Goal: Task Accomplishment & Management: Use online tool/utility

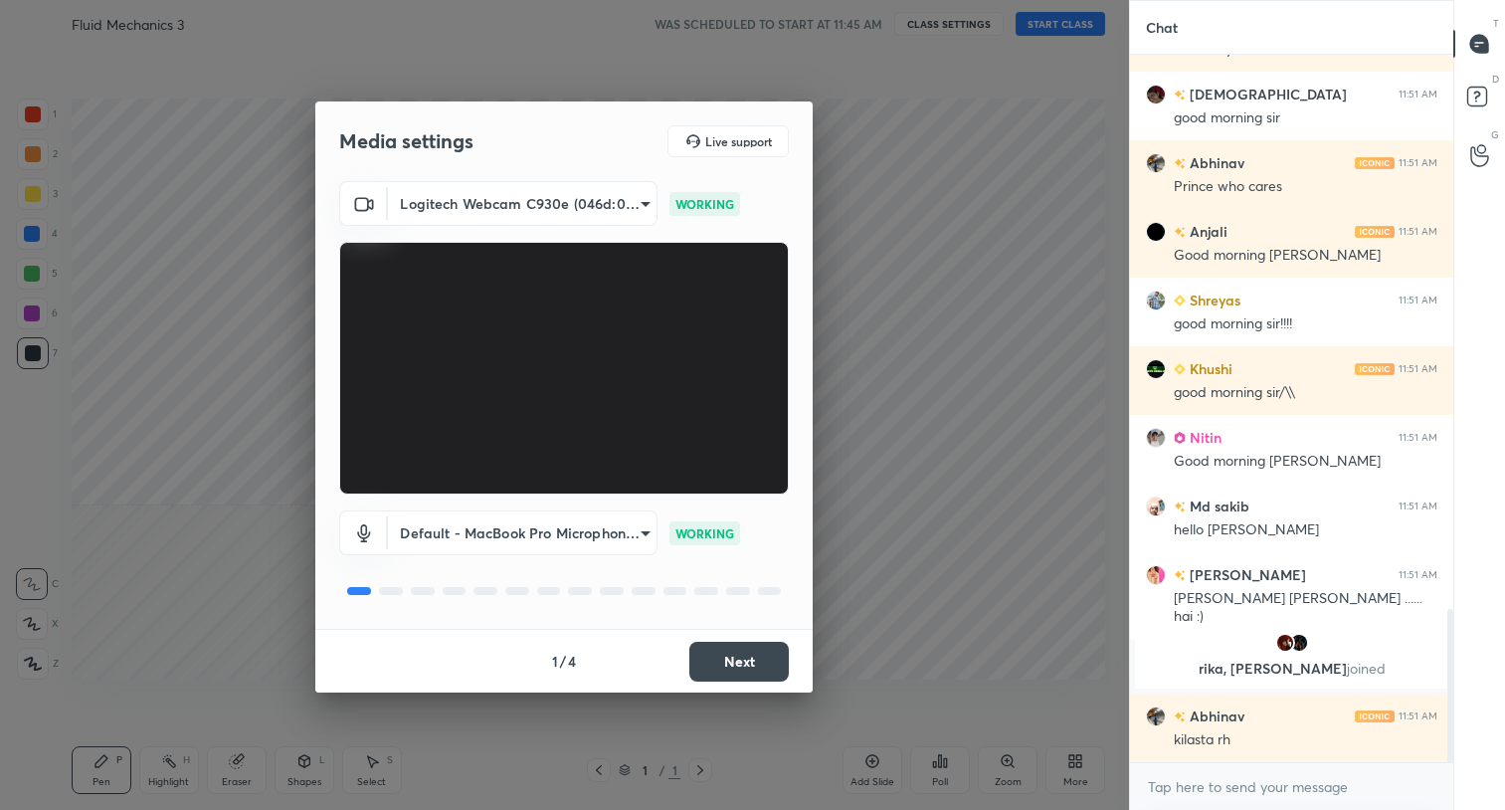
scroll to position [2552, 0]
click at [742, 656] on button "Next" at bounding box center [738, 661] width 99 height 40
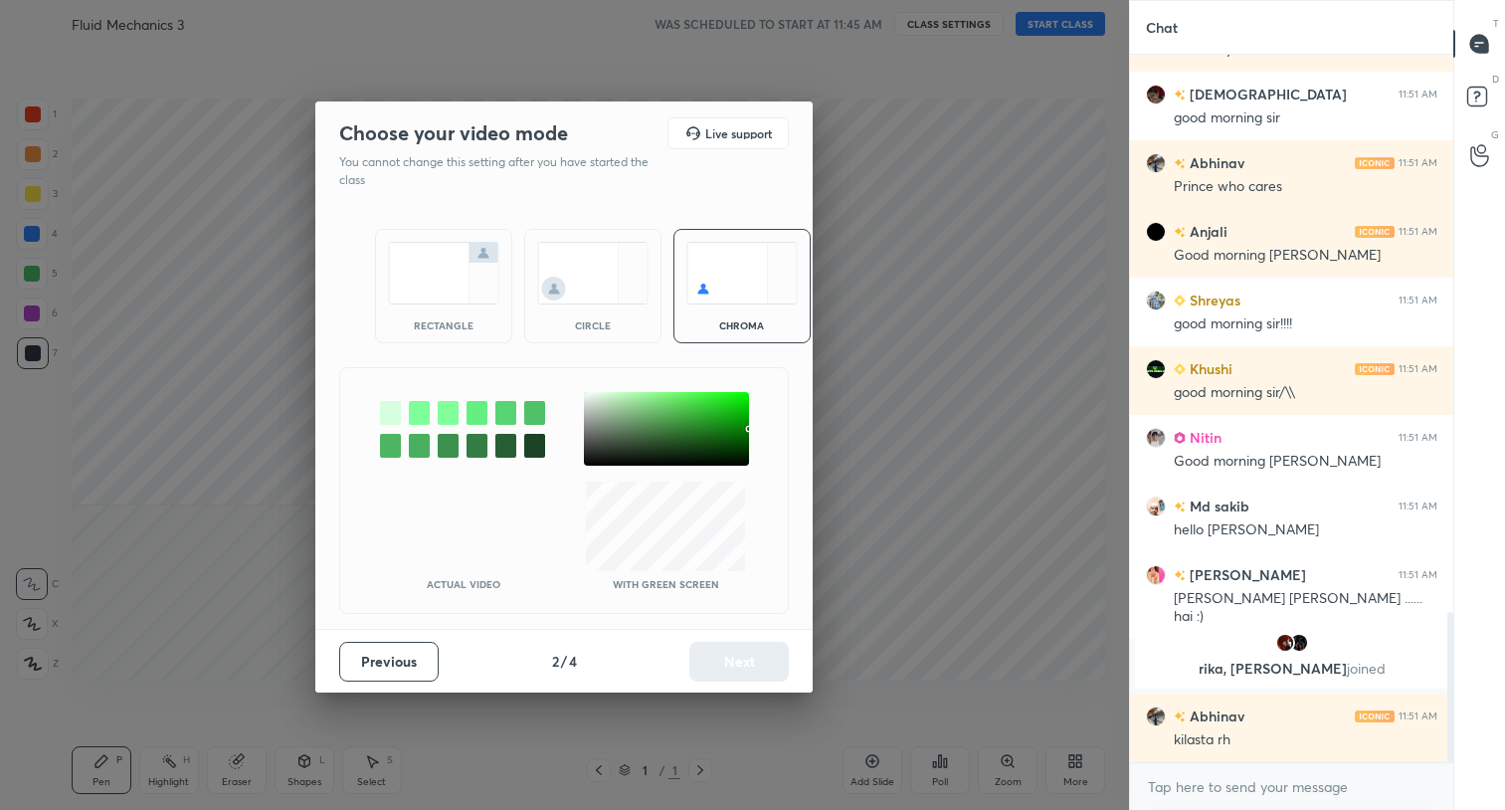
scroll to position [2620, 0]
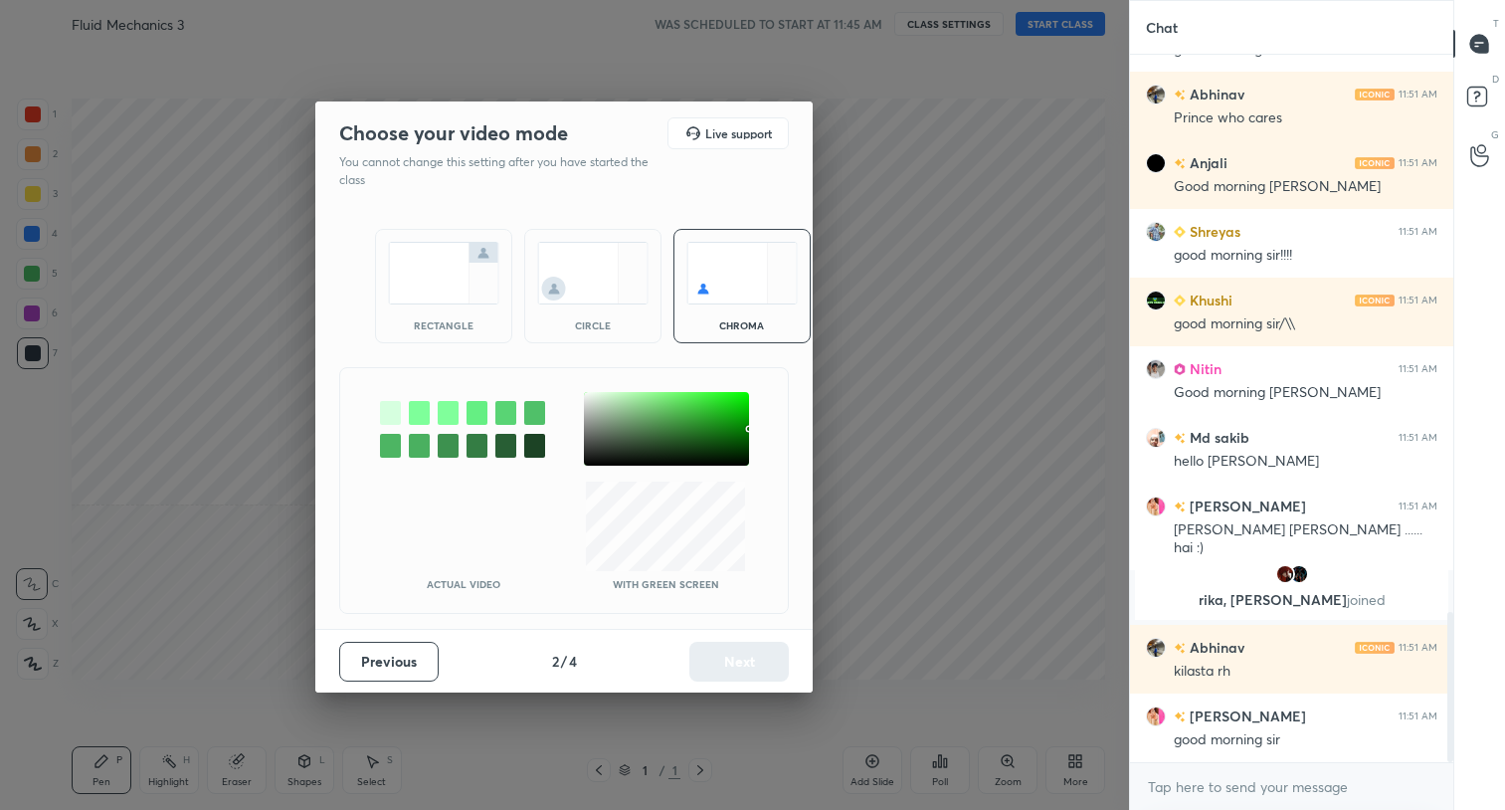
click at [589, 223] on div "rectangle circle chroma" at bounding box center [564, 286] width 427 height 162
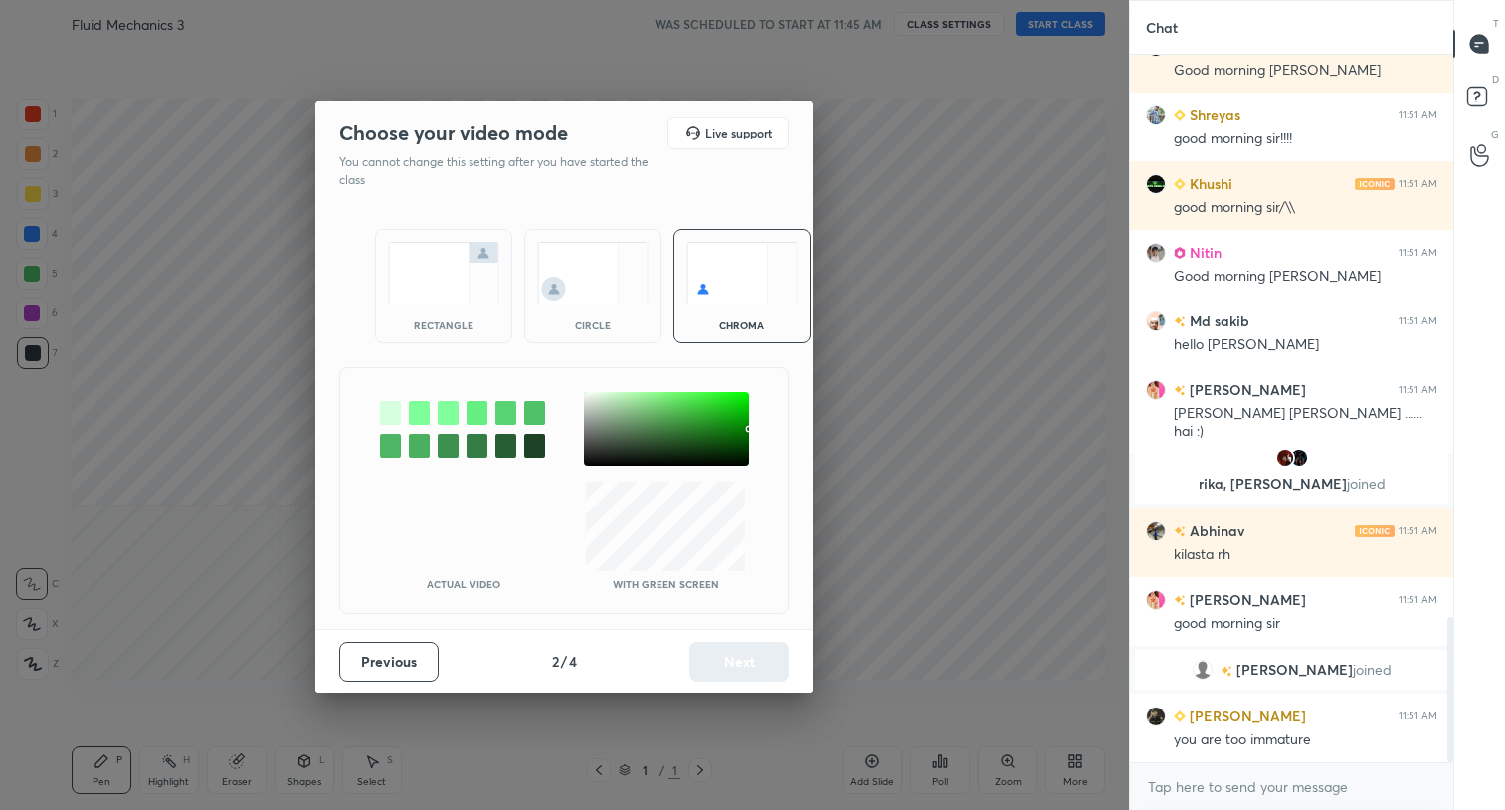
click at [590, 288] on img at bounding box center [592, 273] width 111 height 63
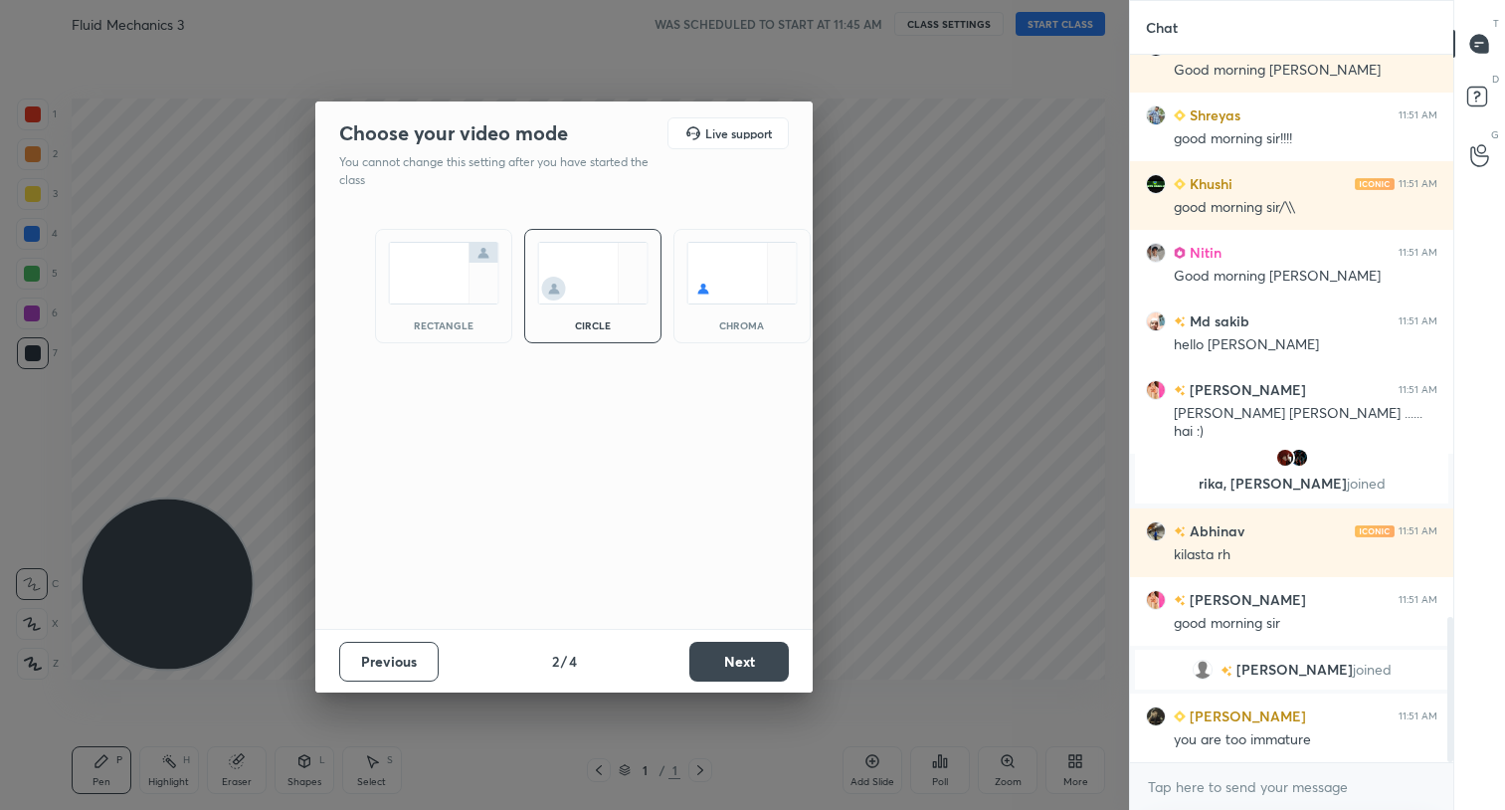
scroll to position [2785, 0]
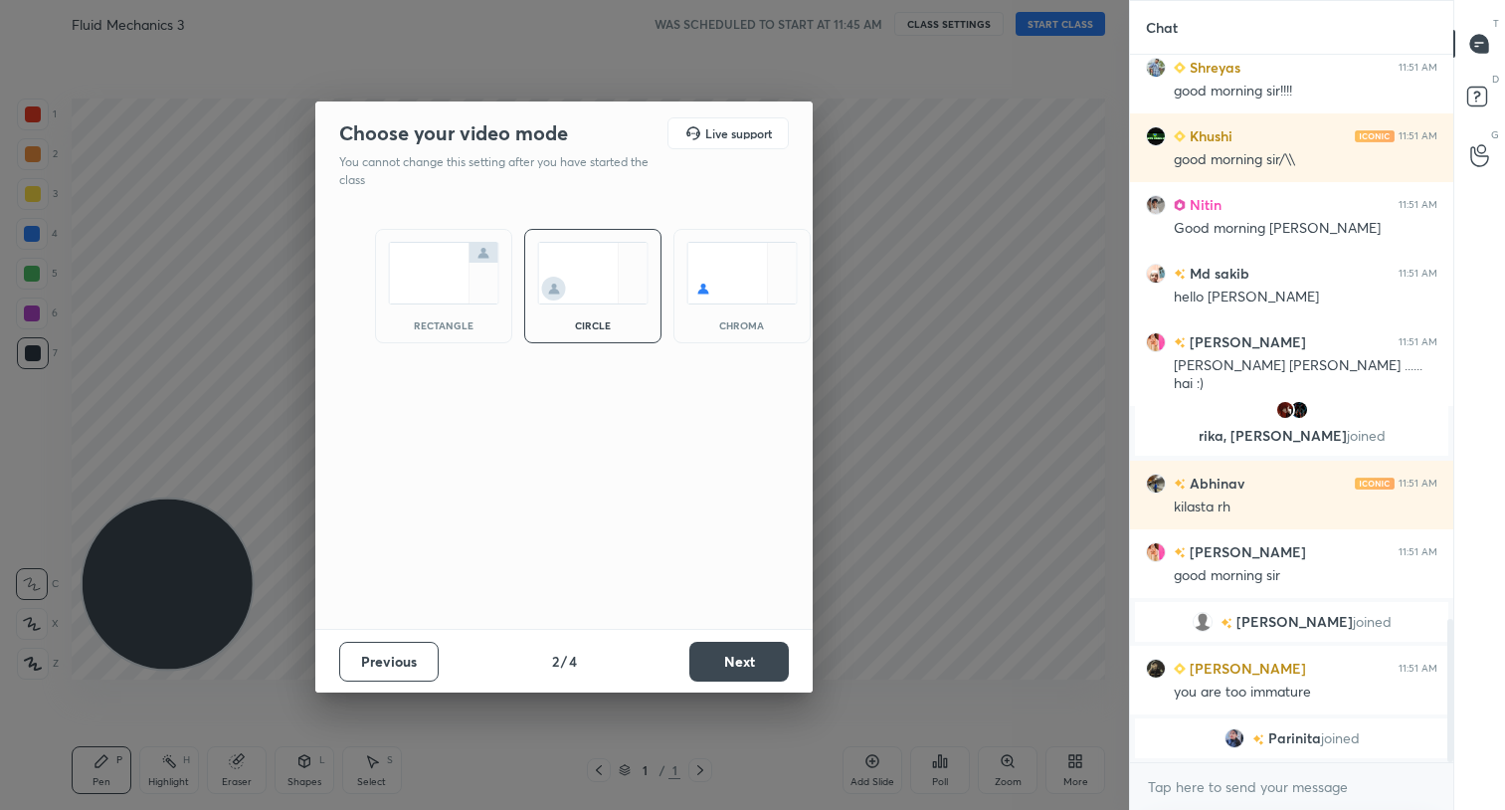
click at [751, 663] on button "Next" at bounding box center [738, 661] width 99 height 40
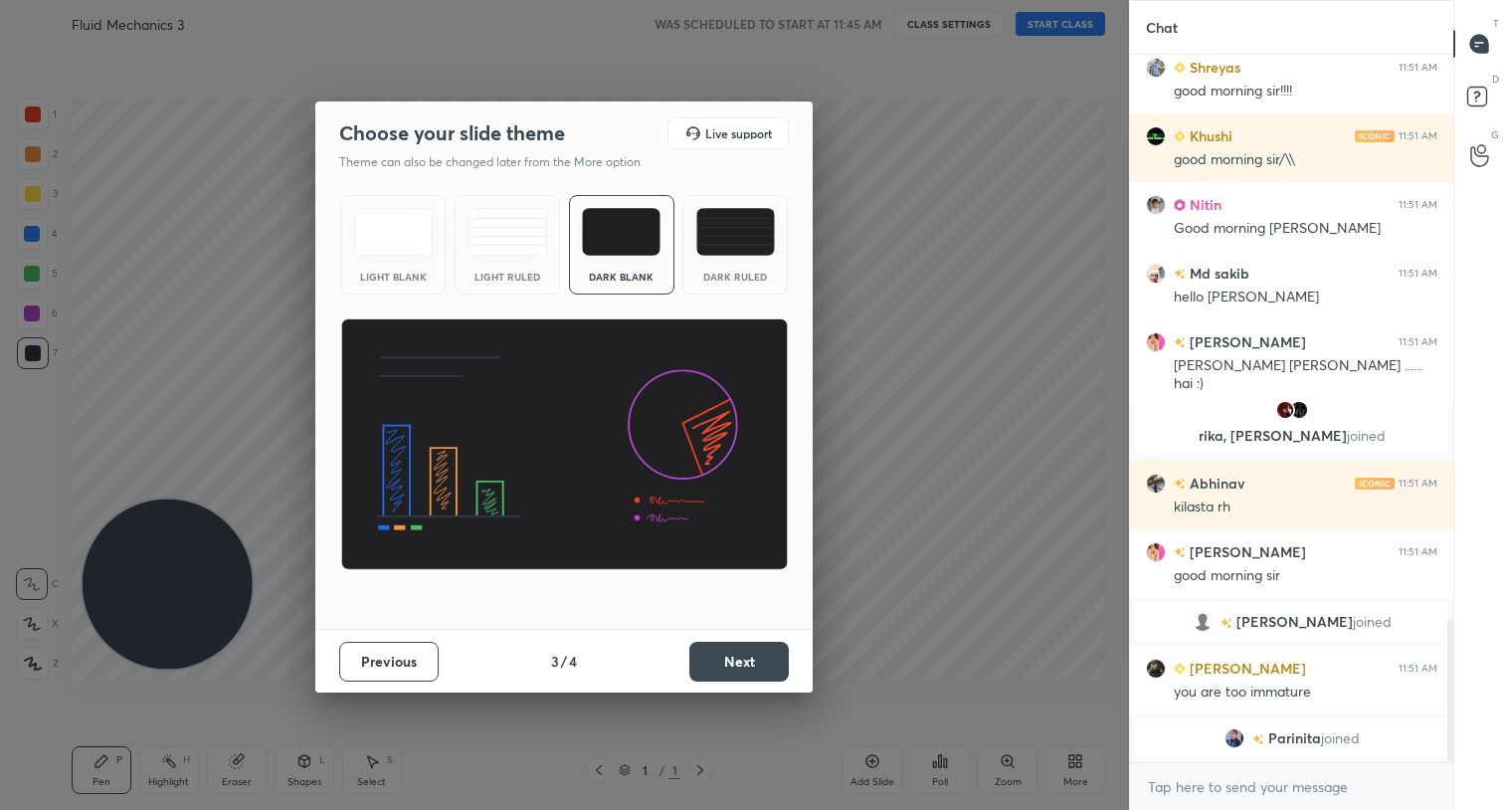
click at [777, 663] on button "Next" at bounding box center [738, 661] width 99 height 40
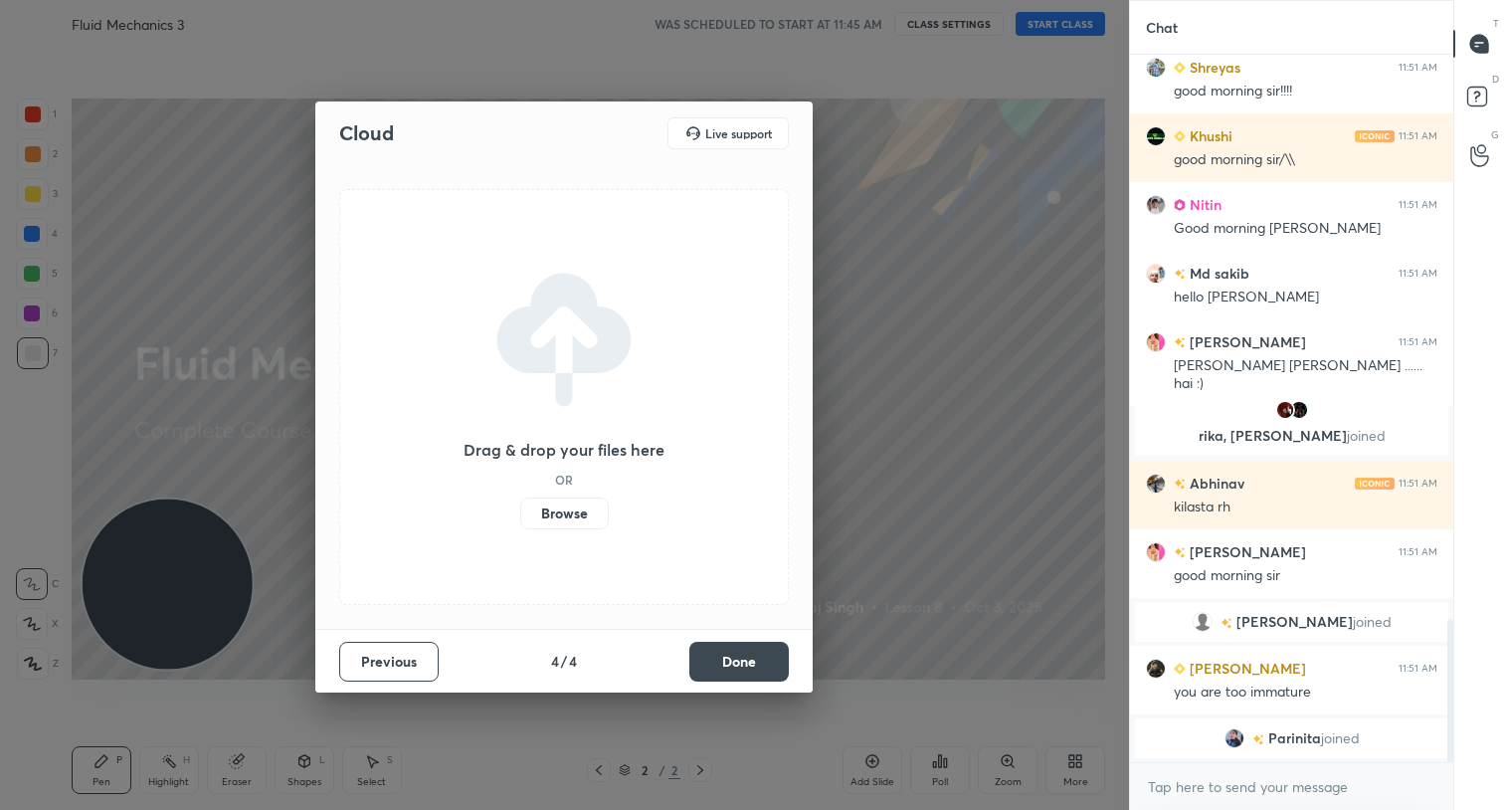
click at [764, 652] on button "Done" at bounding box center [738, 661] width 99 height 40
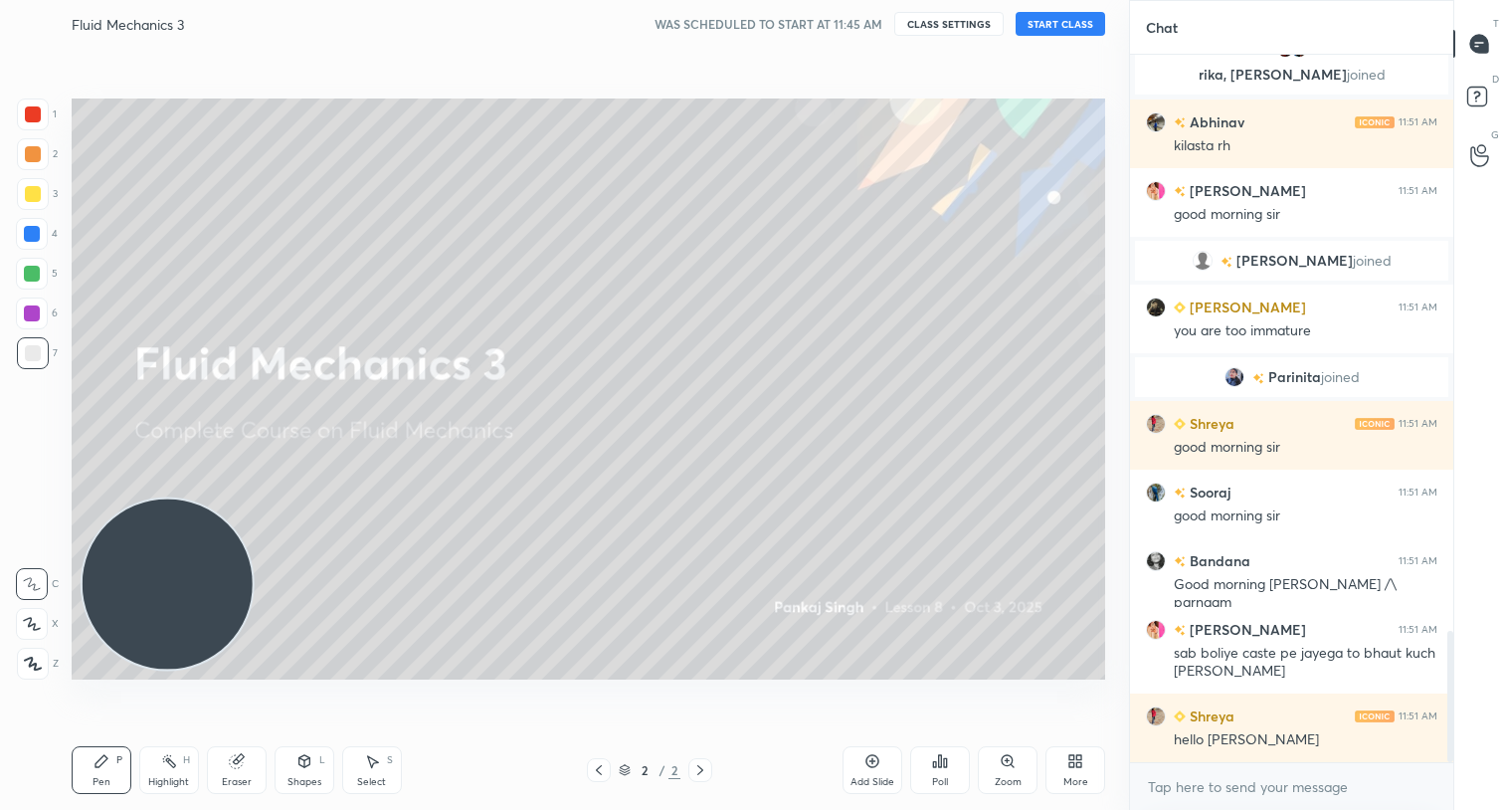
click at [1052, 20] on button "START CLASS" at bounding box center [1060, 24] width 90 height 24
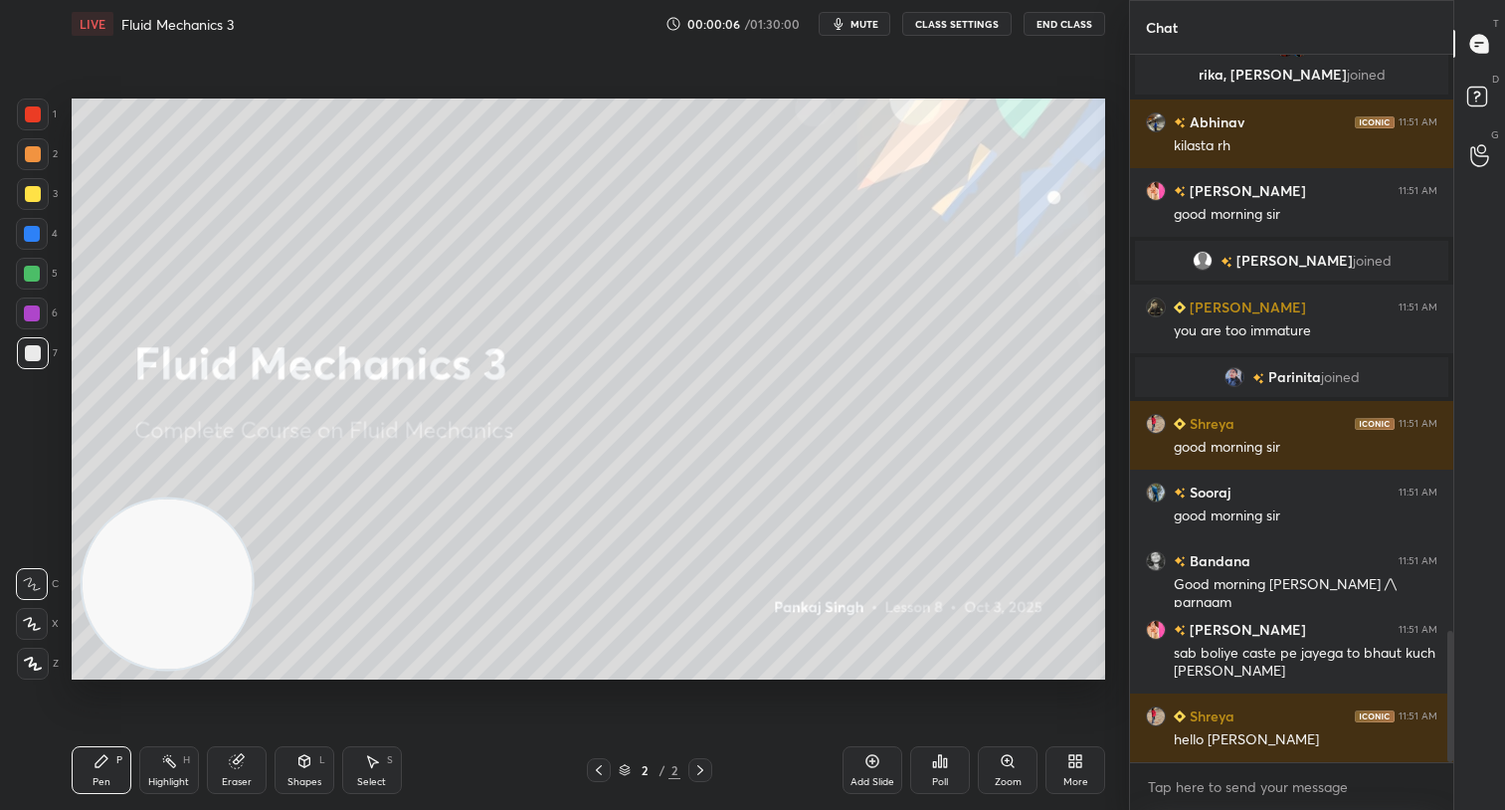
click at [867, 30] on span "mute" at bounding box center [864, 24] width 28 height 14
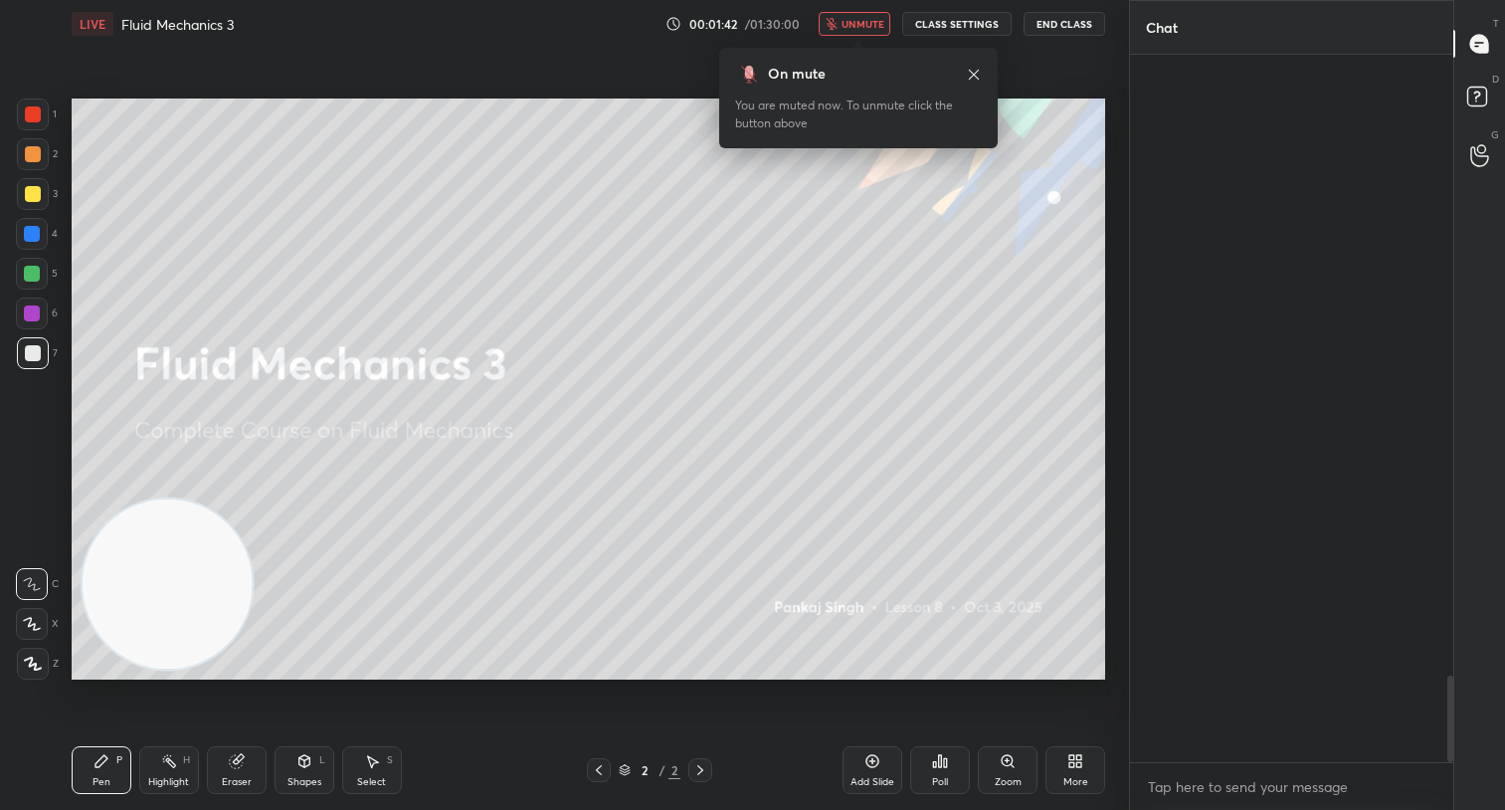
scroll to position [5087, 0]
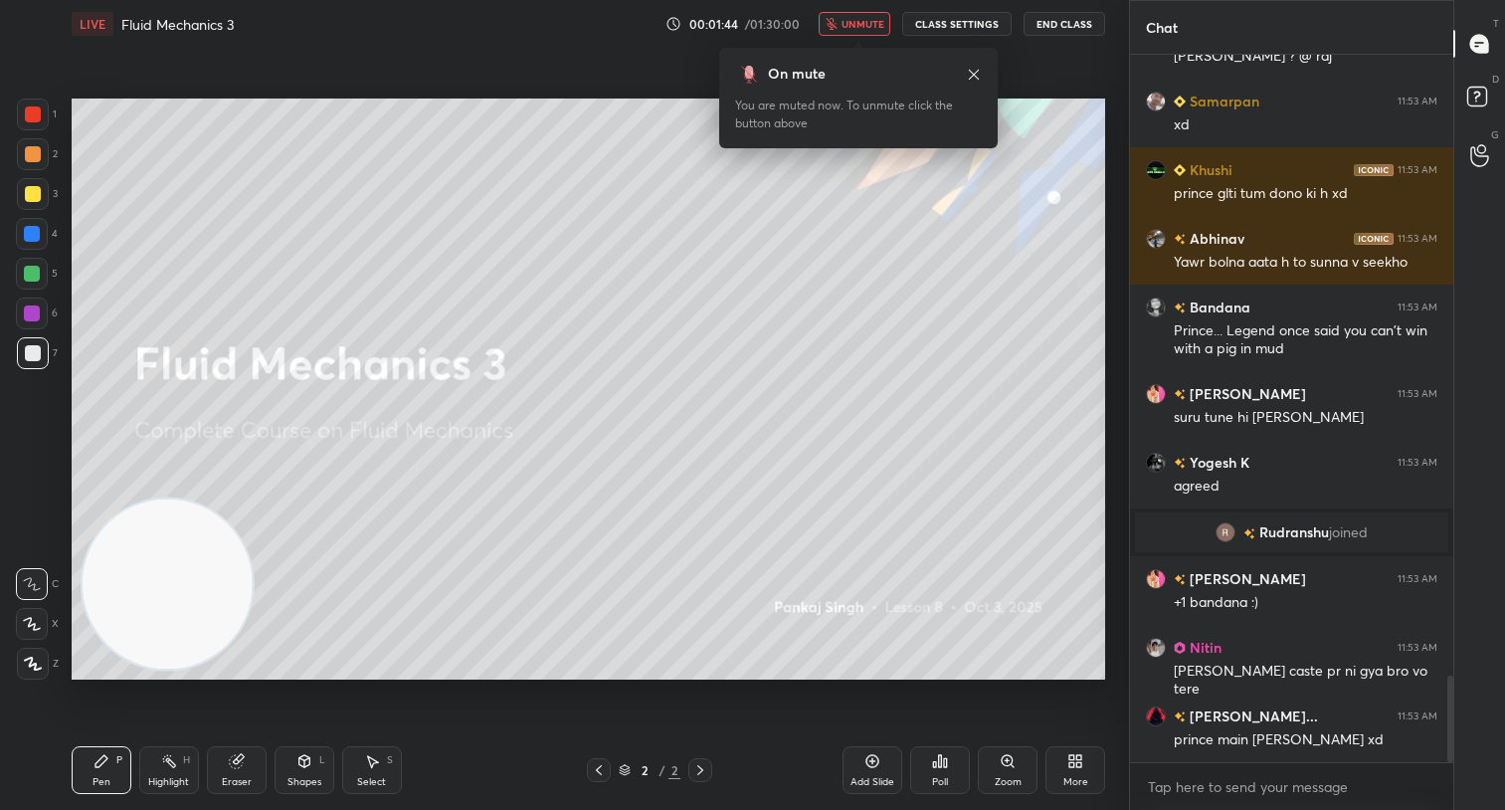
click at [875, 24] on span "unmute" at bounding box center [862, 24] width 43 height 14
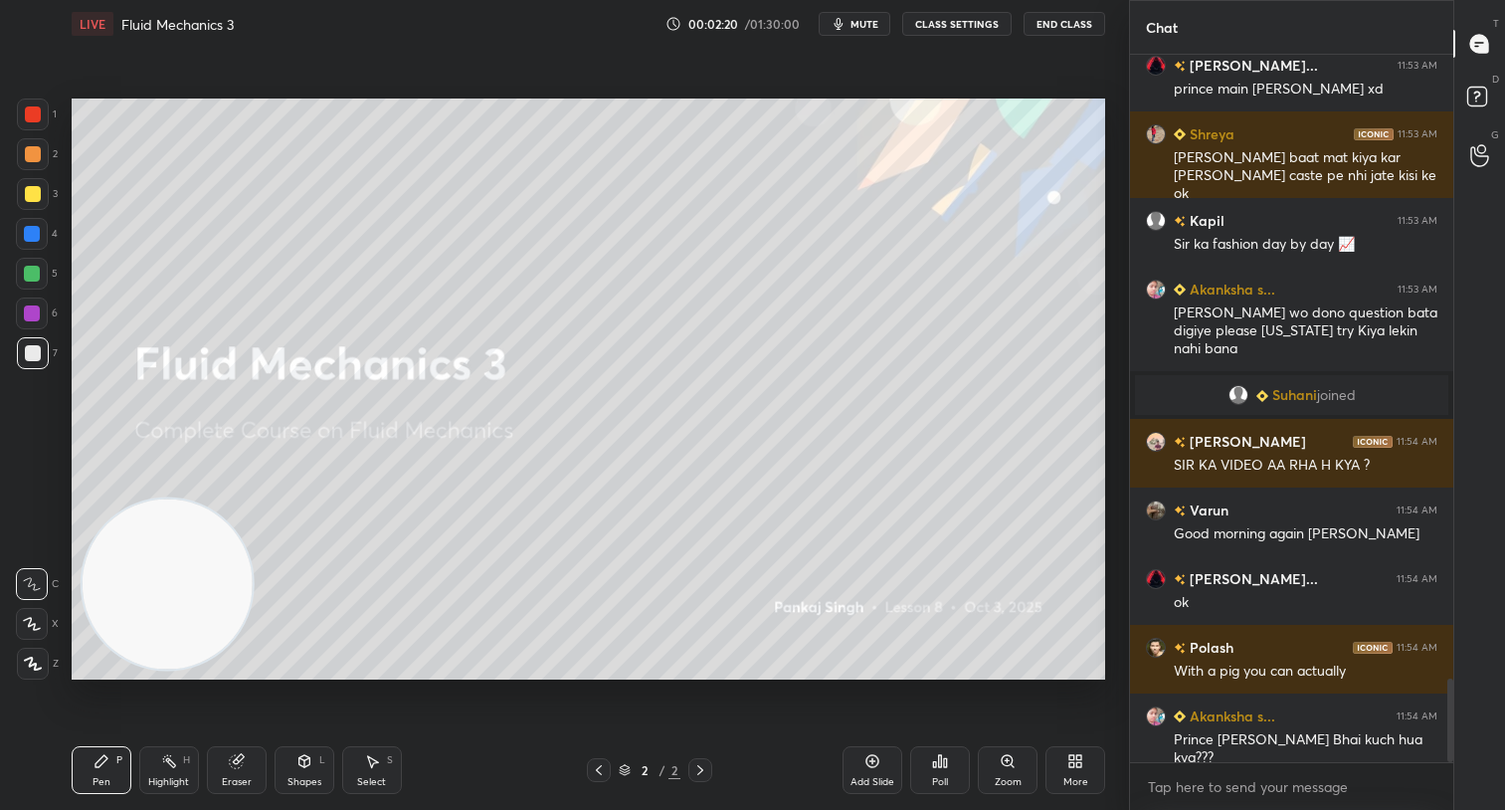
scroll to position [5320, 0]
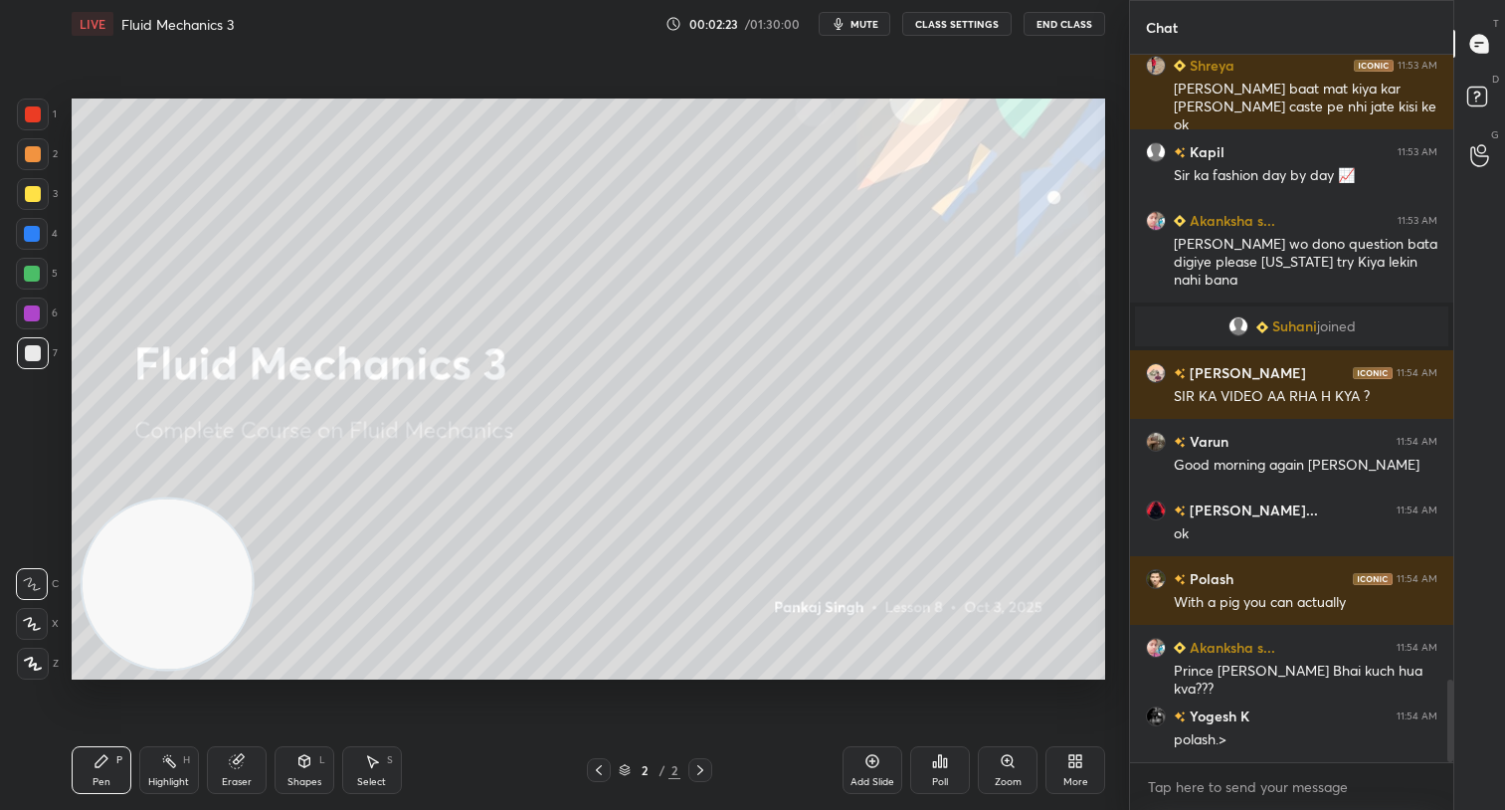
click at [868, 26] on span "mute" at bounding box center [864, 24] width 28 height 14
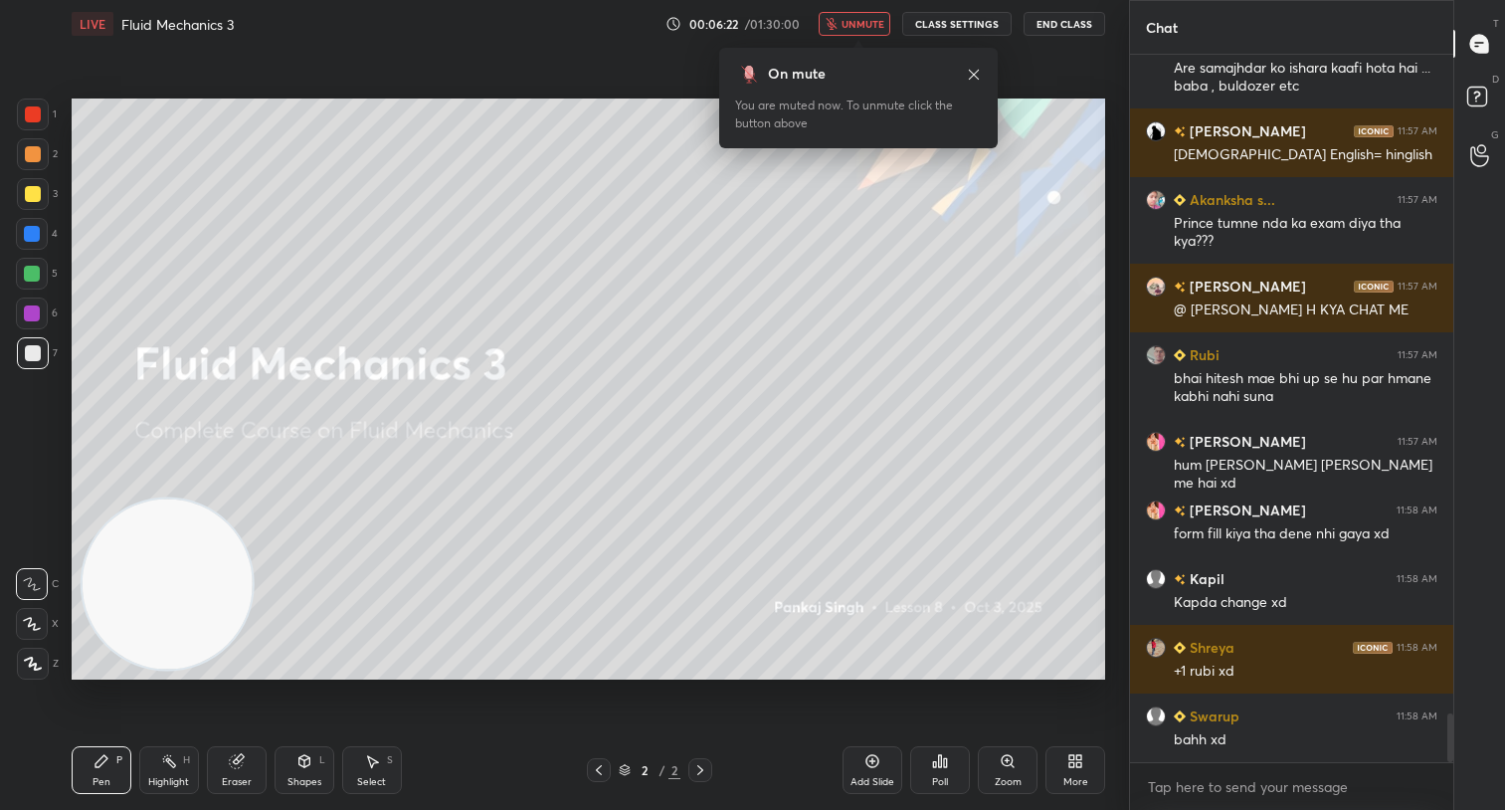
scroll to position [9703, 0]
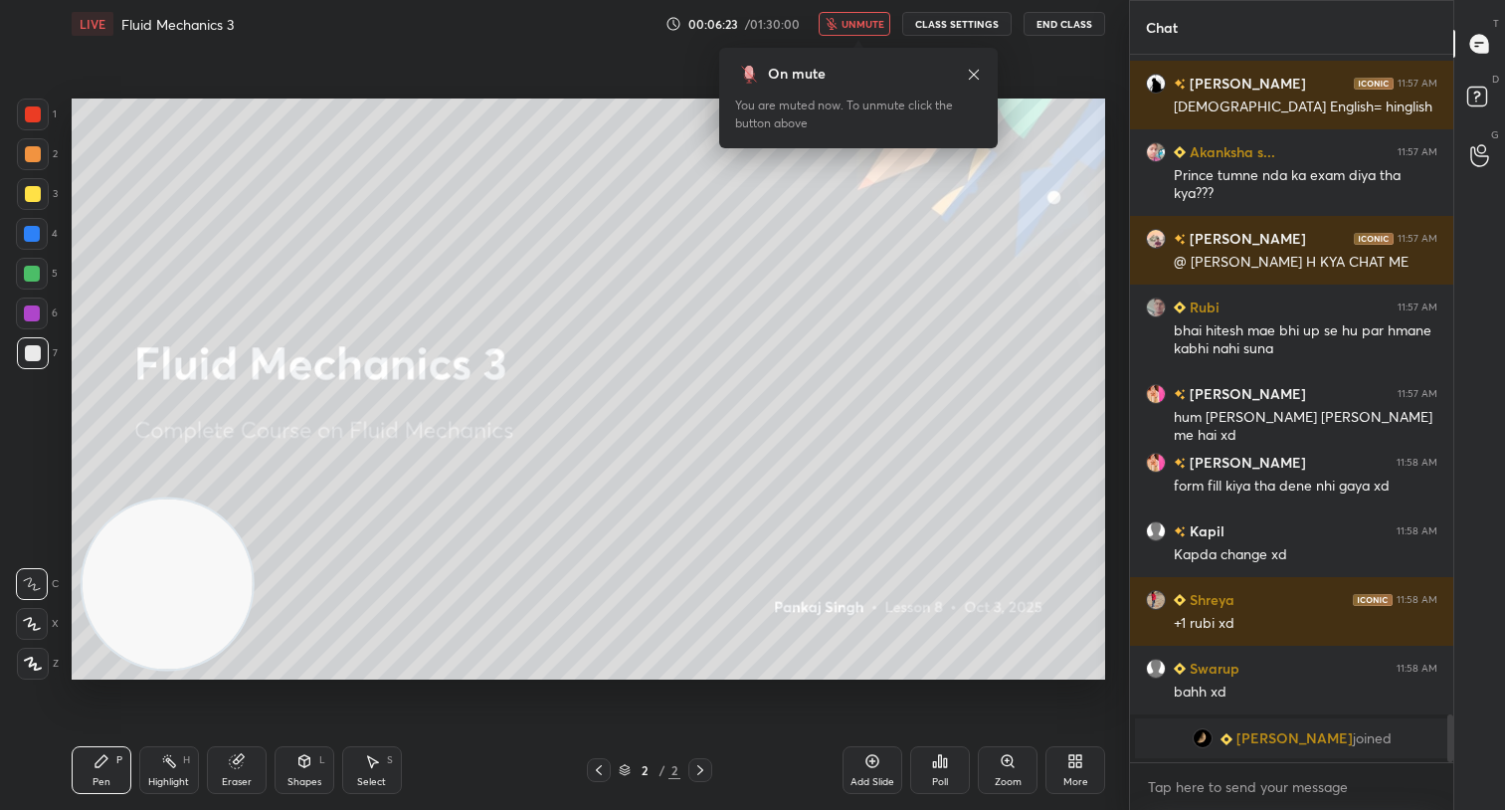
click at [866, 28] on span "unmute" at bounding box center [862, 24] width 43 height 14
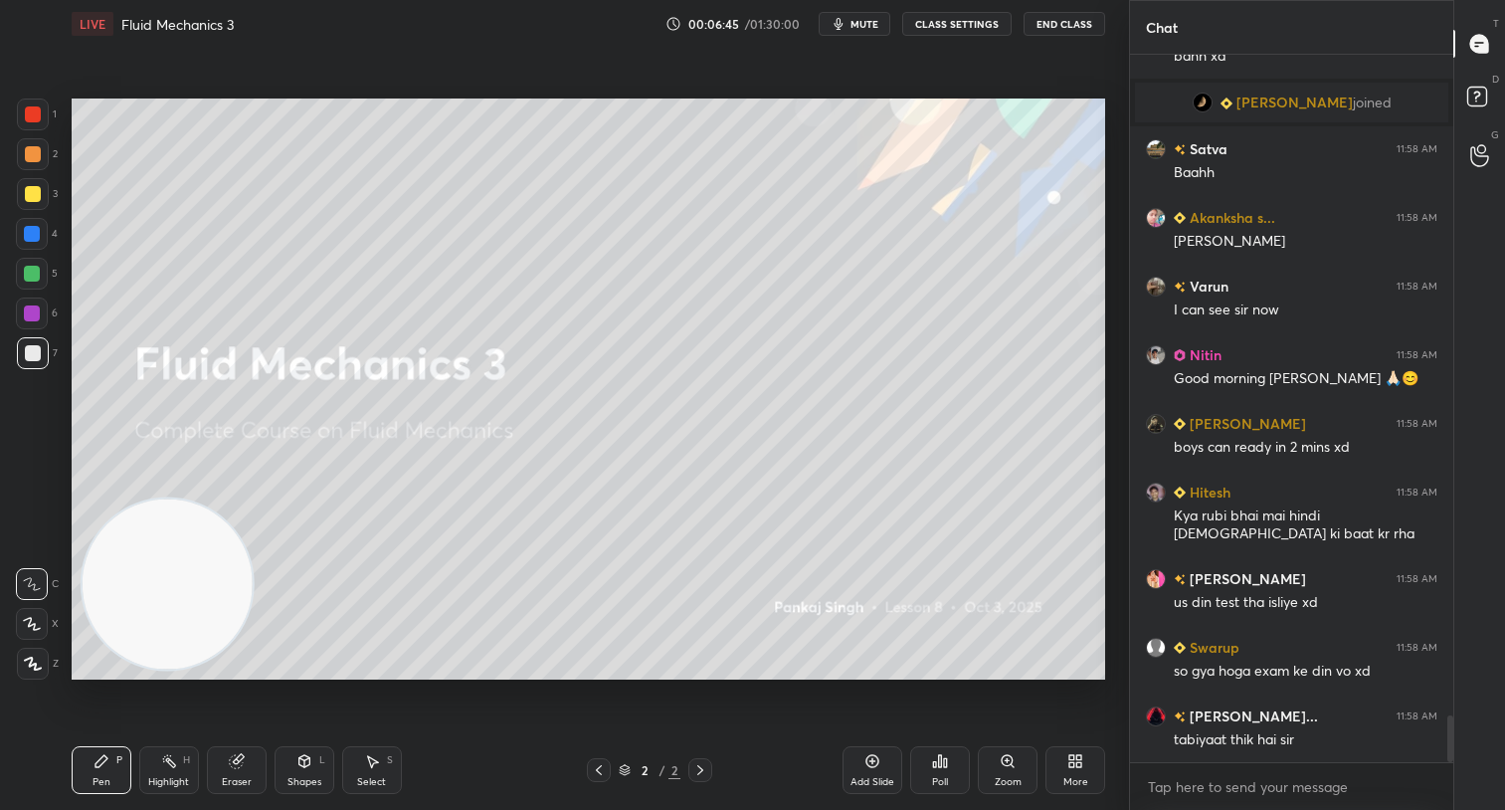
scroll to position [9979, 0]
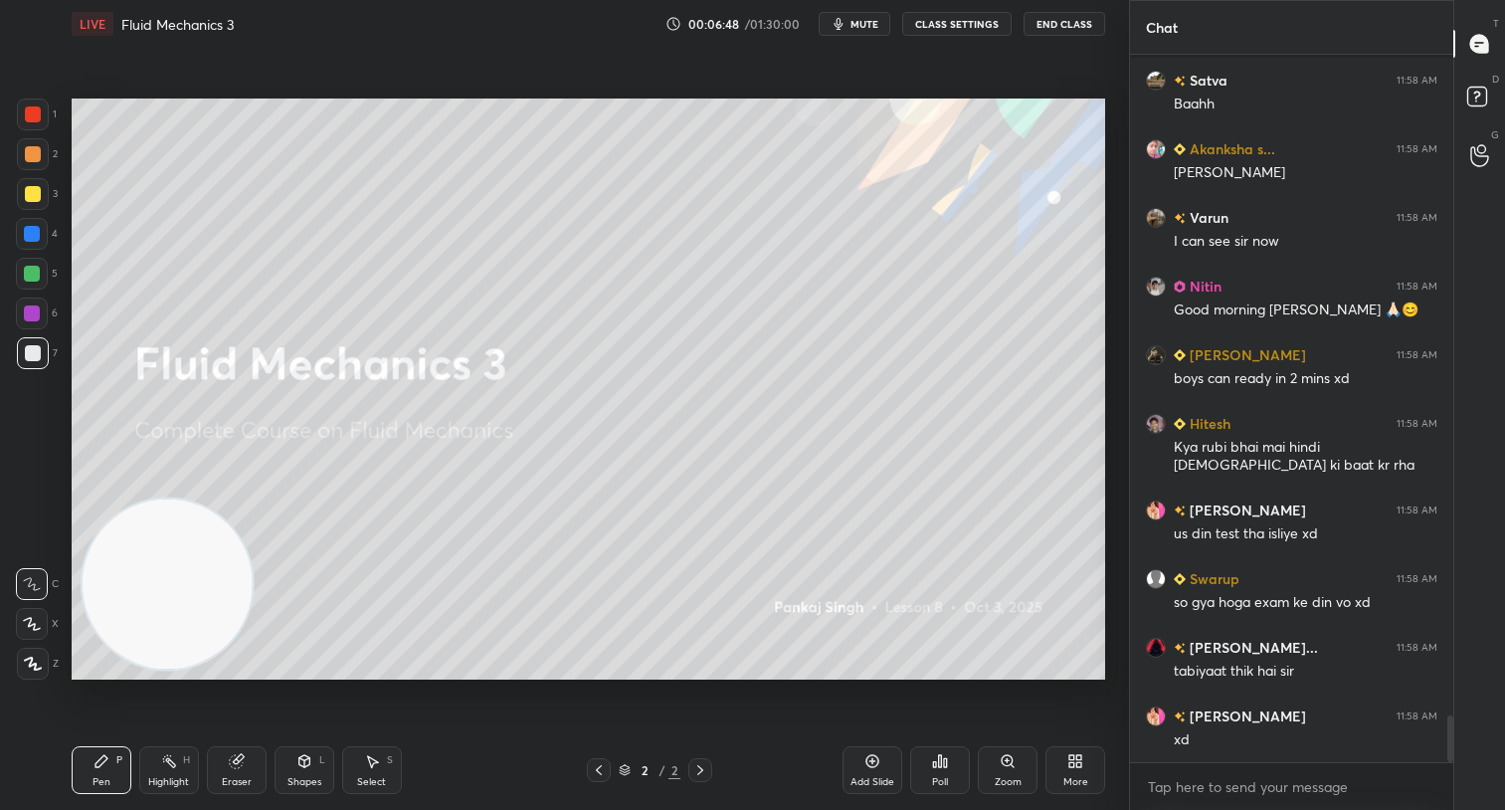
click at [863, 764] on div "Add Slide" at bounding box center [872, 770] width 60 height 48
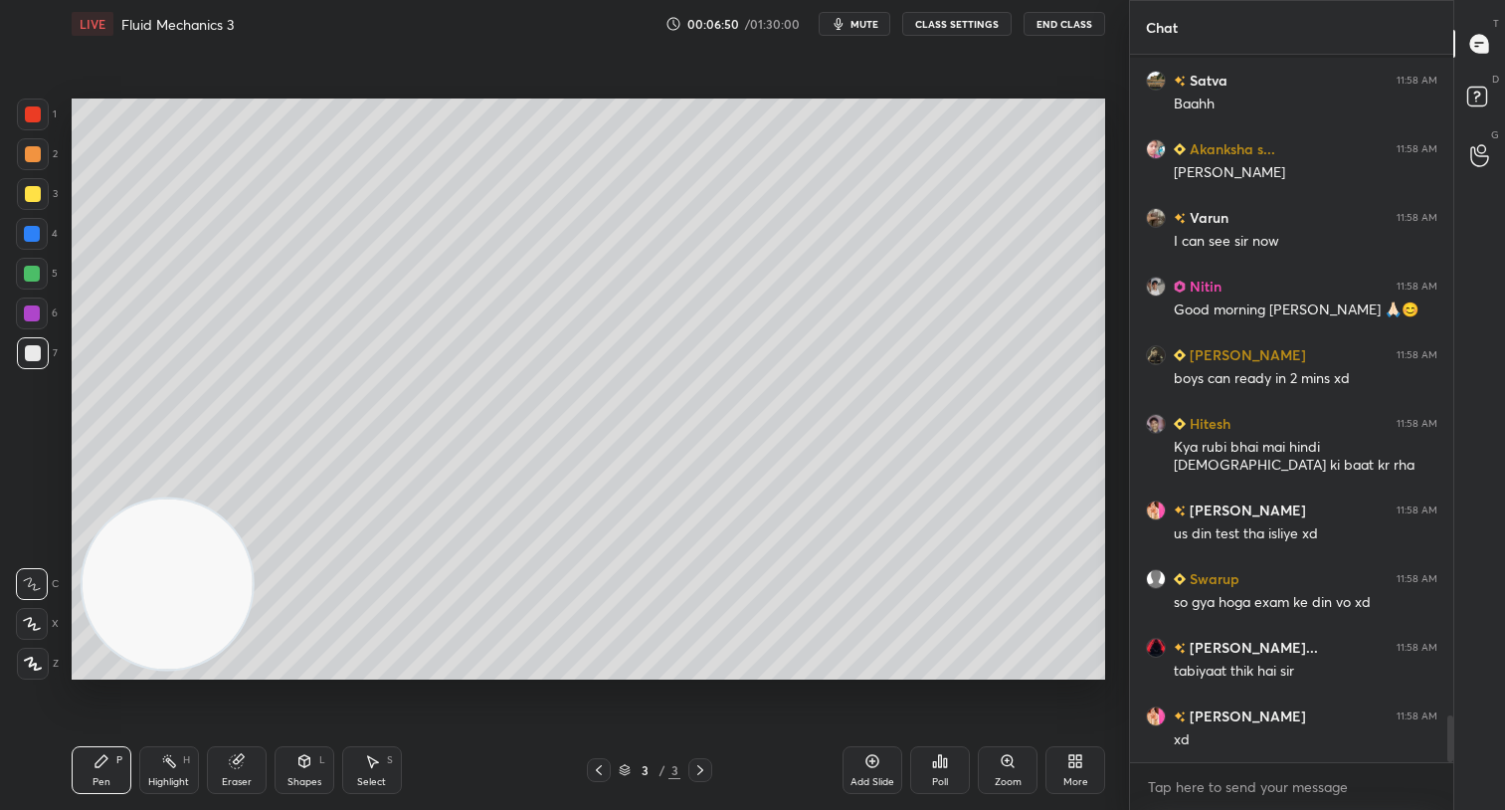
click at [35, 109] on div at bounding box center [33, 114] width 16 height 16
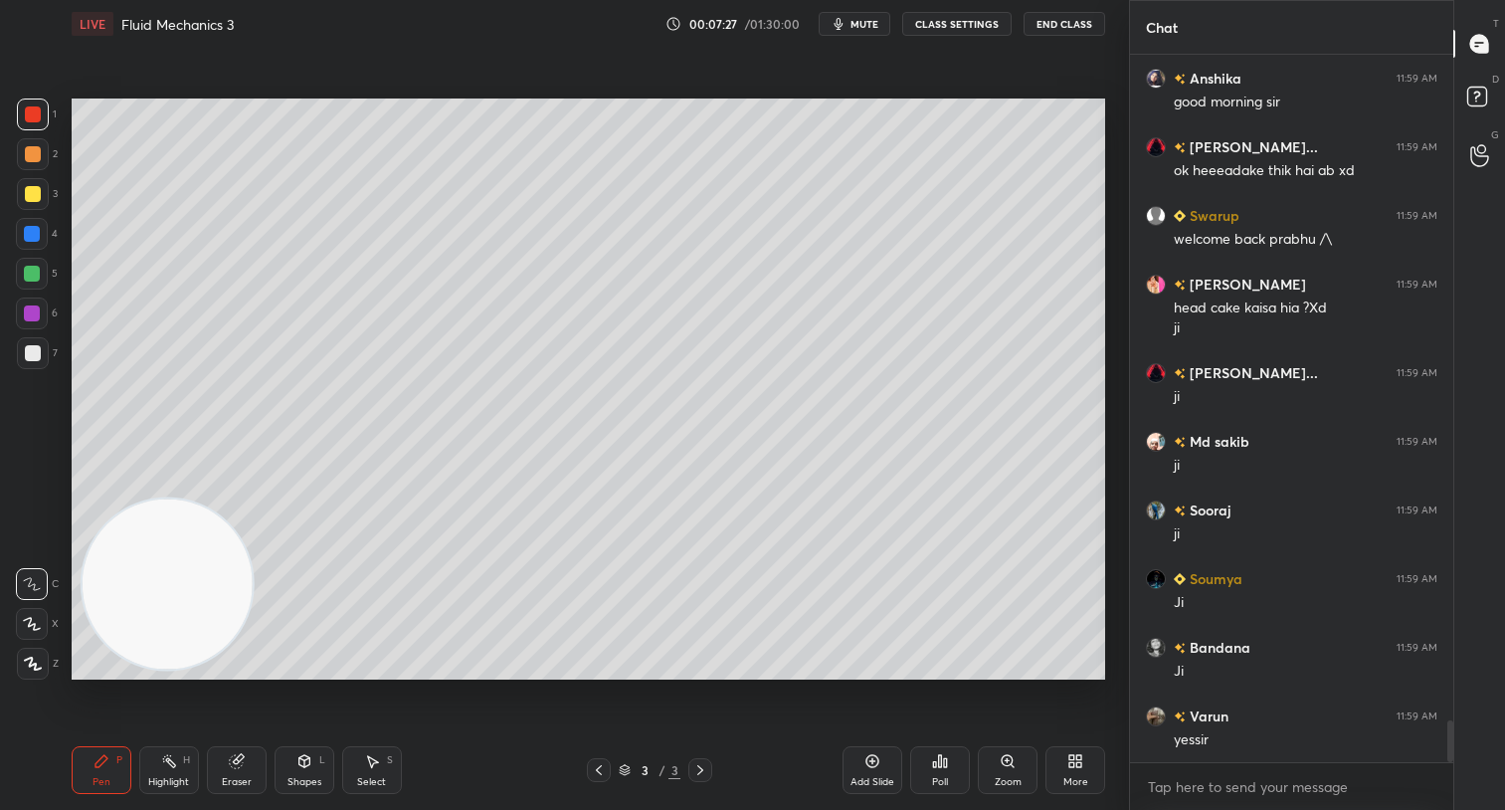
scroll to position [11371, 0]
drag, startPoint x: 59, startPoint y: 170, endPoint x: 48, endPoint y: 171, distance: 11.0
click at [50, 170] on div "1 2 3 4 5 6 7 C X Z C X Z E E Erase all H H" at bounding box center [32, 389] width 64 height 582
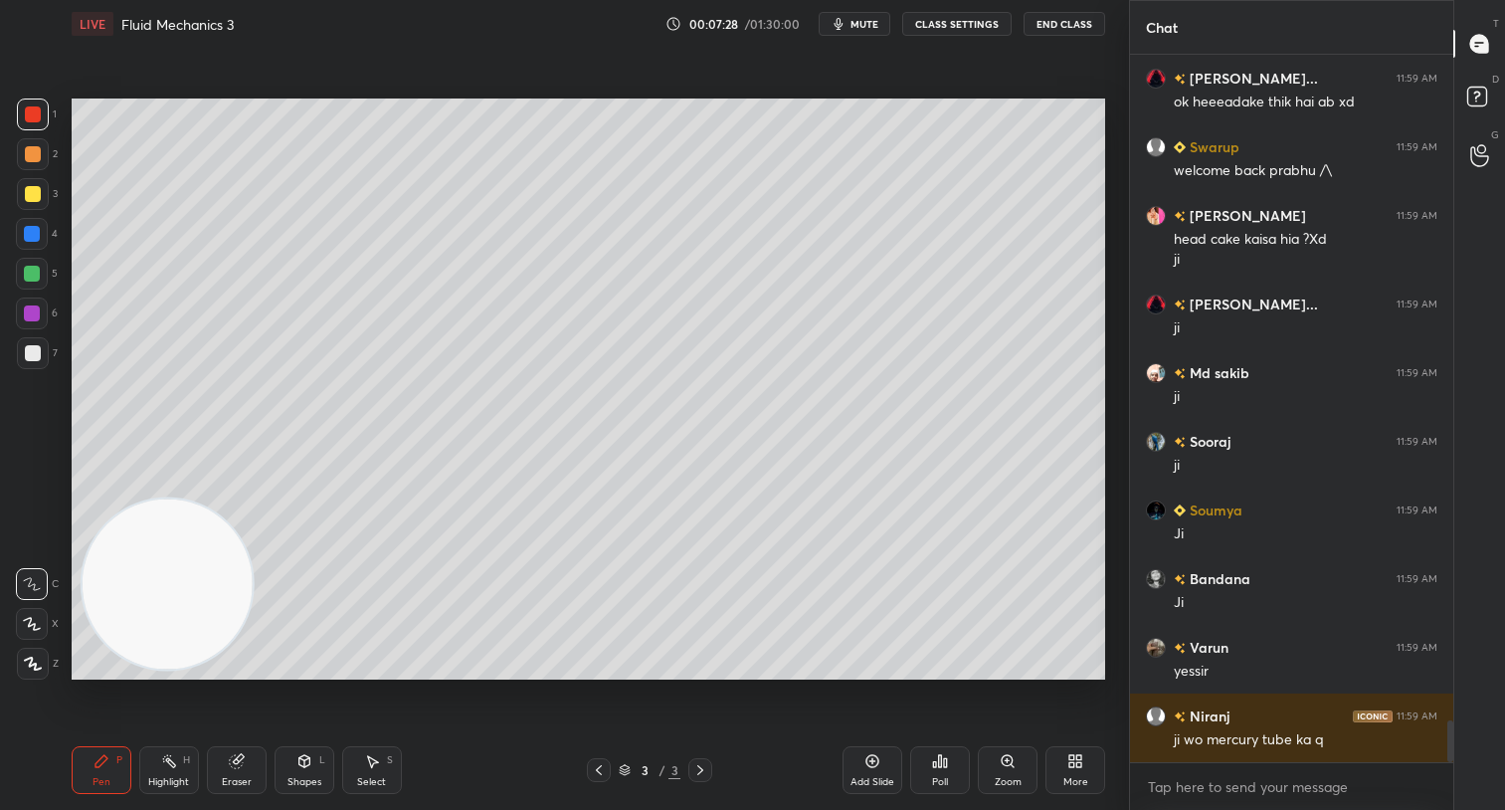
click at [31, 197] on div at bounding box center [33, 194] width 16 height 16
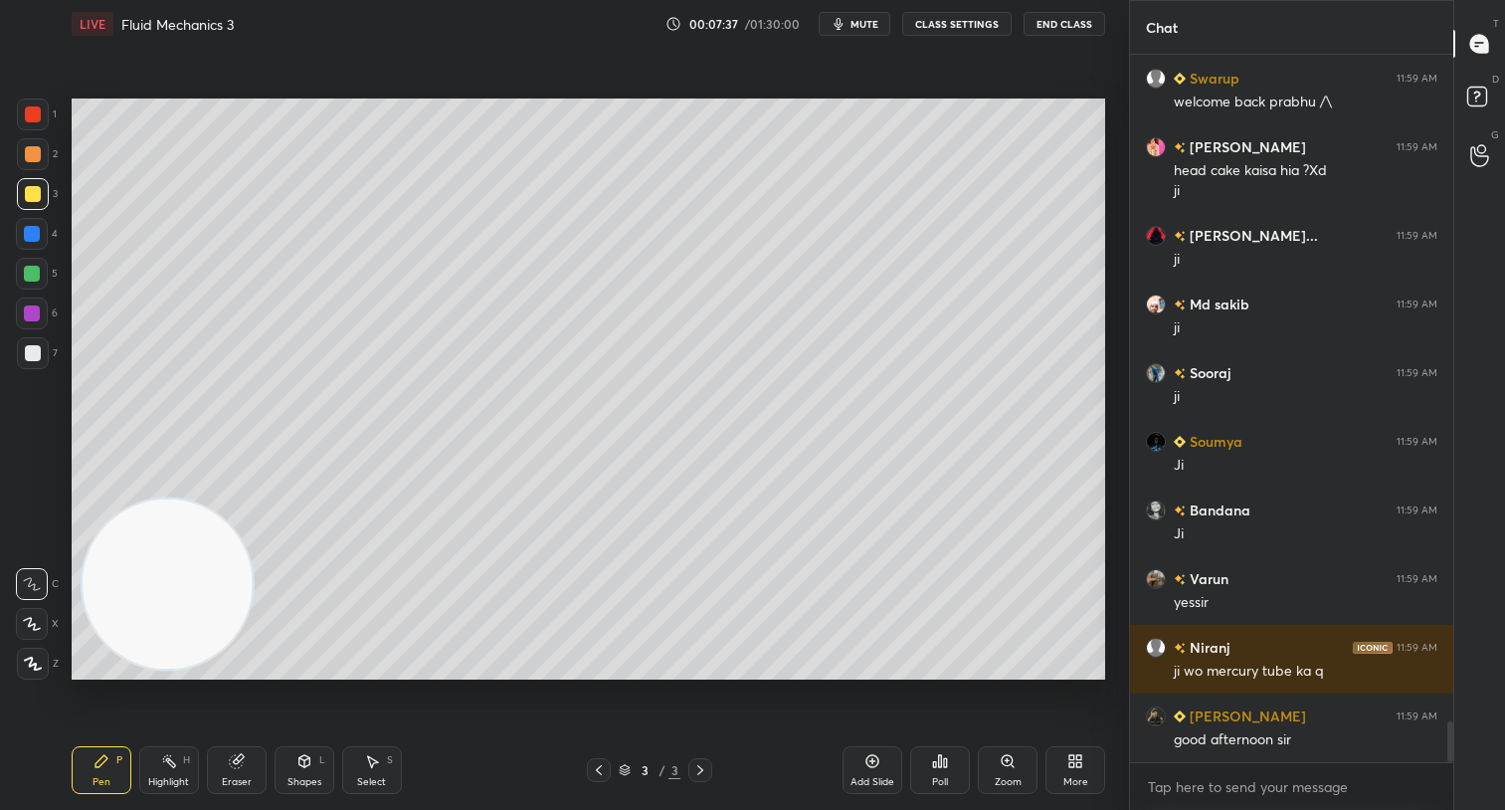
click at [36, 193] on div at bounding box center [33, 194] width 16 height 16
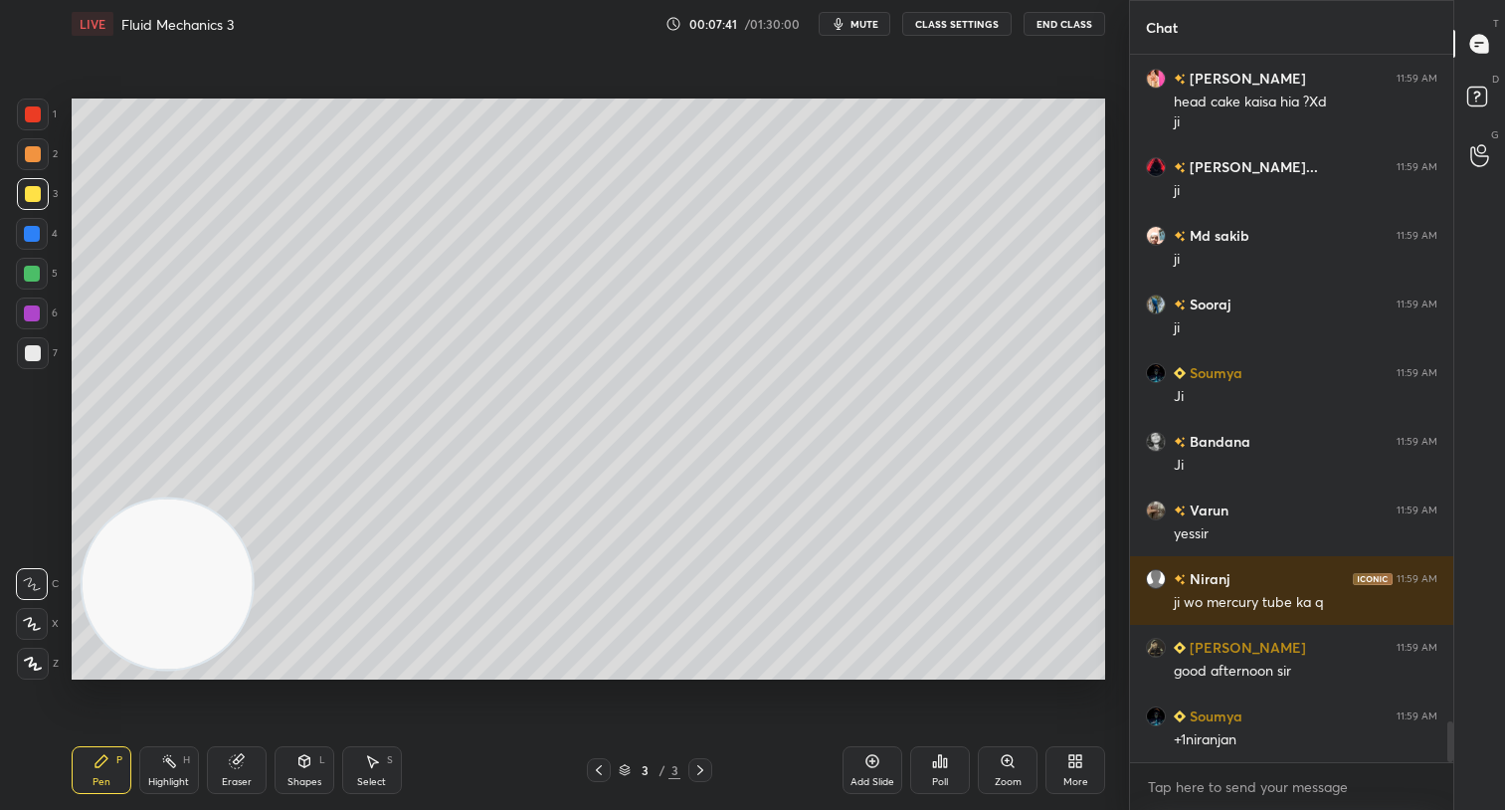
click at [1106, 131] on div "Setting up your live class Poll for secs No correct answer Start poll" at bounding box center [588, 389] width 1049 height 682
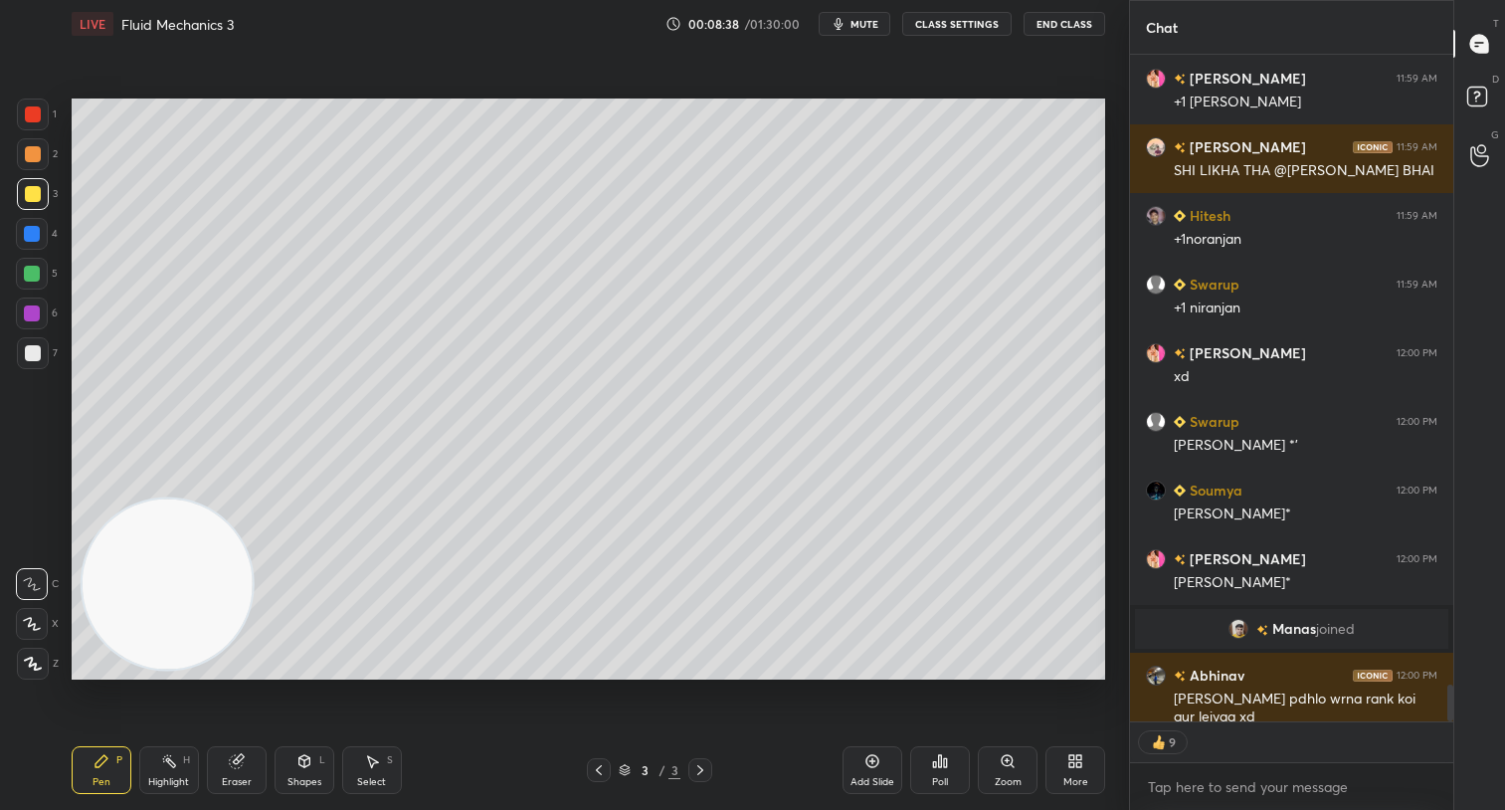
scroll to position [11440, 0]
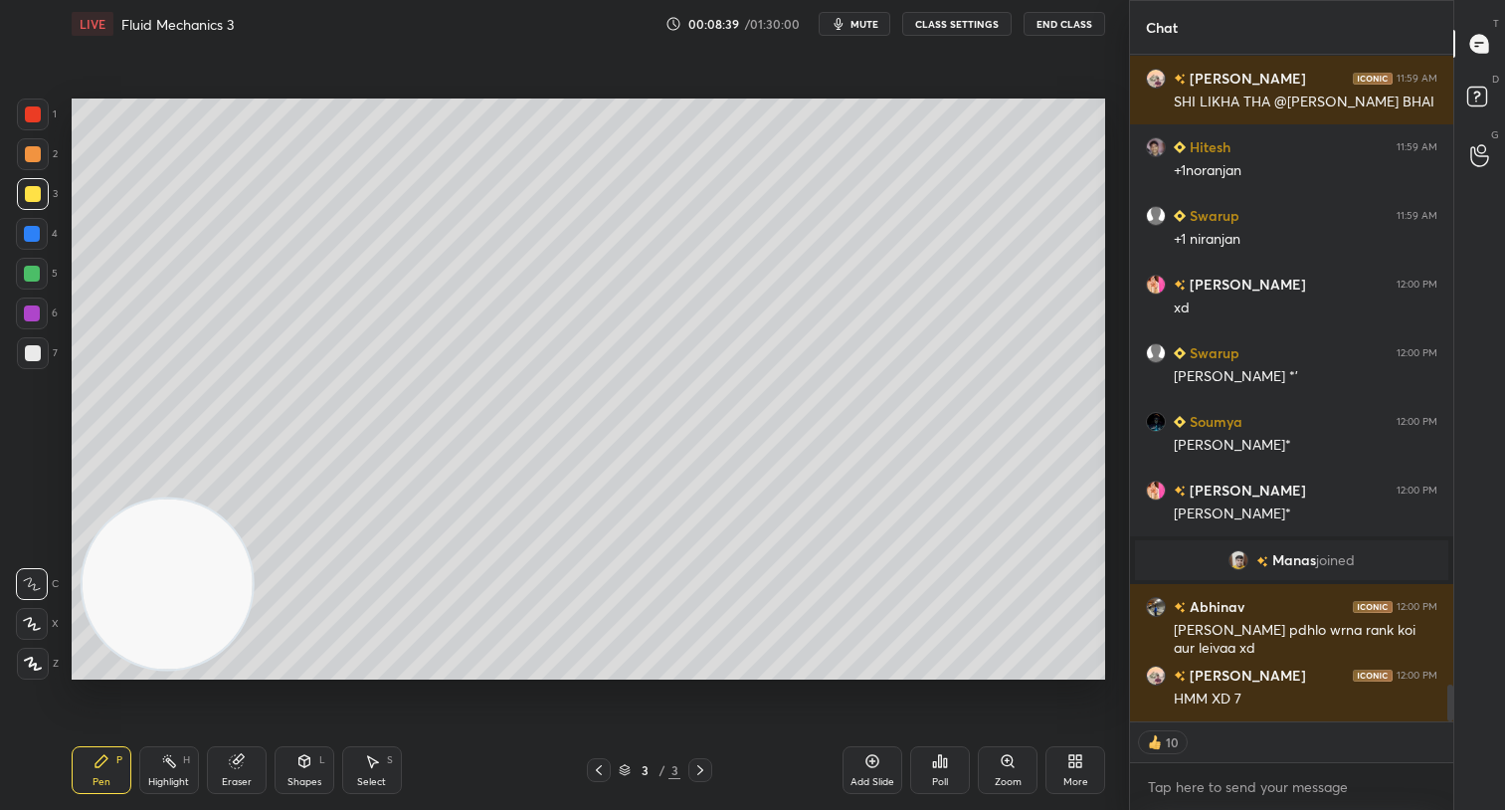
click at [248, 773] on div "Eraser" at bounding box center [237, 770] width 60 height 48
click at [83, 765] on div "Pen P" at bounding box center [102, 770] width 60 height 48
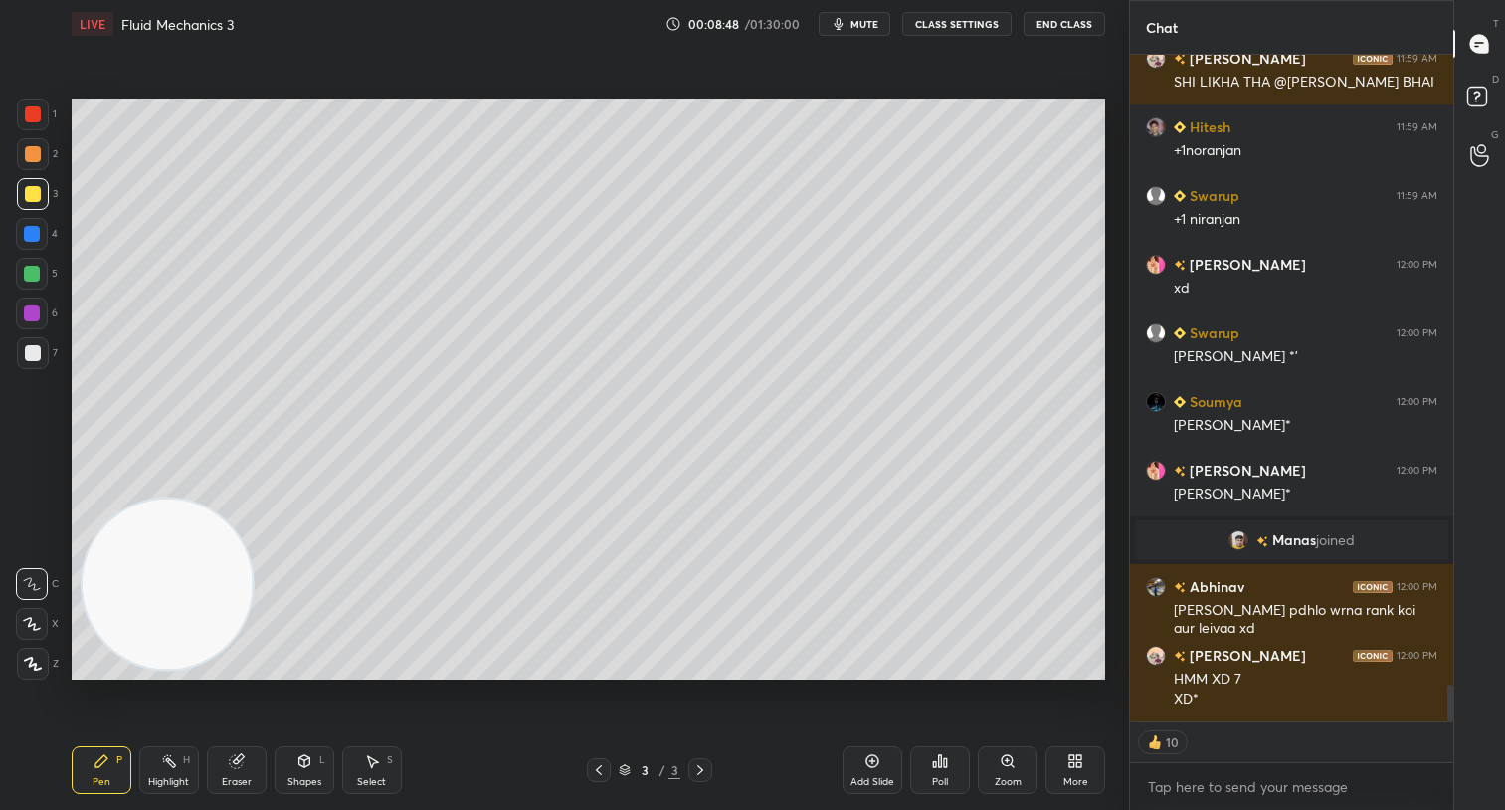
scroll to position [11420, 0]
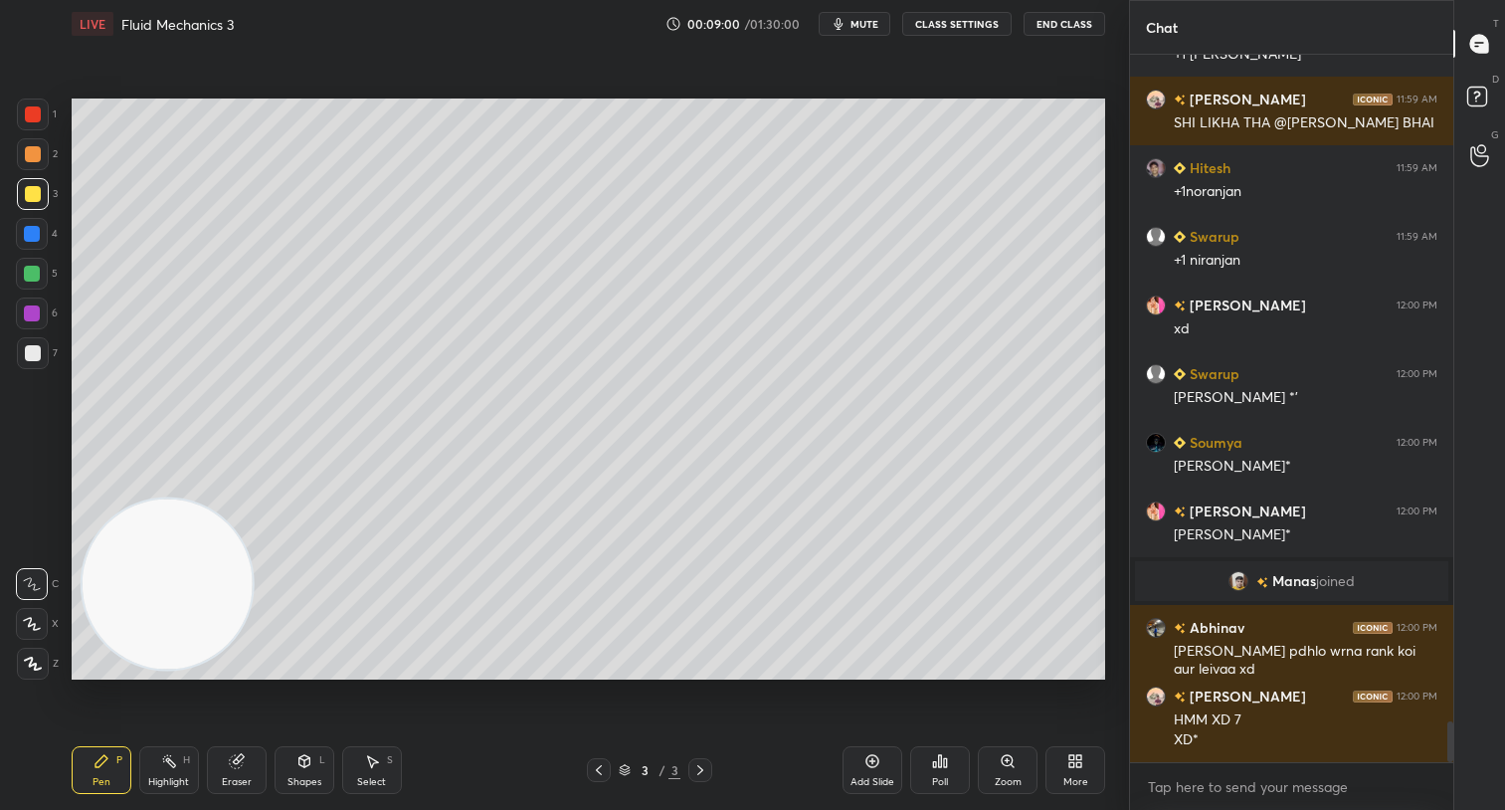
click at [53, 289] on div "5" at bounding box center [37, 278] width 42 height 40
click at [38, 279] on div at bounding box center [32, 274] width 16 height 16
click at [357, 784] on div "Select" at bounding box center [371, 782] width 29 height 10
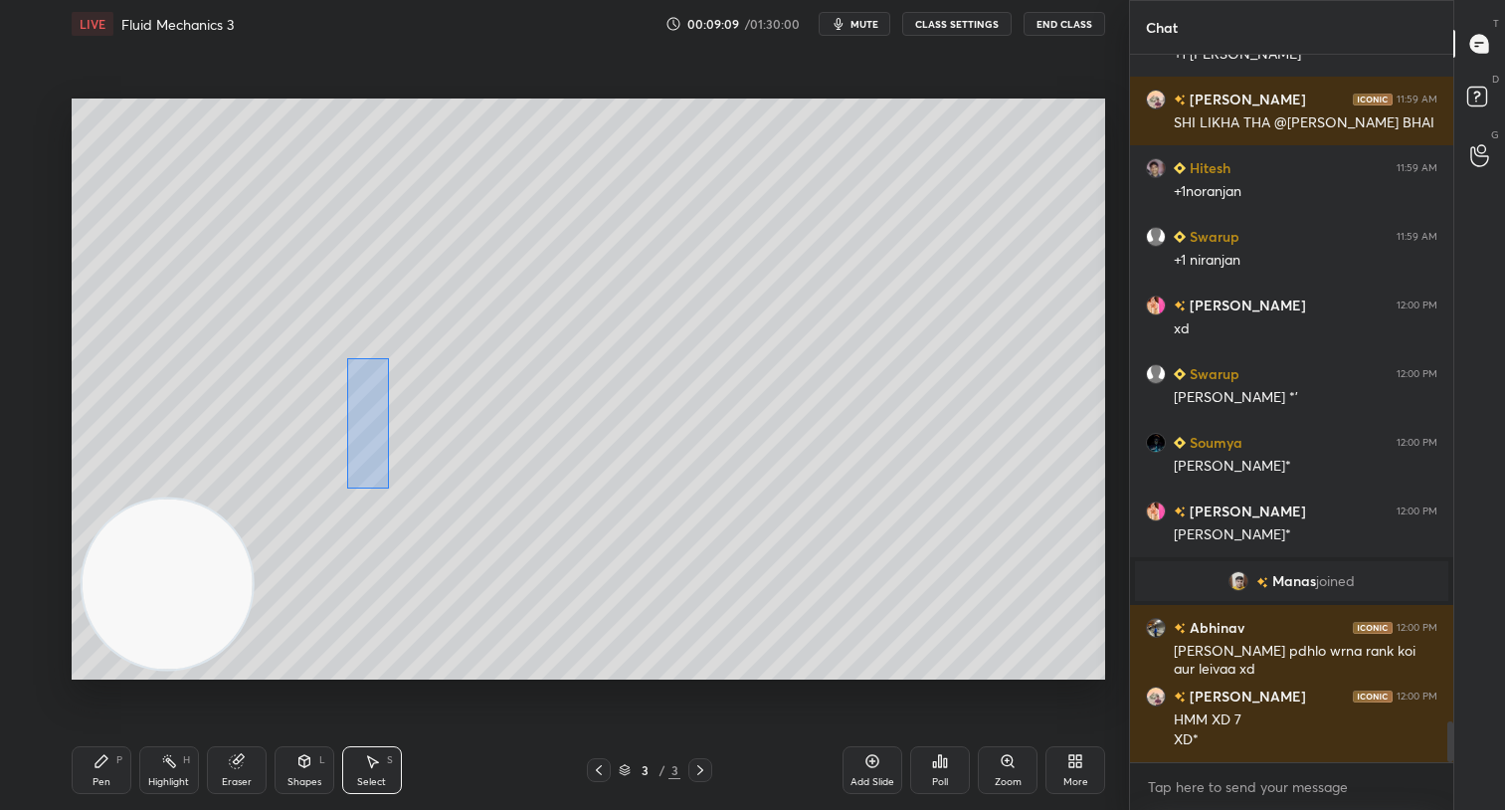
drag, startPoint x: 347, startPoint y: 358, endPoint x: 653, endPoint y: 566, distance: 370.2
click at [656, 570] on div "0 ° Undo Copy Duplicate Duplicate to new slide Delete" at bounding box center [588, 389] width 1033 height 582
drag, startPoint x: 481, startPoint y: 473, endPoint x: 459, endPoint y: 579, distance: 107.7
click at [474, 529] on div "0 ° Undo Copy Duplicate Duplicate to new slide Delete" at bounding box center [588, 389] width 1033 height 582
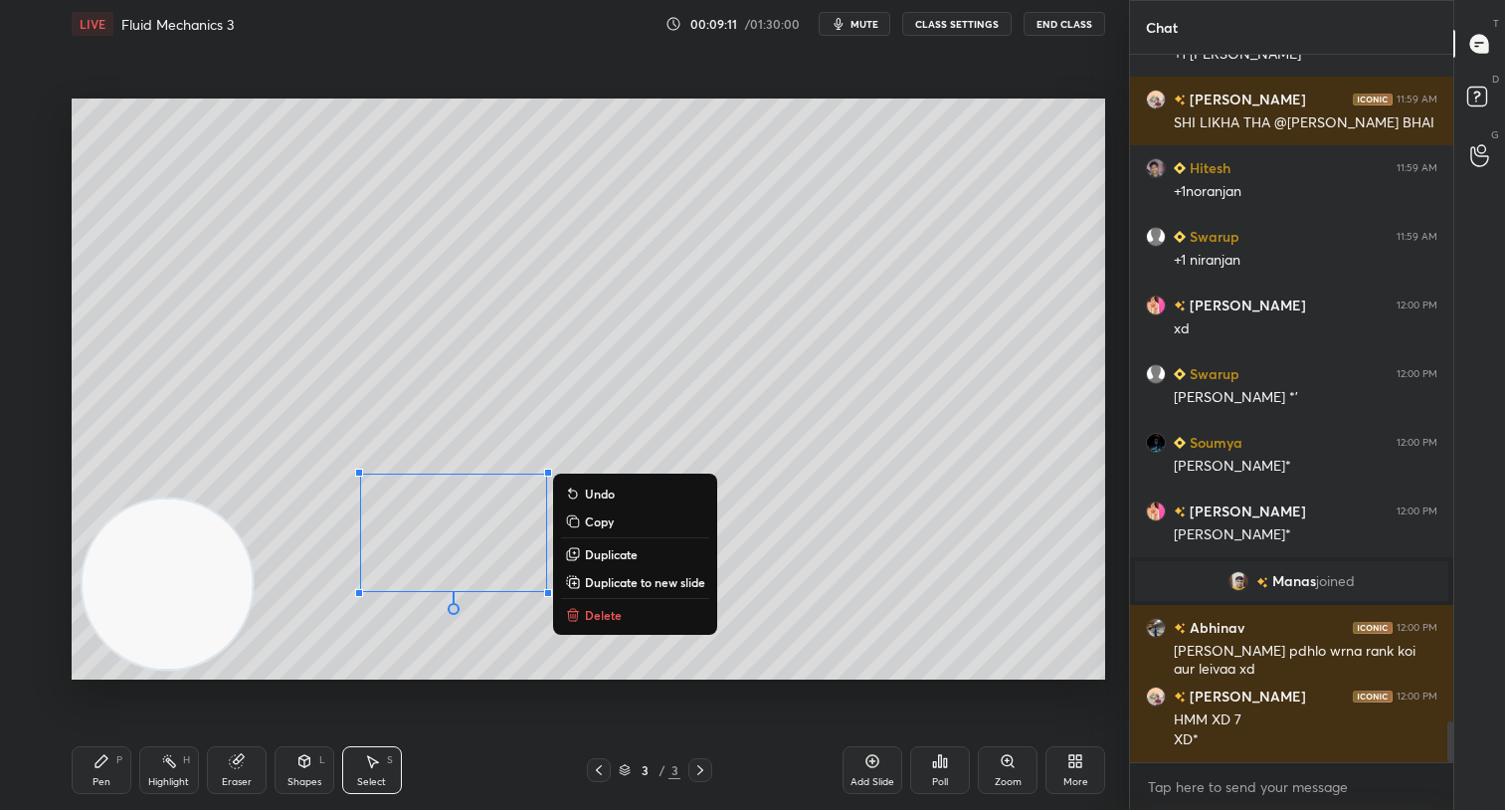
drag, startPoint x: 799, startPoint y: 610, endPoint x: 614, endPoint y: 618, distance: 185.1
click at [794, 610] on div "0 ° Undo Copy Duplicate Duplicate to new slide Delete" at bounding box center [588, 389] width 1033 height 582
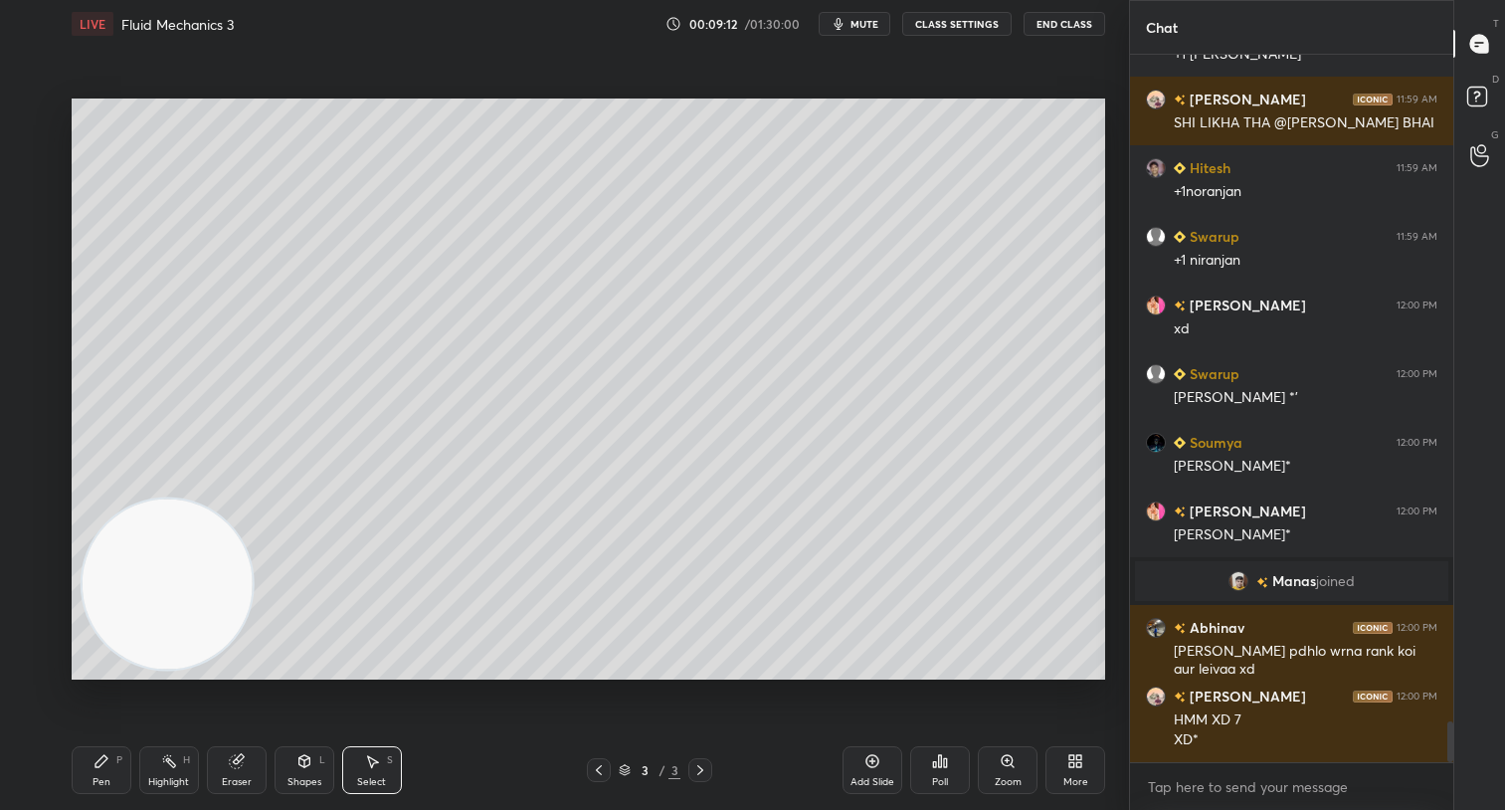
click at [117, 769] on div "Pen P" at bounding box center [102, 770] width 60 height 48
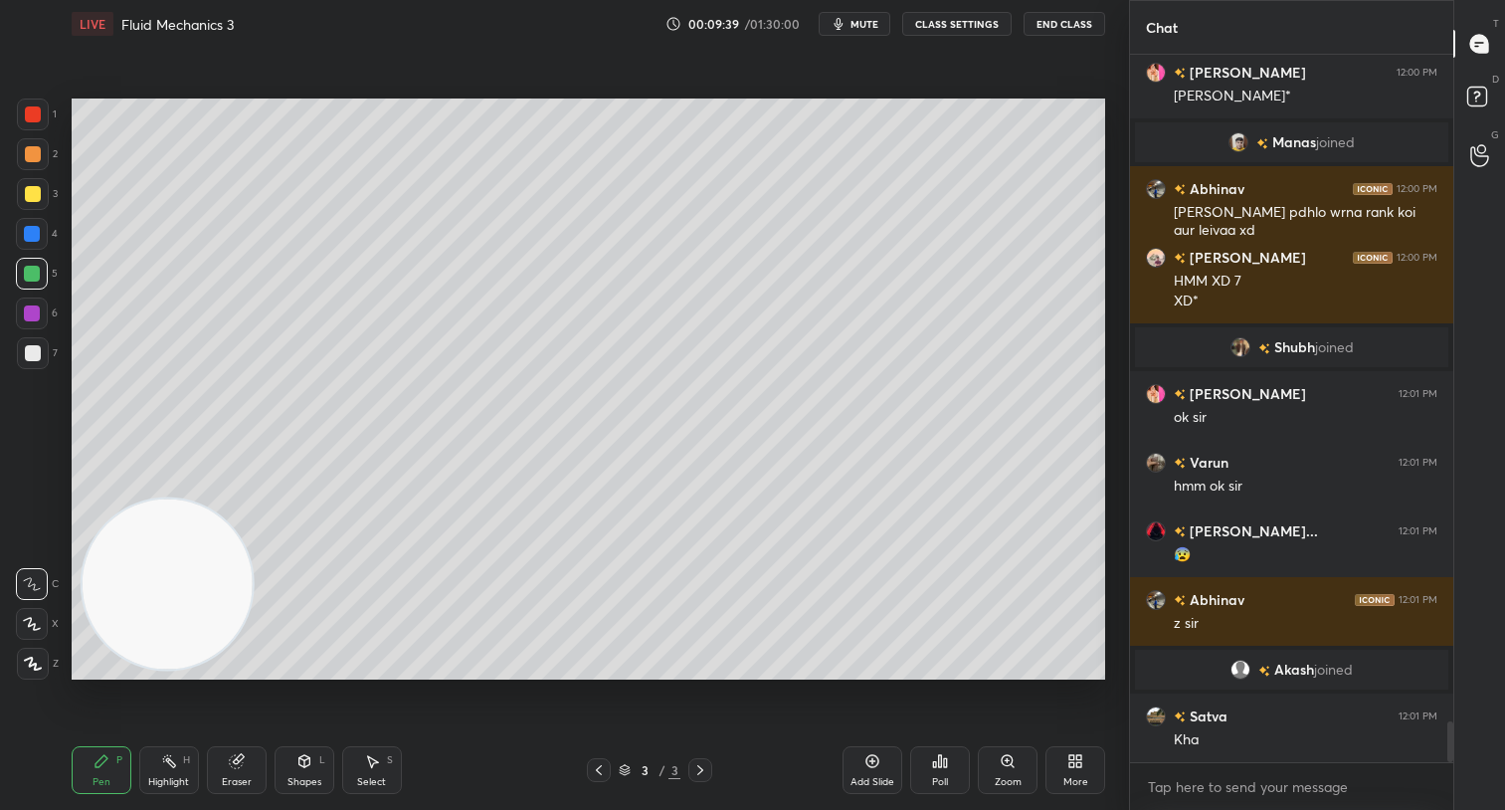
scroll to position [11756, 0]
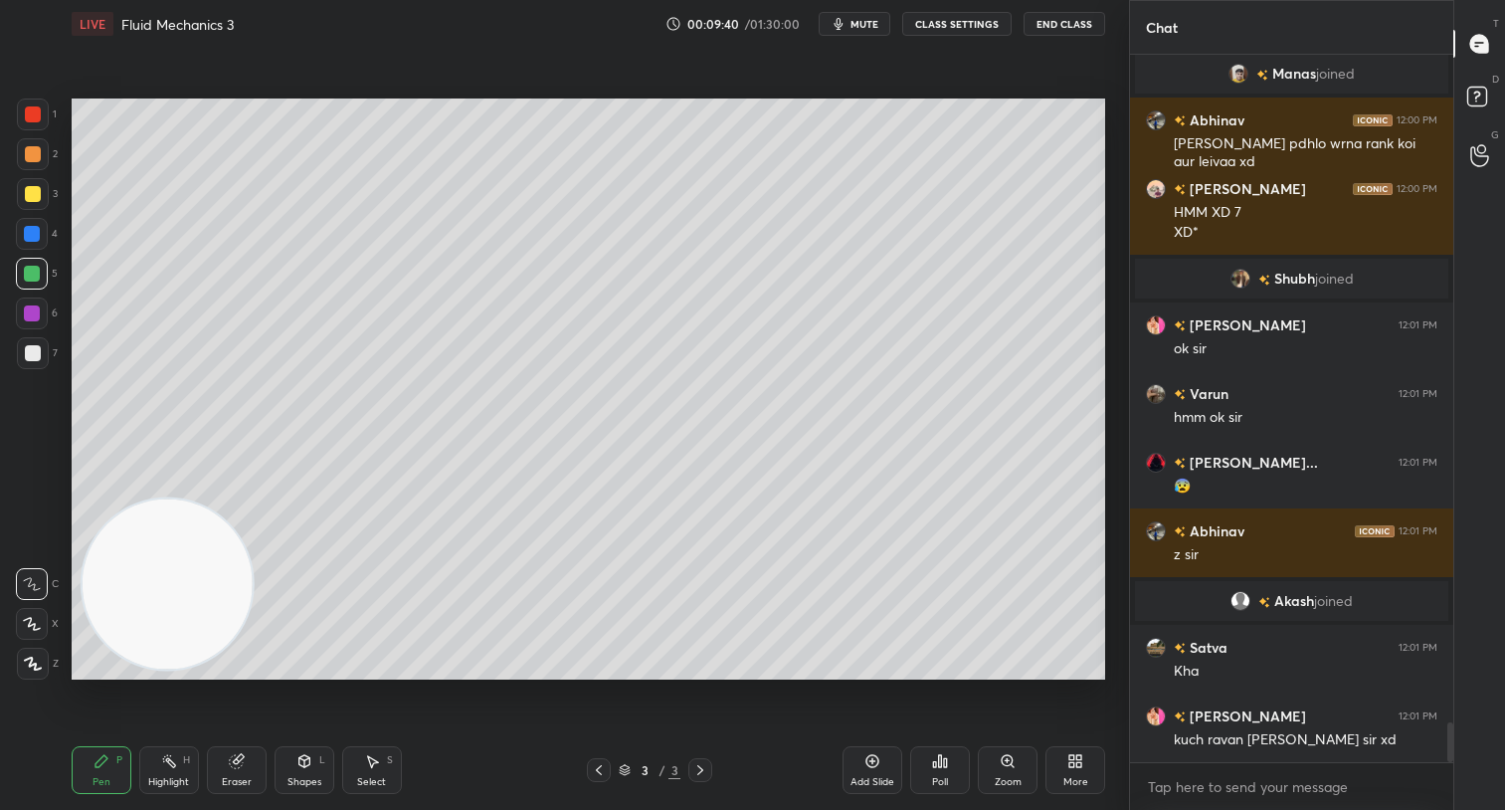
click at [40, 188] on div at bounding box center [33, 194] width 32 height 32
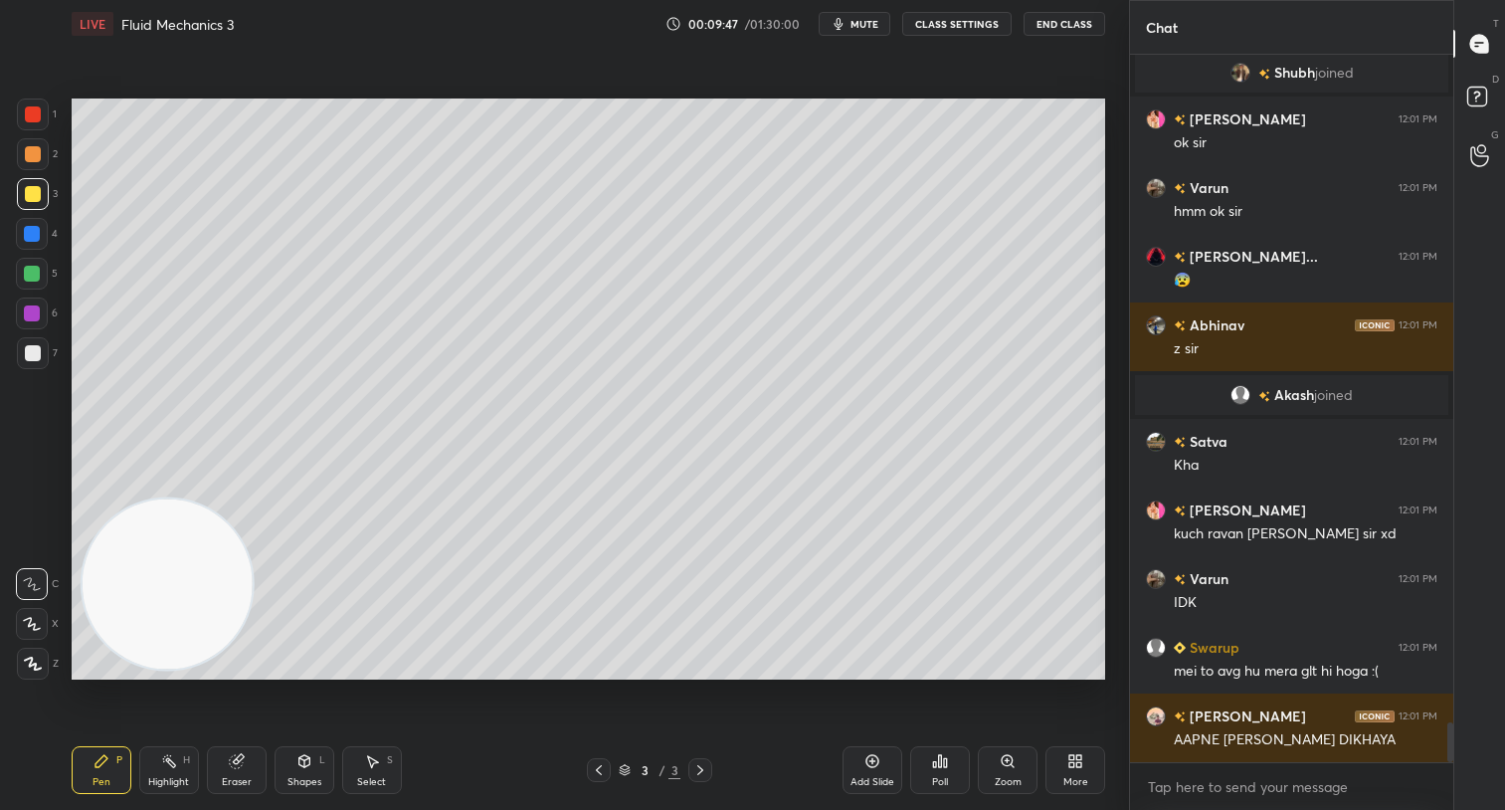
scroll to position [12030, 0]
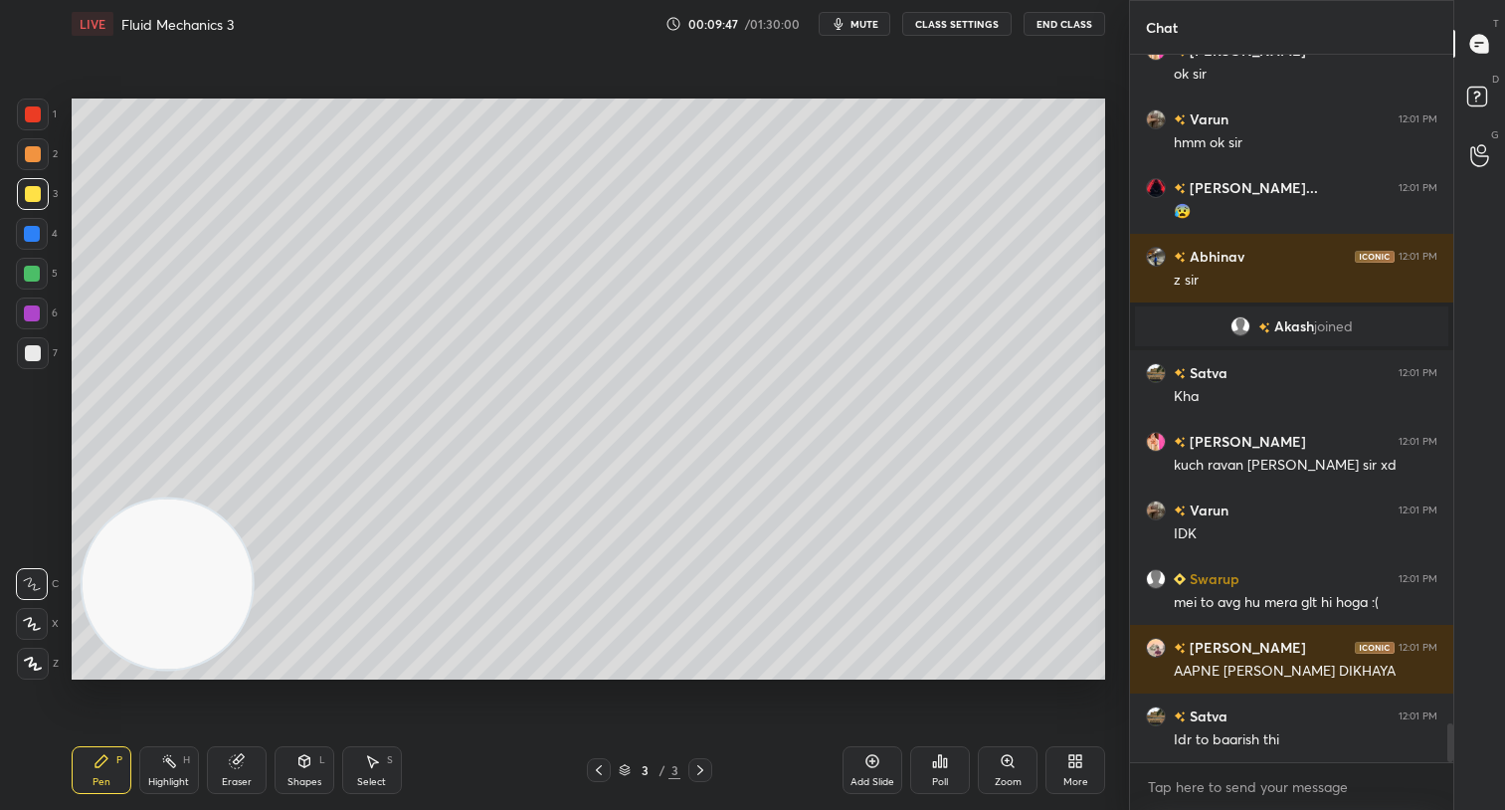
click at [374, 758] on icon at bounding box center [372, 761] width 16 height 16
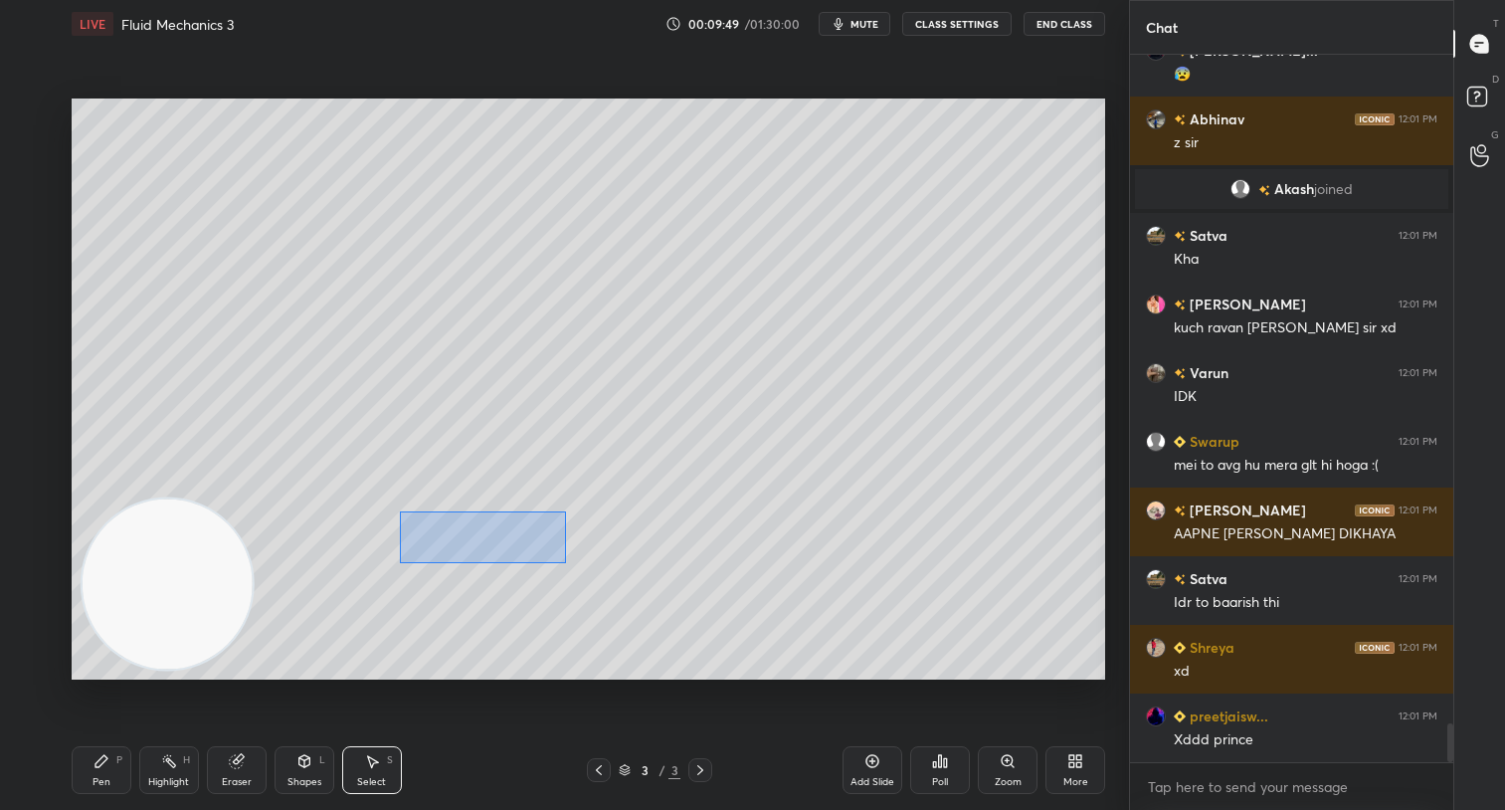
drag, startPoint x: 399, startPoint y: 510, endPoint x: 507, endPoint y: 542, distance: 113.0
click at [565, 558] on div "0 ° Undo Copy Duplicate Duplicate to new slide Delete" at bounding box center [588, 389] width 1033 height 582
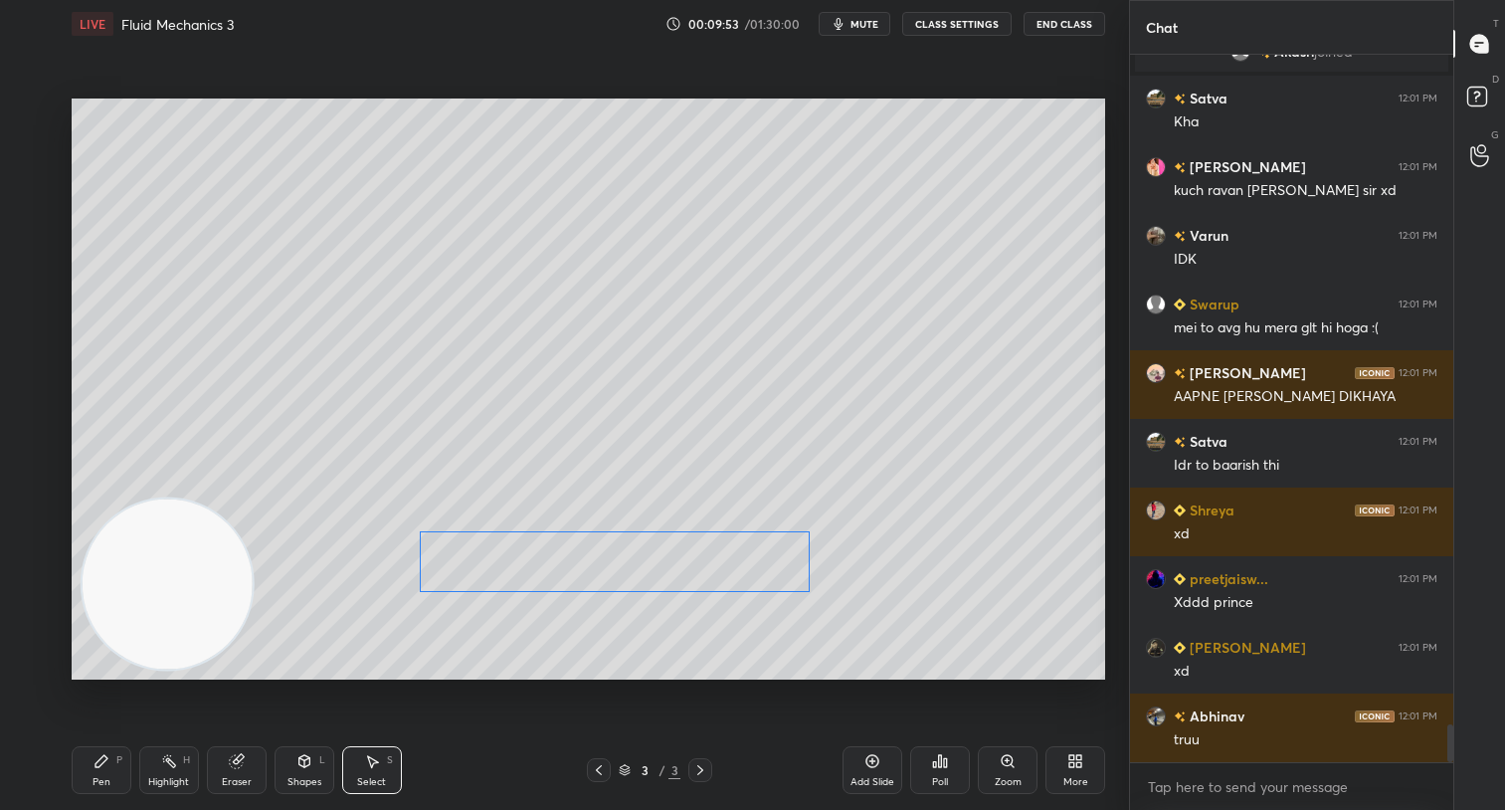
scroll to position [12373, 0]
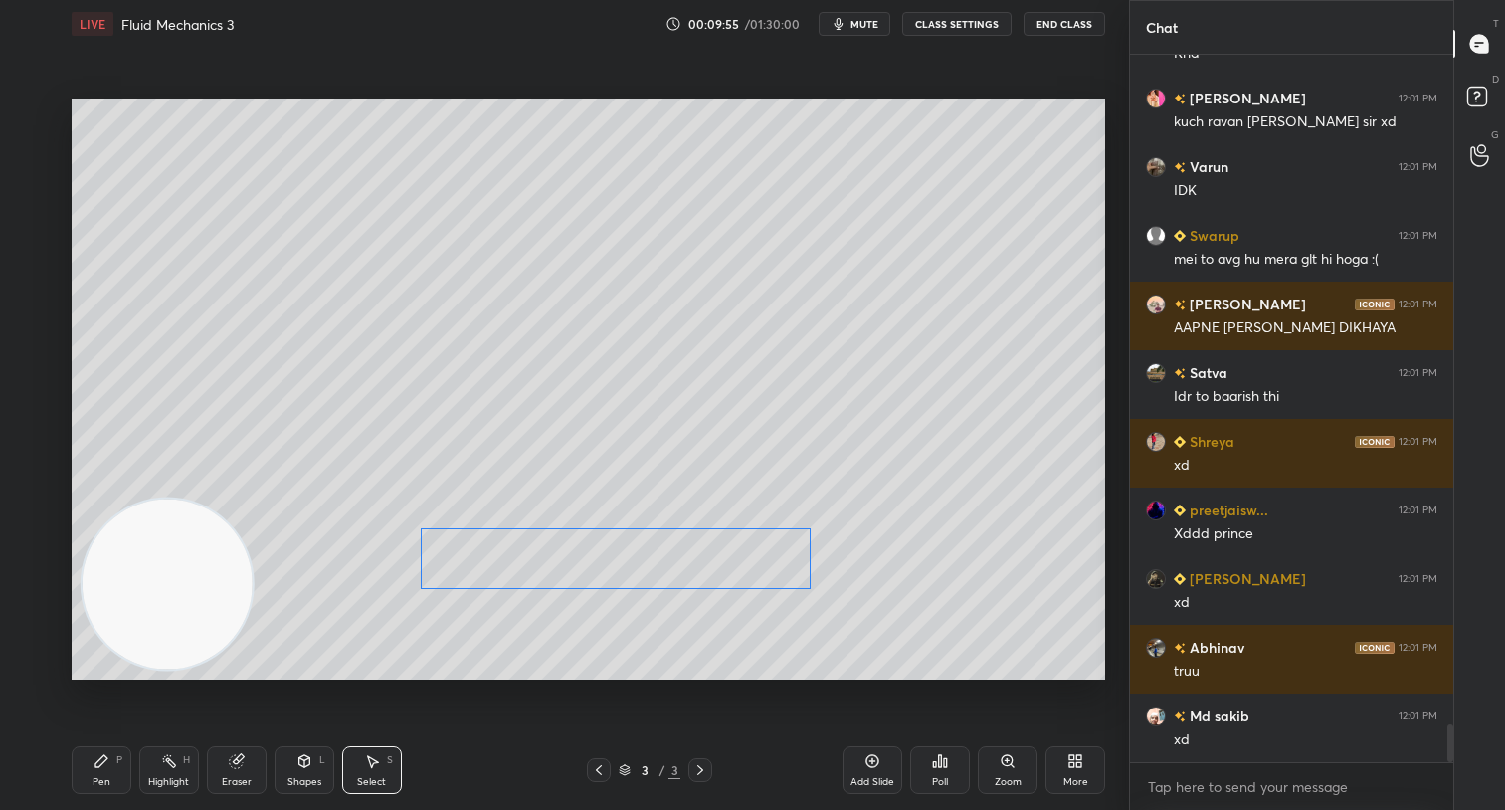
click at [498, 547] on div "0 ° Undo Copy Duplicate Duplicate to new slide Delete" at bounding box center [588, 389] width 1033 height 582
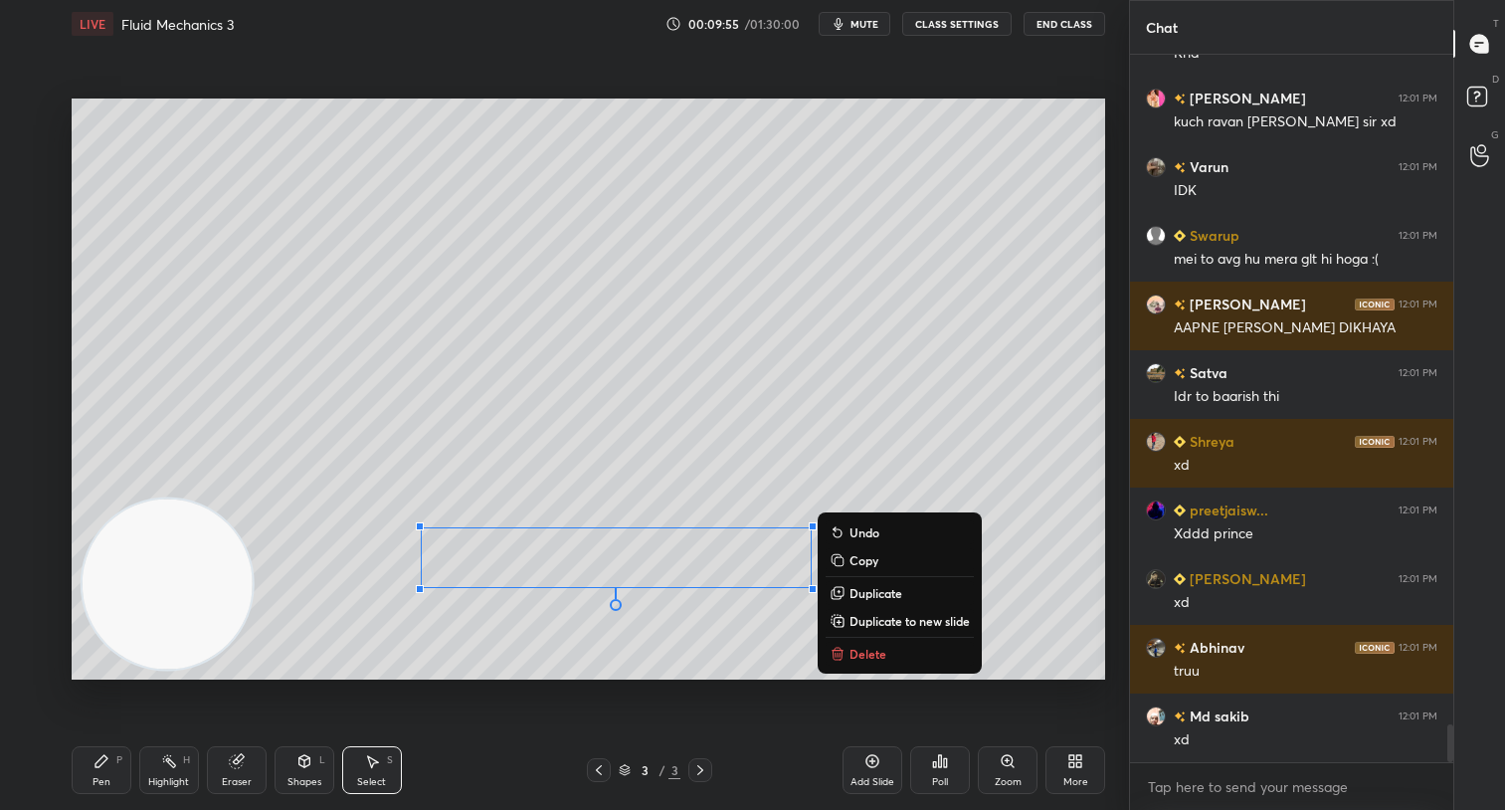
click at [522, 682] on div "0 ° Undo Copy Duplicate Duplicate to new slide Delete Setting up your live clas…" at bounding box center [588, 389] width 1049 height 682
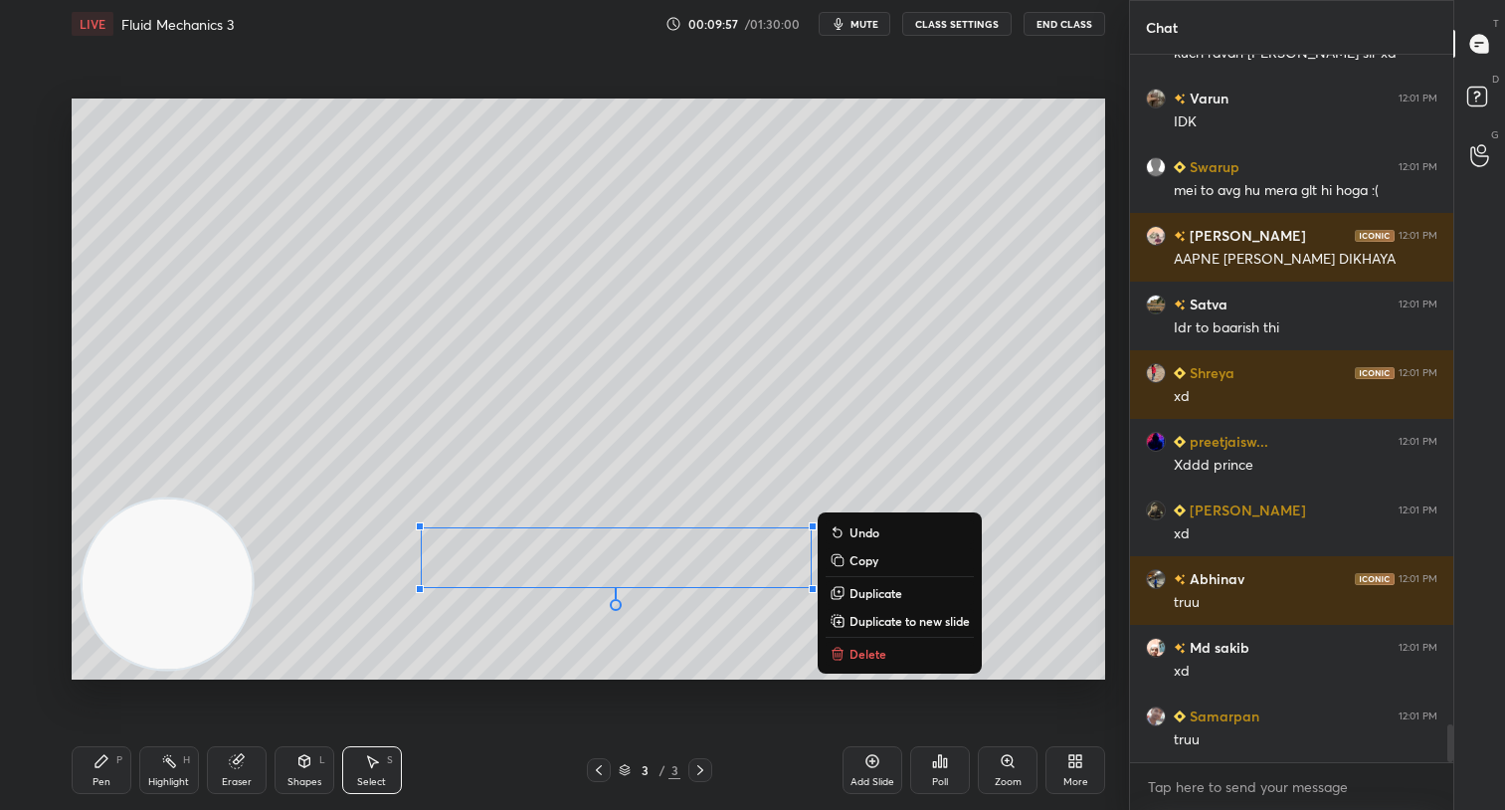
scroll to position [12511, 0]
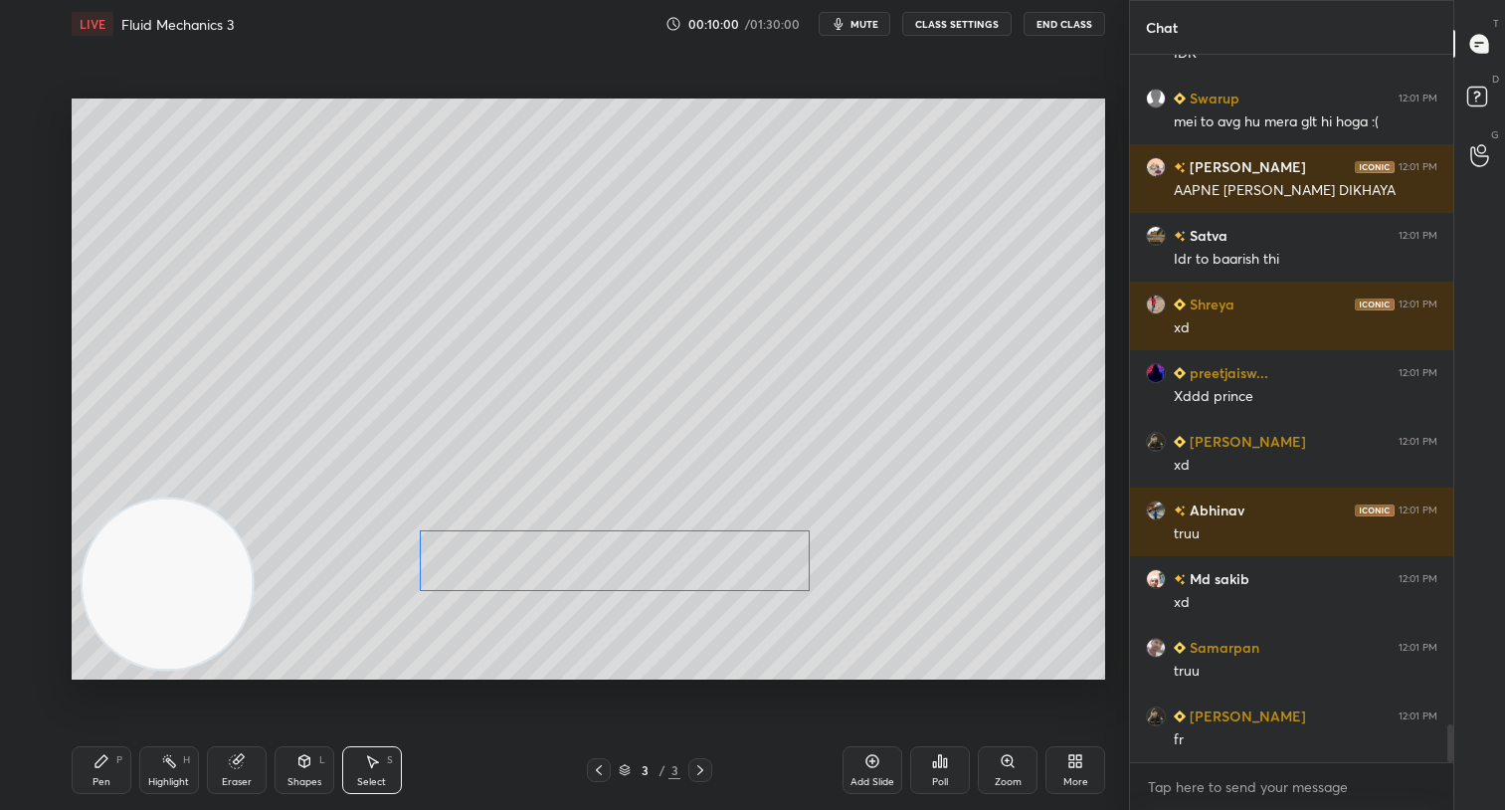
click at [597, 558] on div "0 ° Undo Copy Duplicate Duplicate to new slide Delete" at bounding box center [588, 389] width 1033 height 582
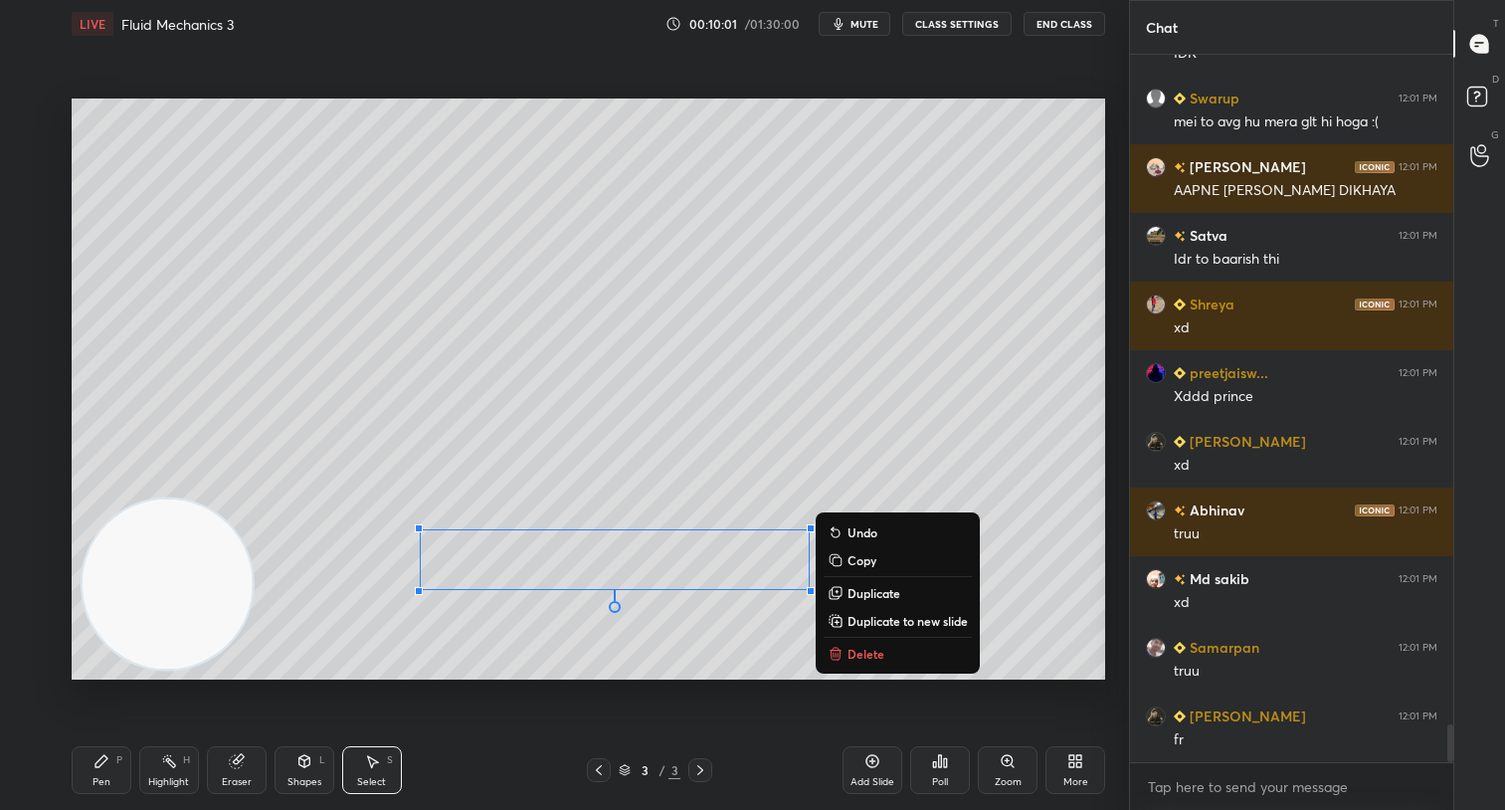
click at [595, 623] on div "0 ° Undo Copy Duplicate Duplicate to new slide Delete" at bounding box center [588, 389] width 1033 height 582
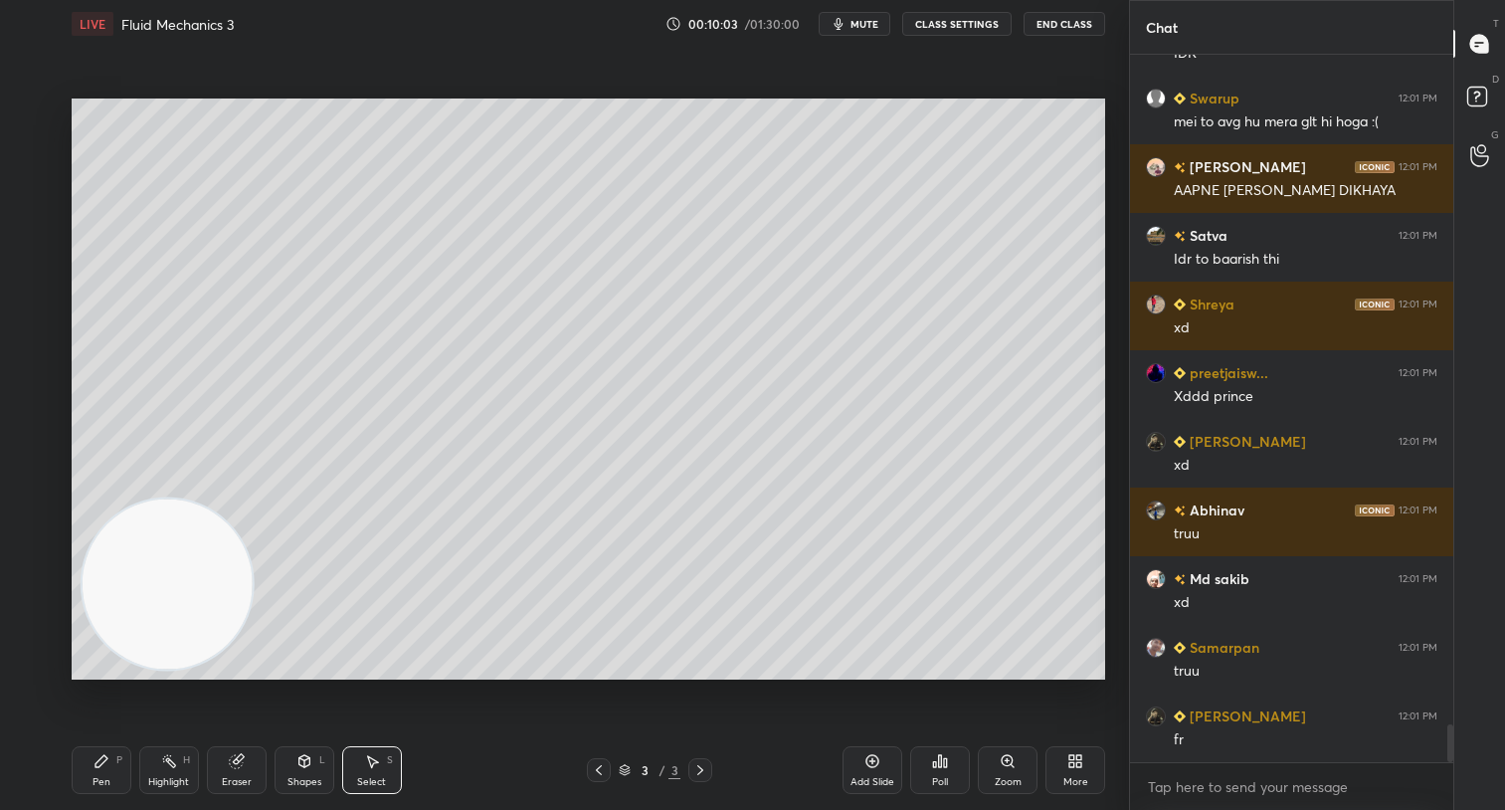
scroll to position [12579, 0]
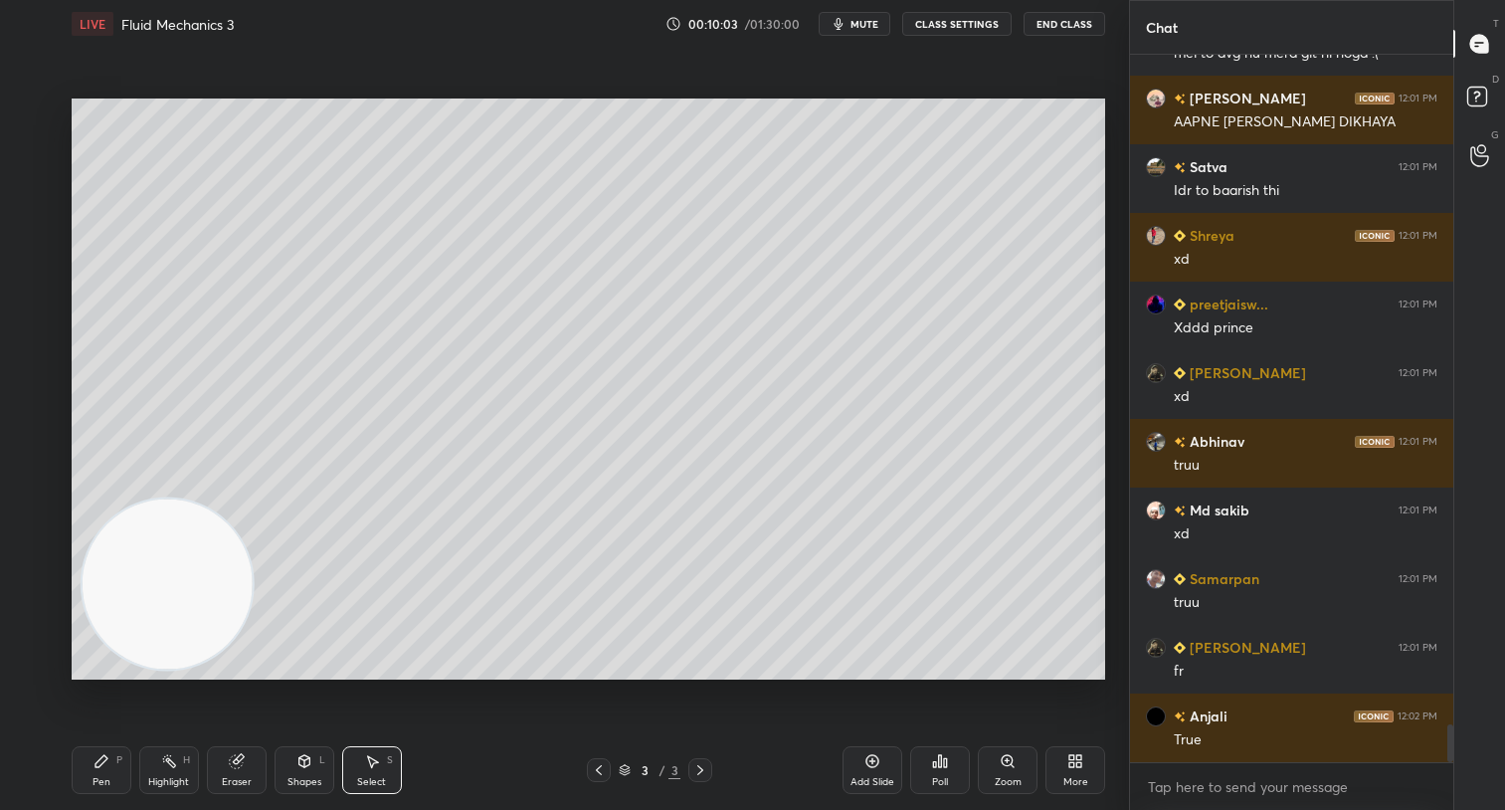
click at [97, 761] on icon at bounding box center [101, 761] width 12 height 12
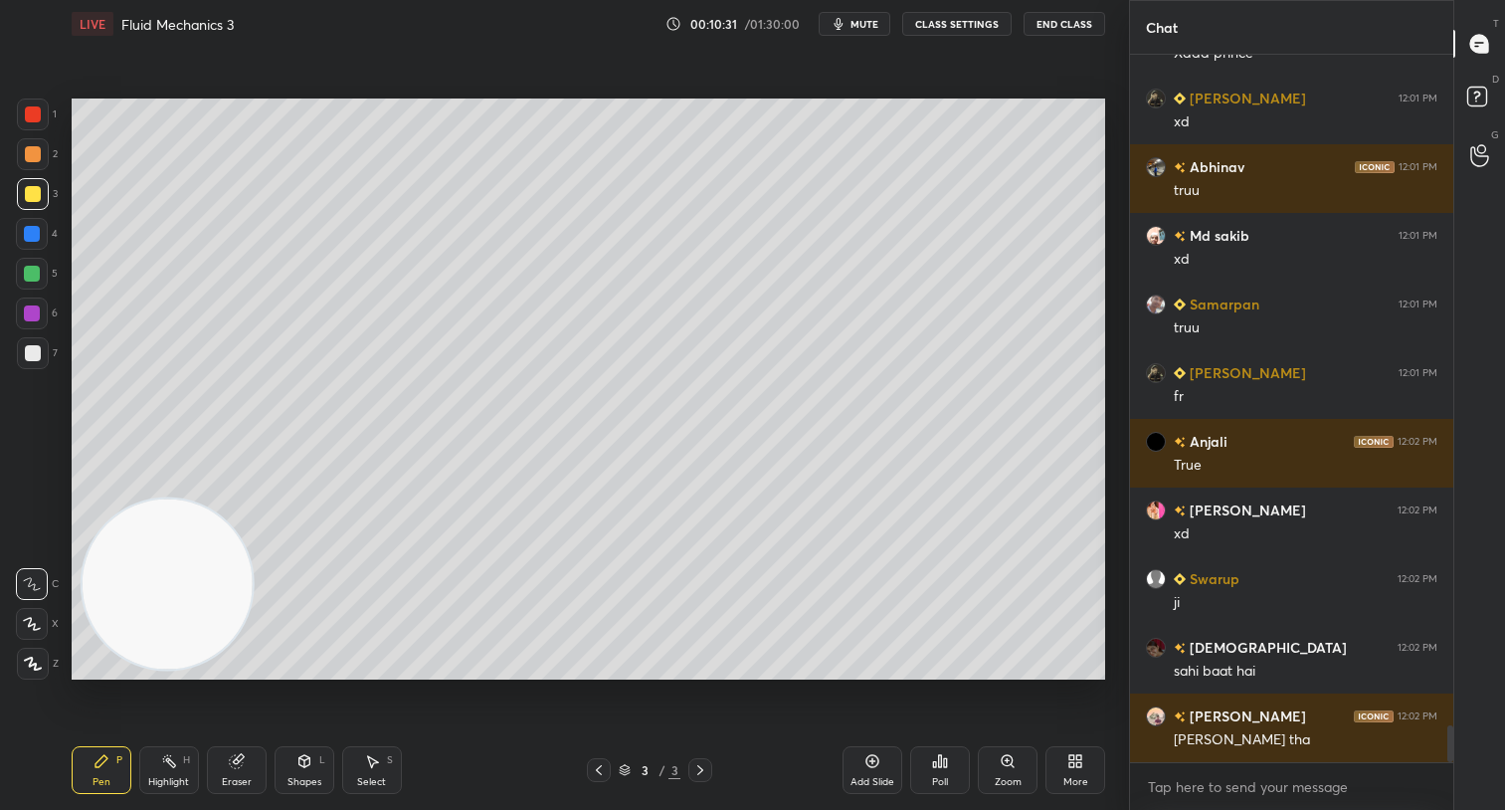
scroll to position [12922, 0]
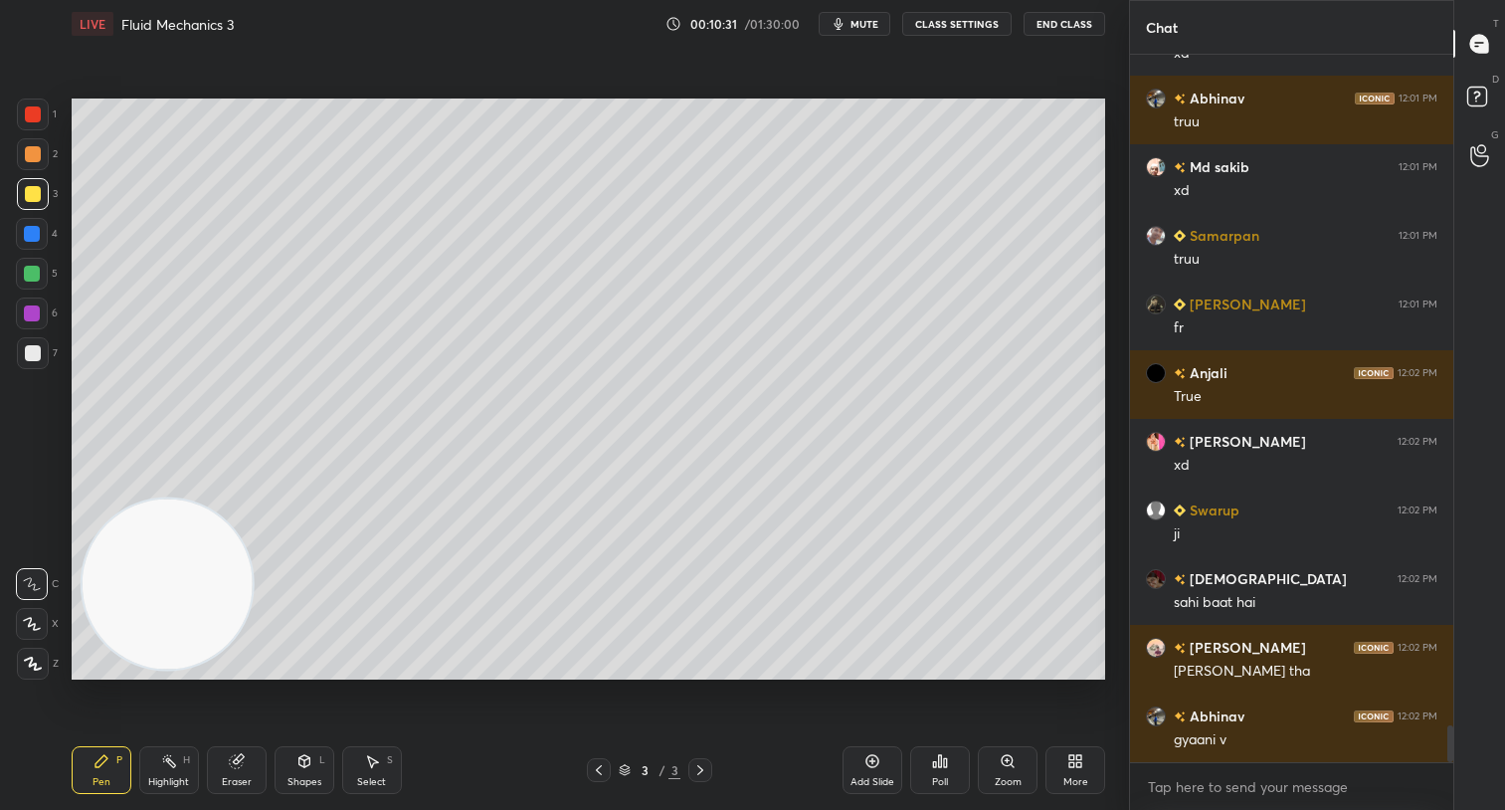
click at [40, 153] on div at bounding box center [33, 154] width 32 height 32
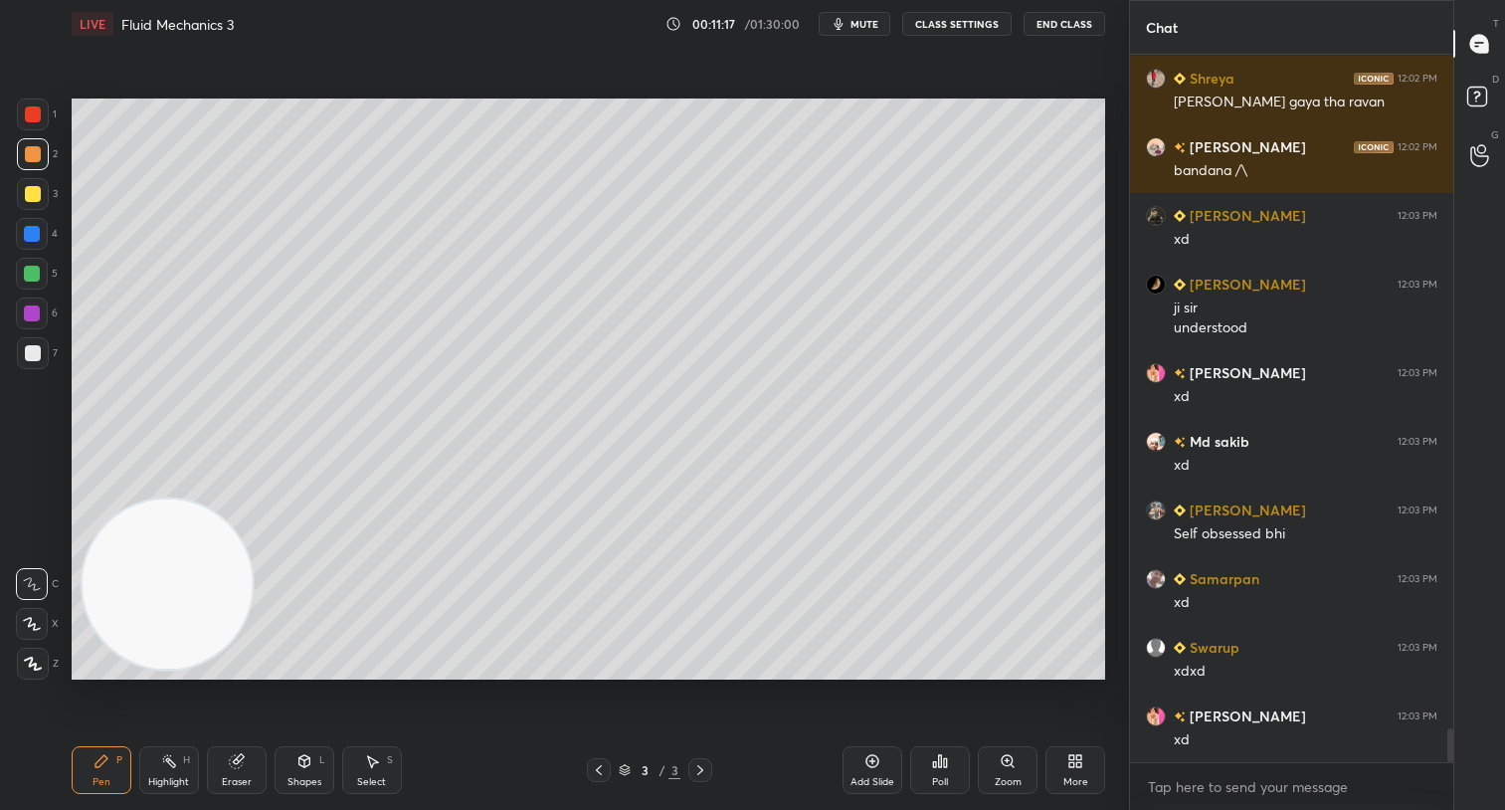
scroll to position [14109, 0]
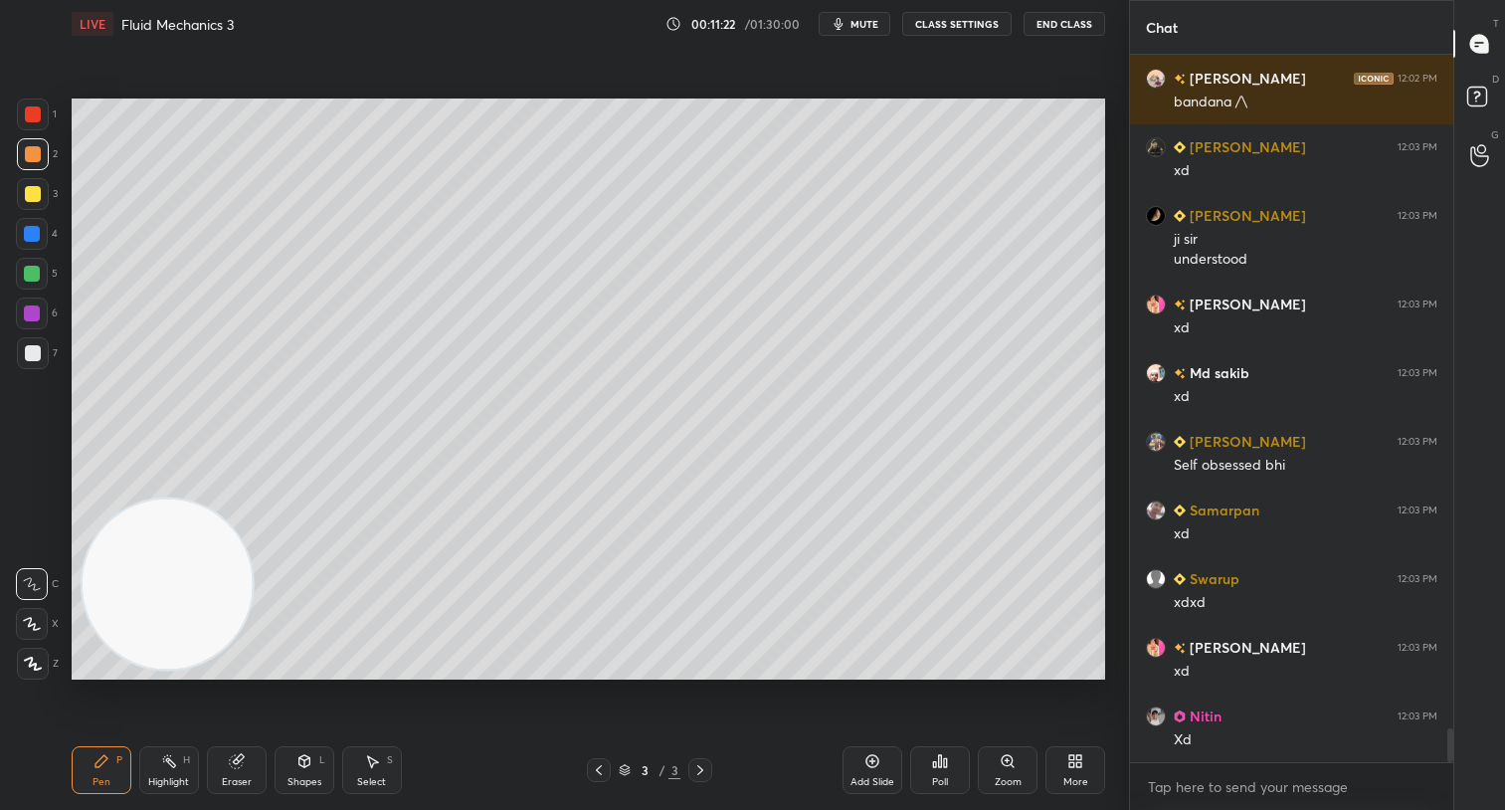
drag, startPoint x: 38, startPoint y: 187, endPoint x: 49, endPoint y: 189, distance: 11.1
click at [47, 190] on div at bounding box center [33, 194] width 32 height 32
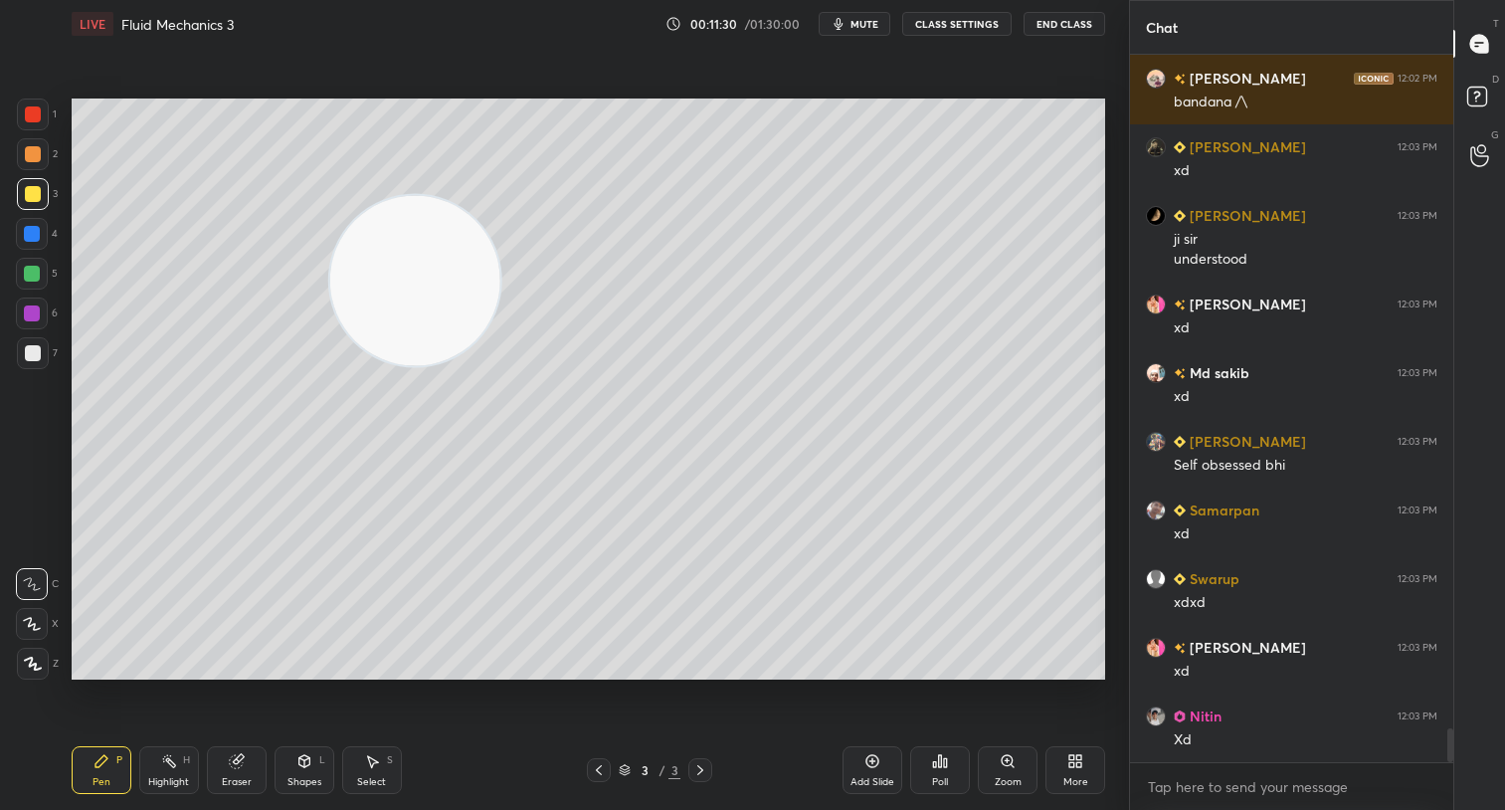
drag, startPoint x: 122, startPoint y: 561, endPoint x: 371, endPoint y: 254, distance: 395.3
click at [374, 259] on video at bounding box center [414, 280] width 170 height 170
drag, startPoint x: 25, startPoint y: 352, endPoint x: 57, endPoint y: 347, distance: 32.2
click at [27, 352] on div at bounding box center [33, 353] width 16 height 16
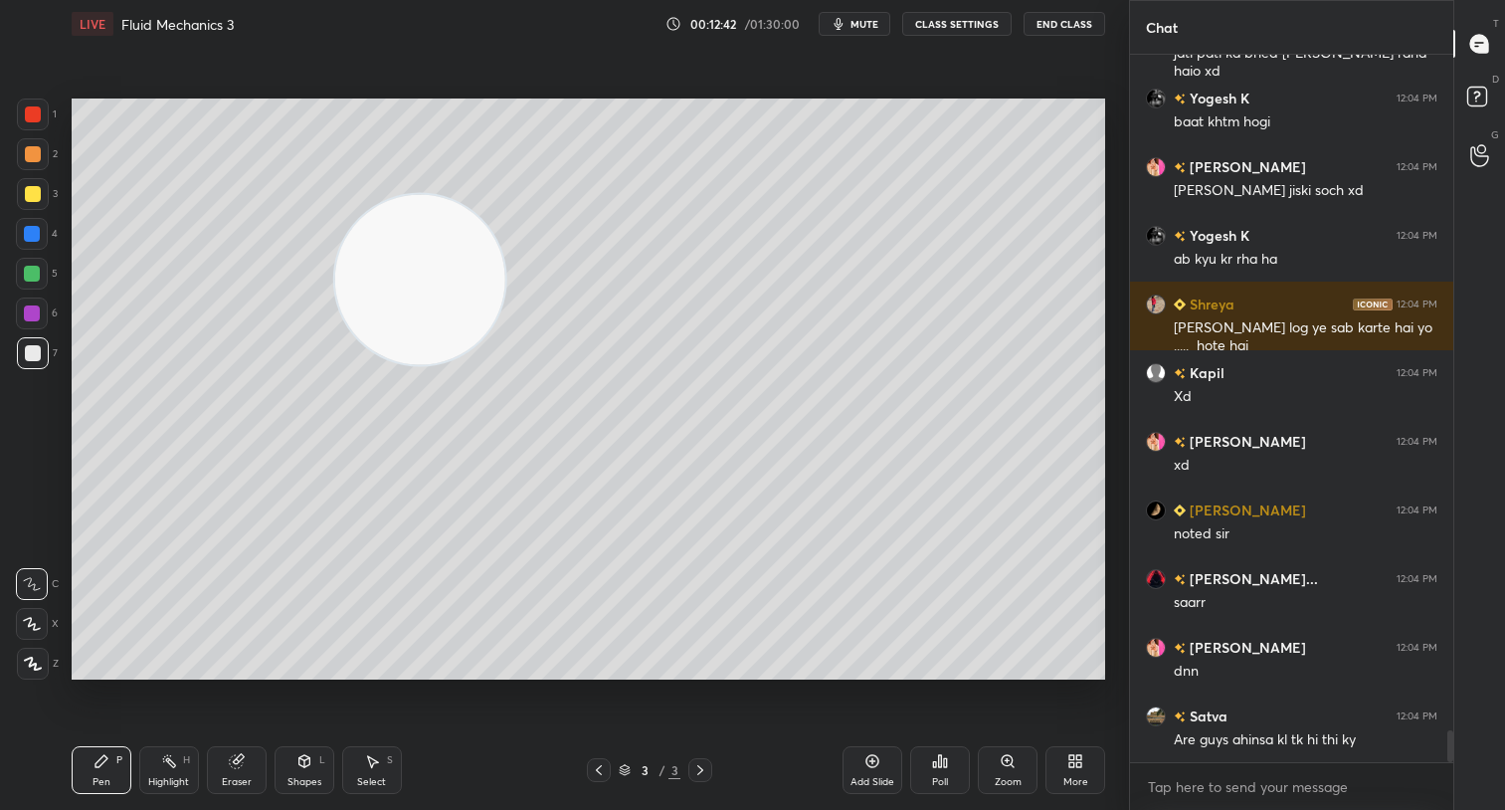
scroll to position [15036, 0]
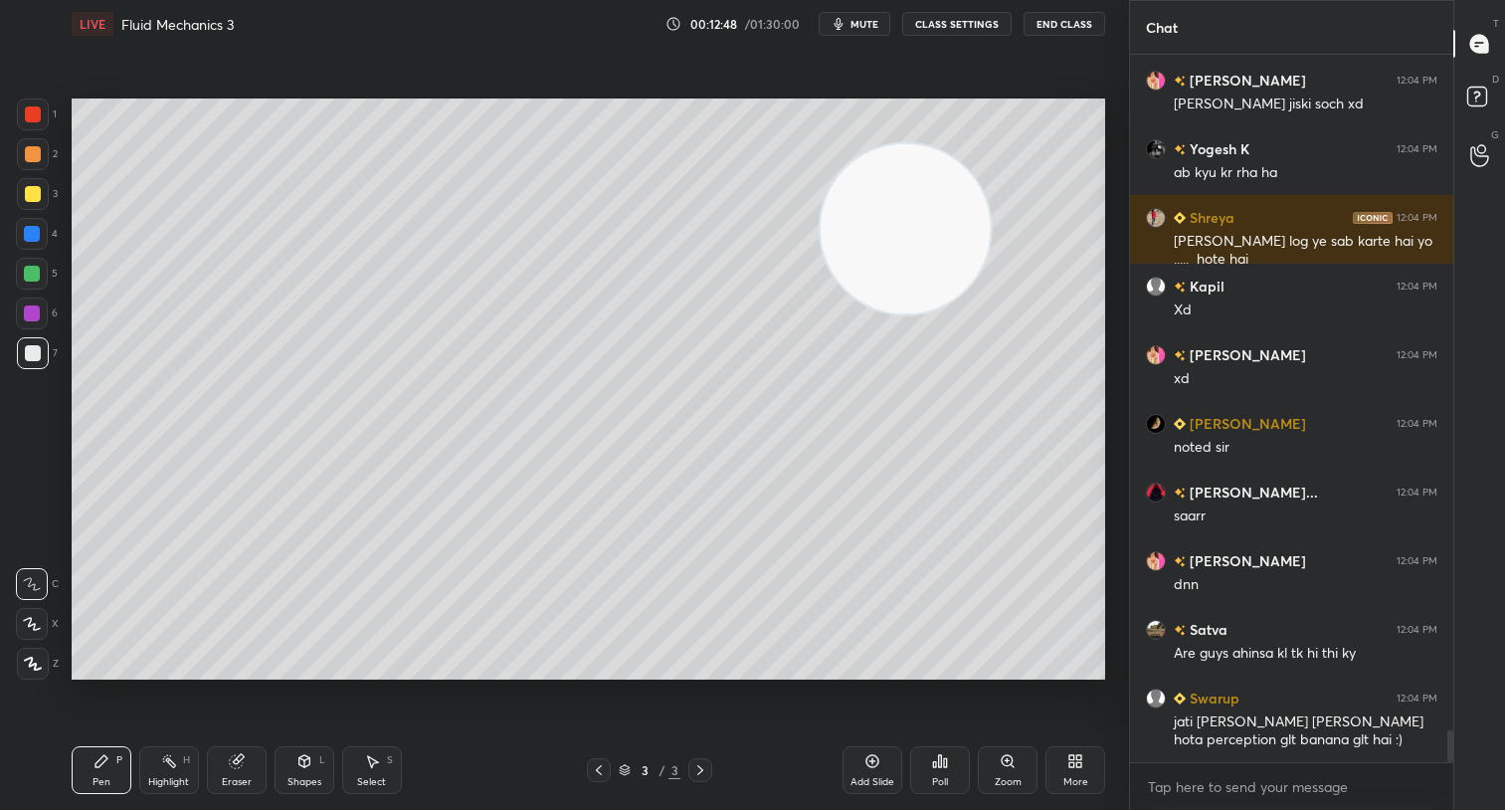
drag, startPoint x: 416, startPoint y: 315, endPoint x: 891, endPoint y: 255, distance: 479.2
click at [898, 263] on video at bounding box center [904, 228] width 170 height 170
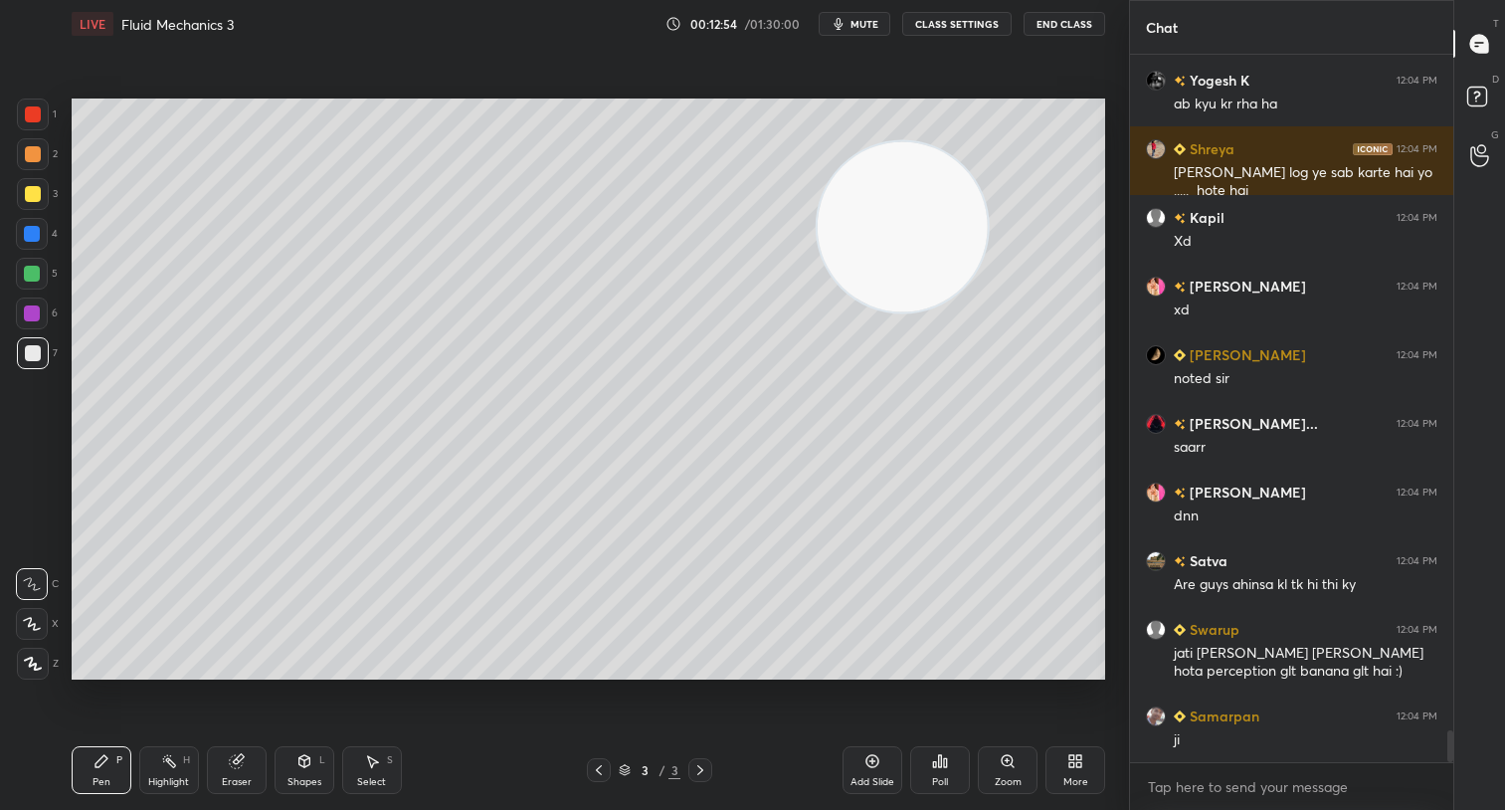
click at [230, 769] on div "Eraser" at bounding box center [237, 770] width 60 height 48
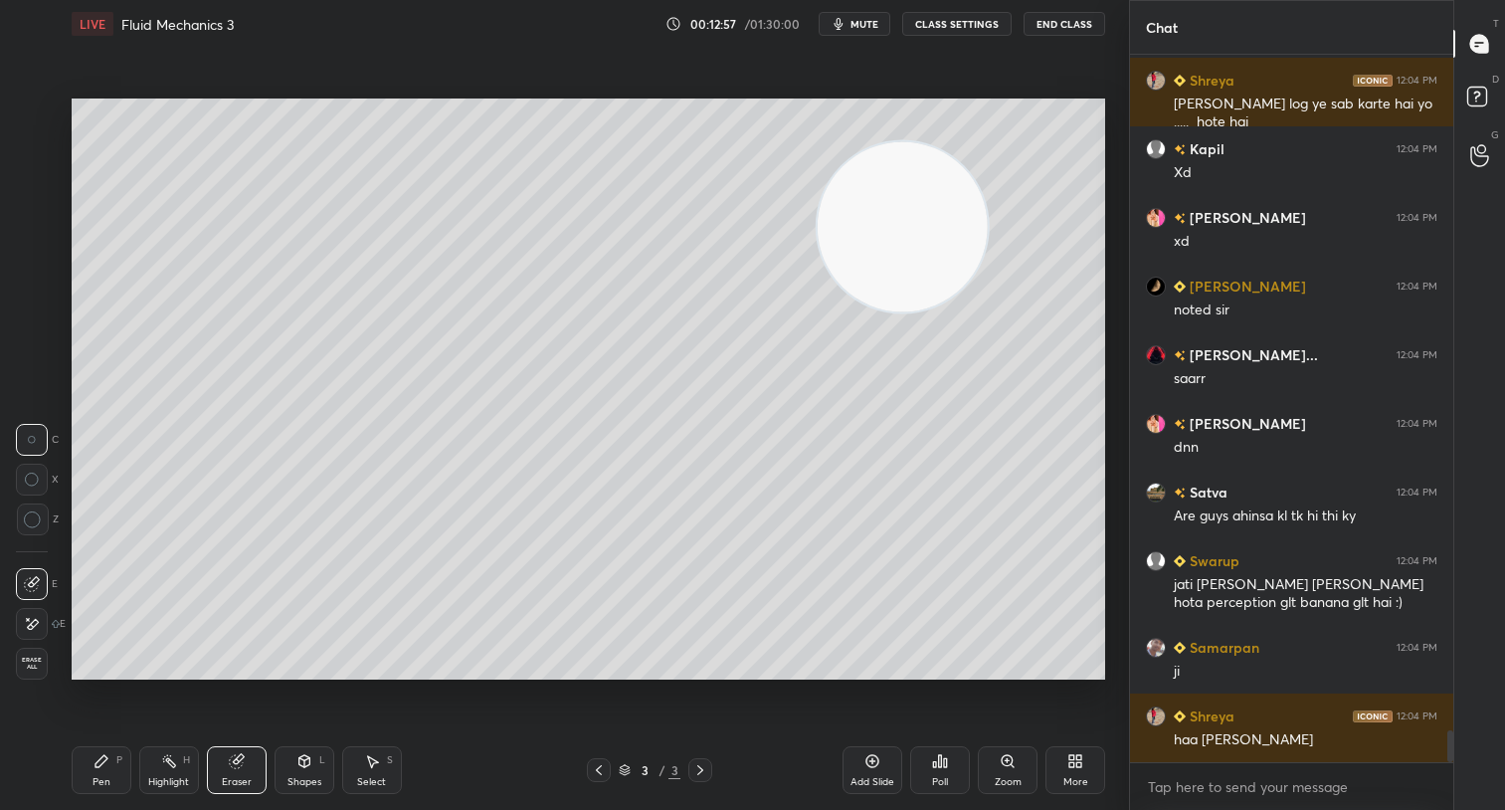
click at [95, 766] on icon at bounding box center [101, 761] width 12 height 12
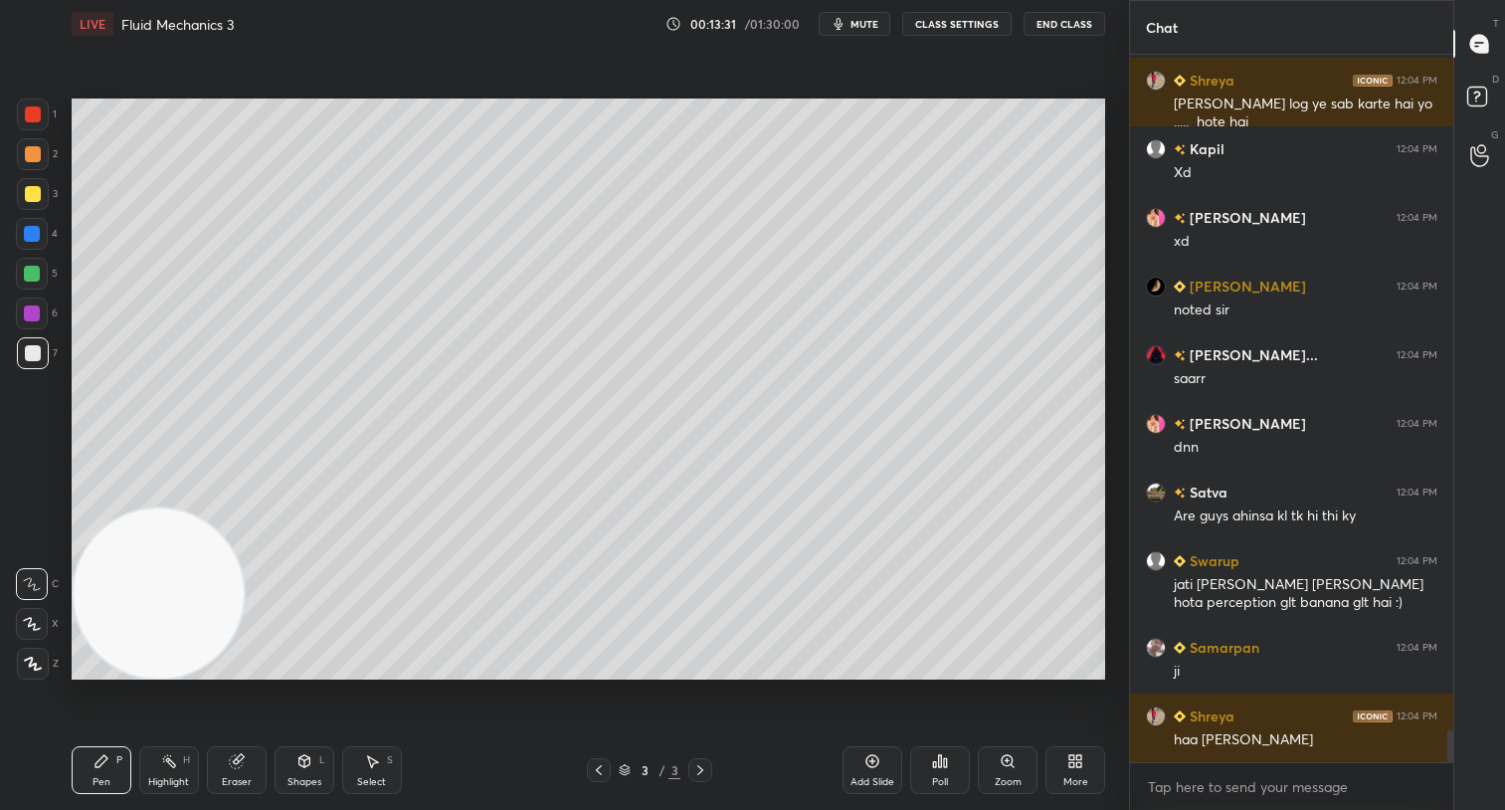
drag, startPoint x: 926, startPoint y: 255, endPoint x: 91, endPoint y: 666, distance: 930.4
click at [84, 695] on div "Setting up your live class Poll for secs No correct answer Start poll" at bounding box center [588, 389] width 1049 height 682
click at [38, 312] on div at bounding box center [32, 313] width 16 height 16
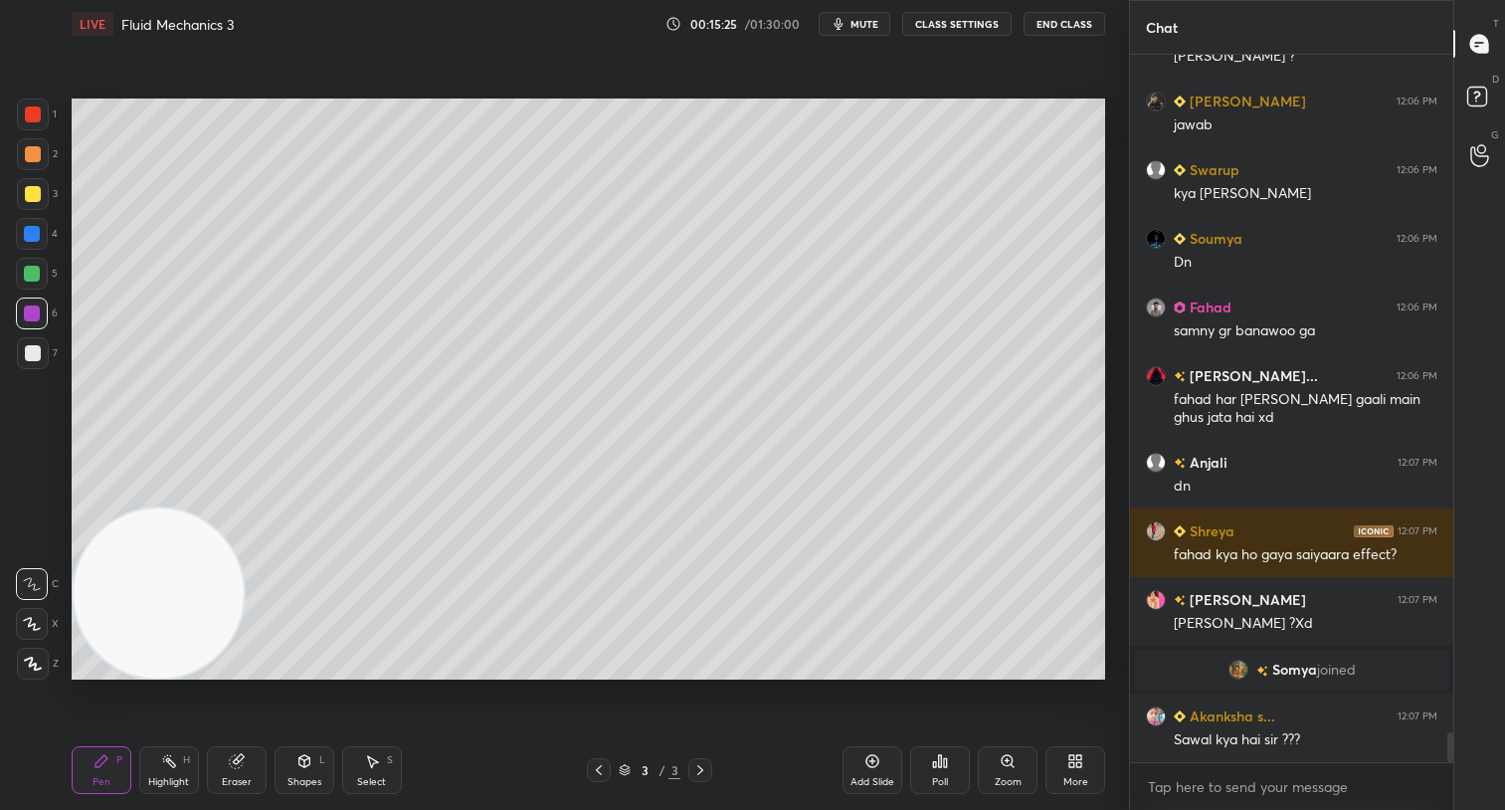
scroll to position [15854, 0]
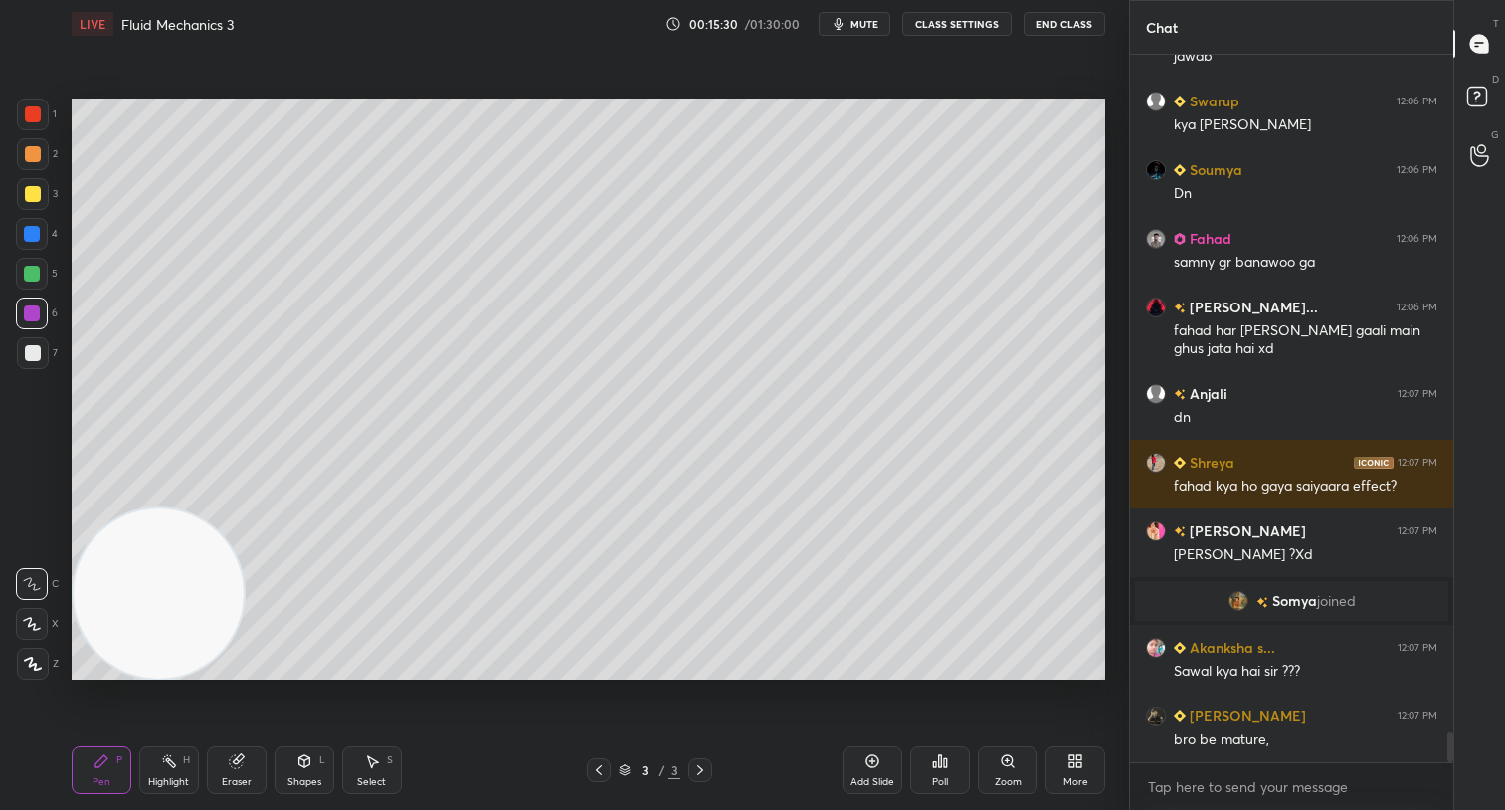
click at [1065, 764] on div "More" at bounding box center [1075, 770] width 60 height 48
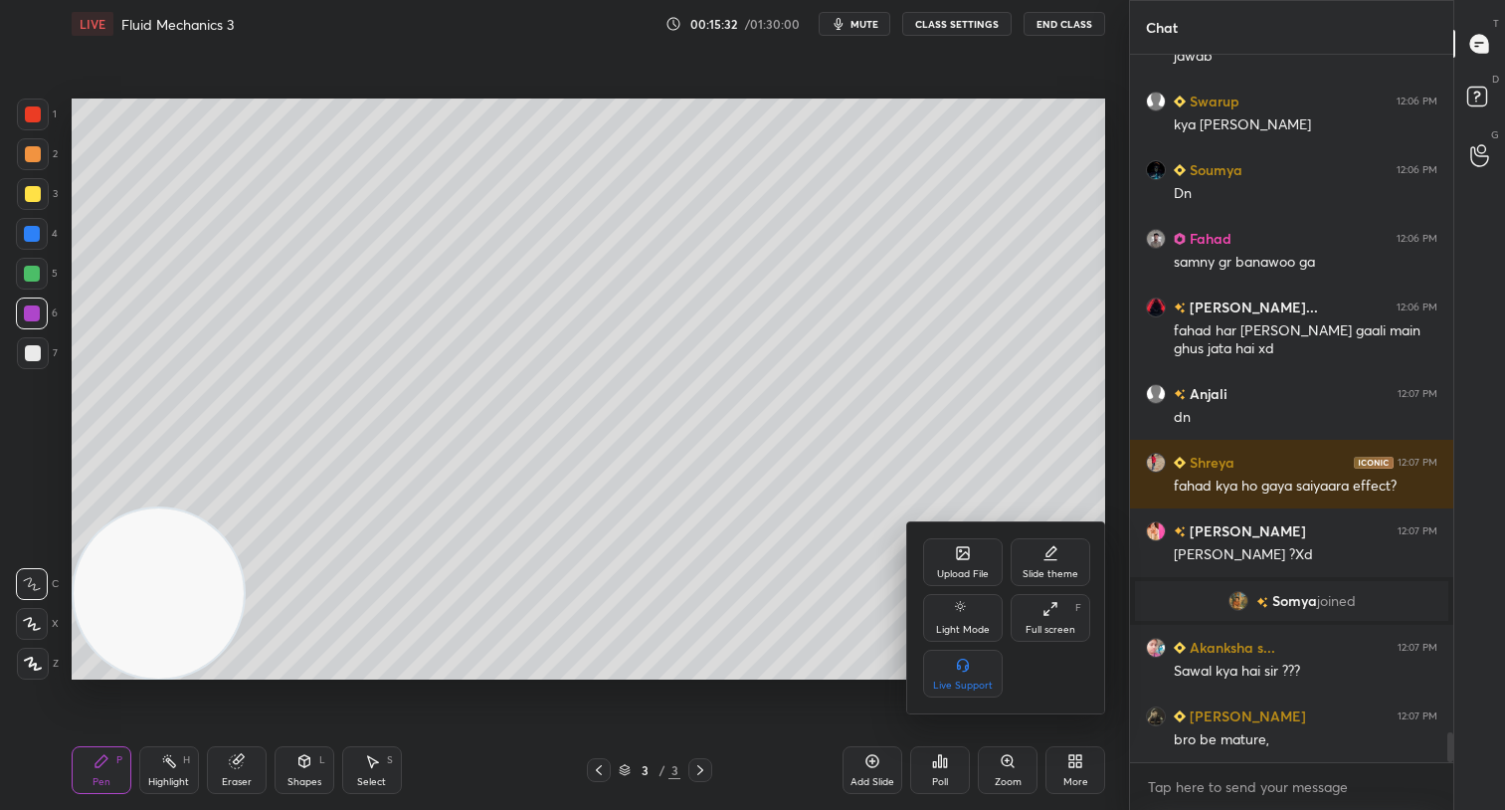
click at [969, 554] on icon at bounding box center [963, 553] width 16 height 16
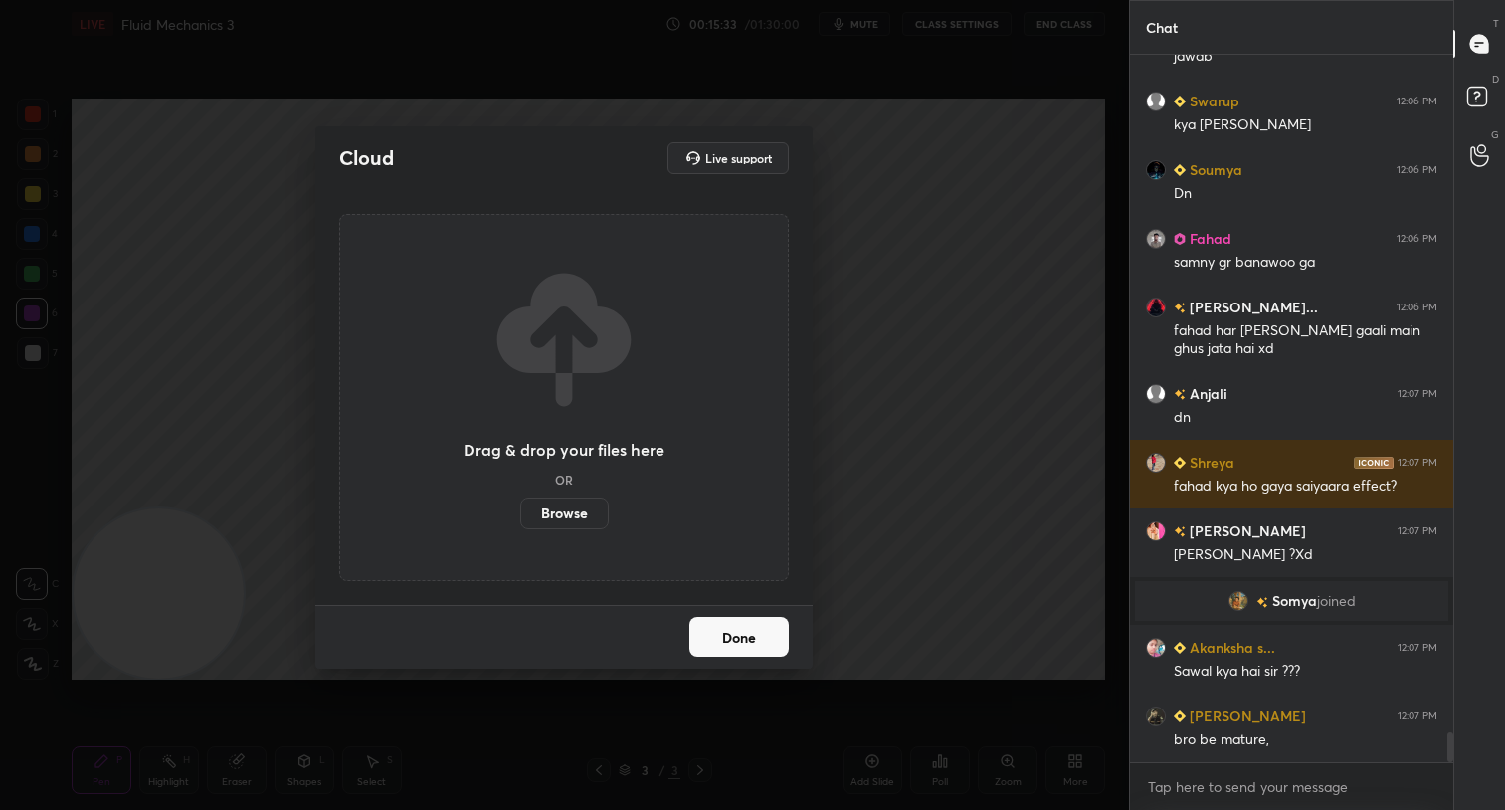
scroll to position [15923, 0]
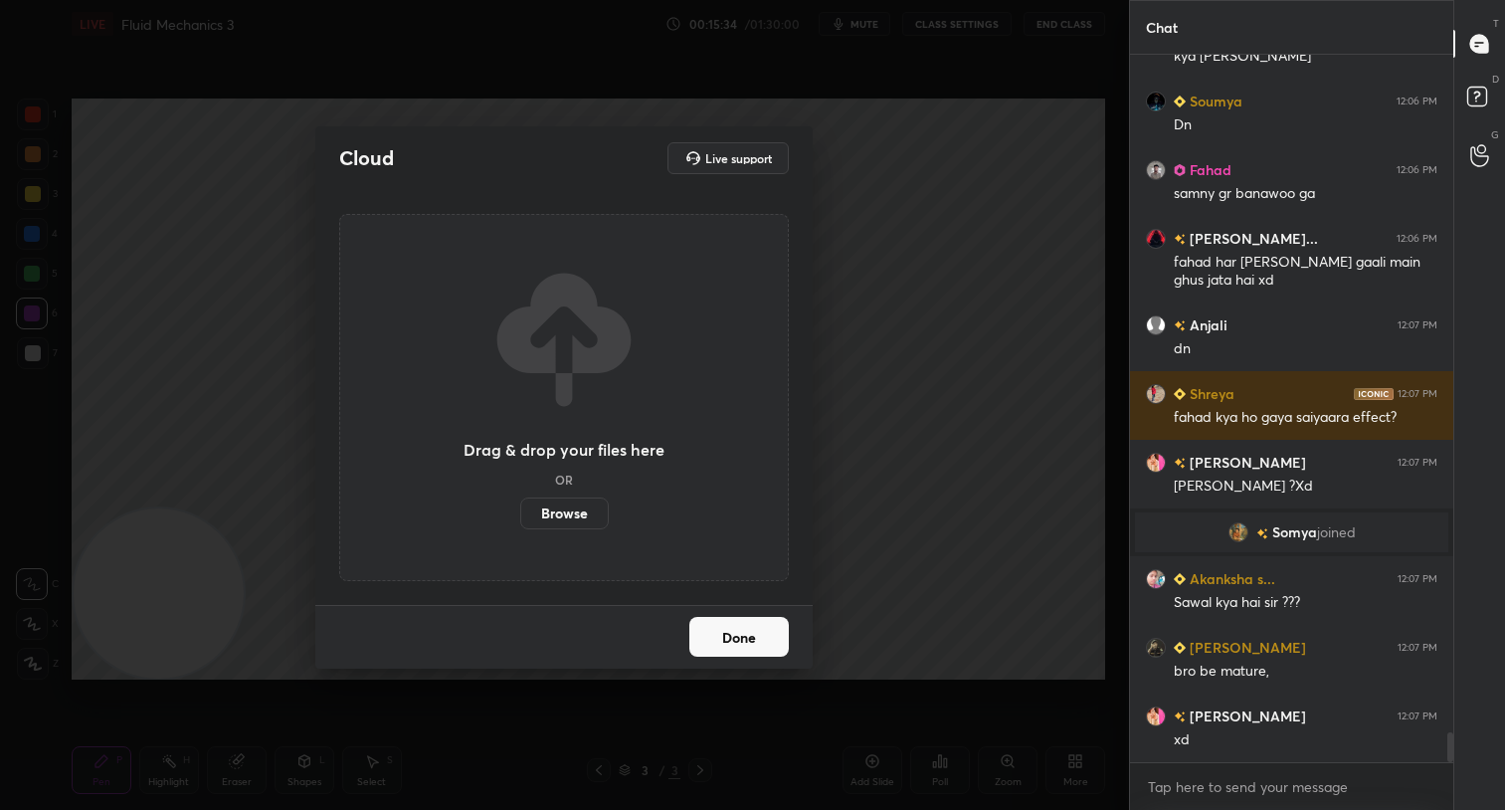
click at [560, 525] on label "Browse" at bounding box center [564, 513] width 89 height 32
click at [520, 525] on input "Browse" at bounding box center [520, 513] width 0 height 32
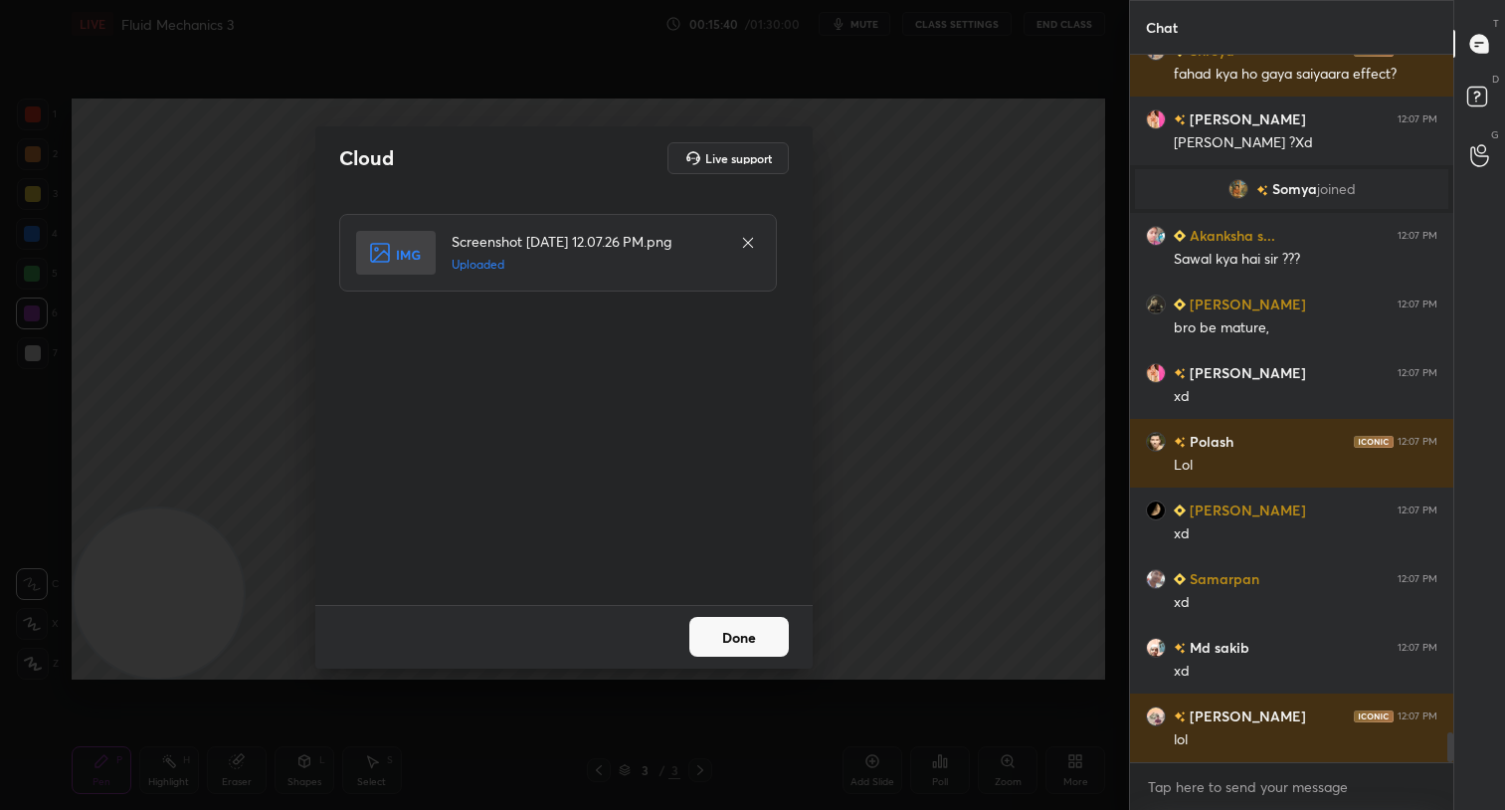
scroll to position [16472, 0]
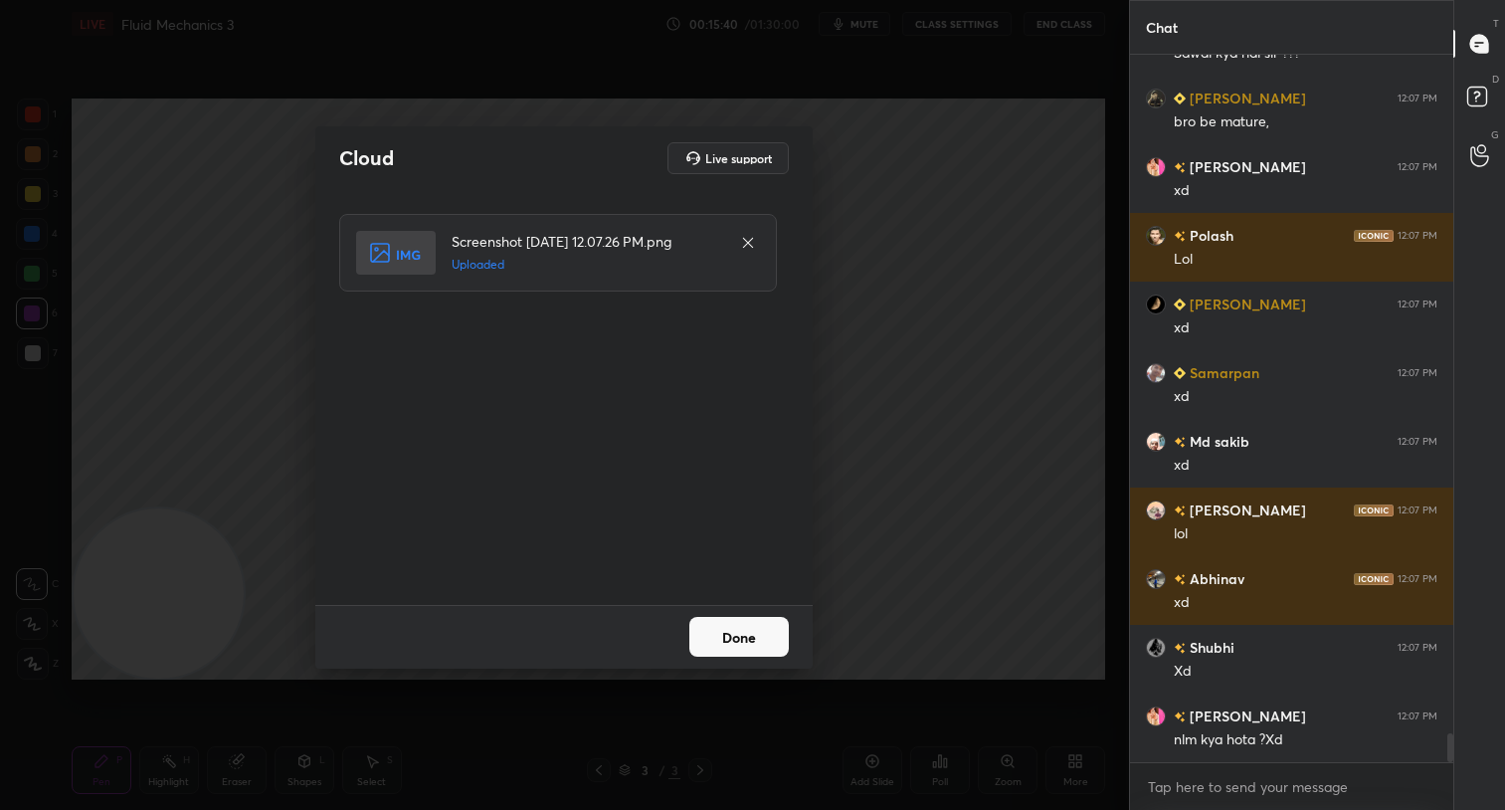
click at [745, 633] on button "Done" at bounding box center [738, 637] width 99 height 40
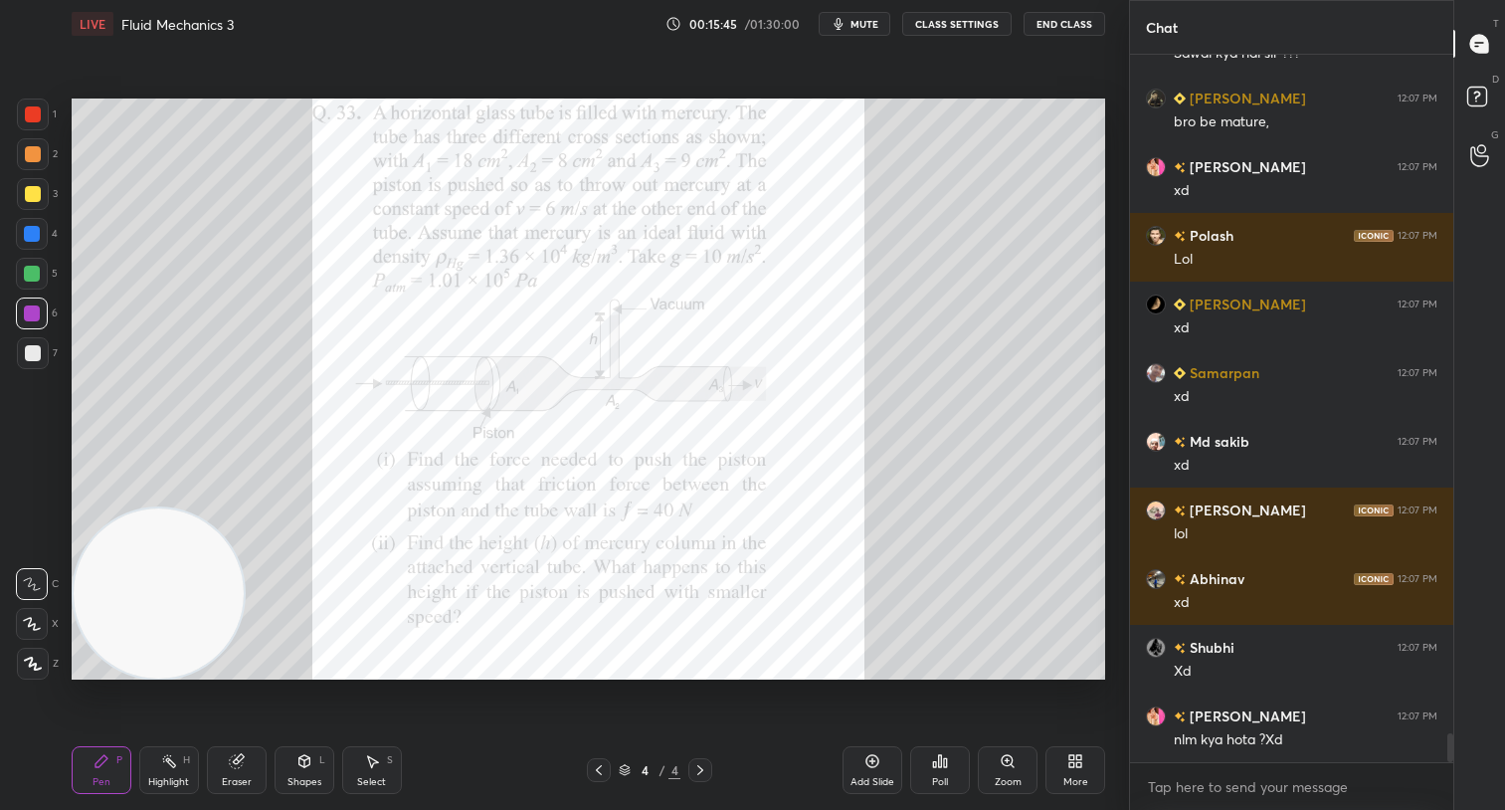
scroll to position [16540, 0]
click at [32, 117] on div at bounding box center [33, 114] width 16 height 16
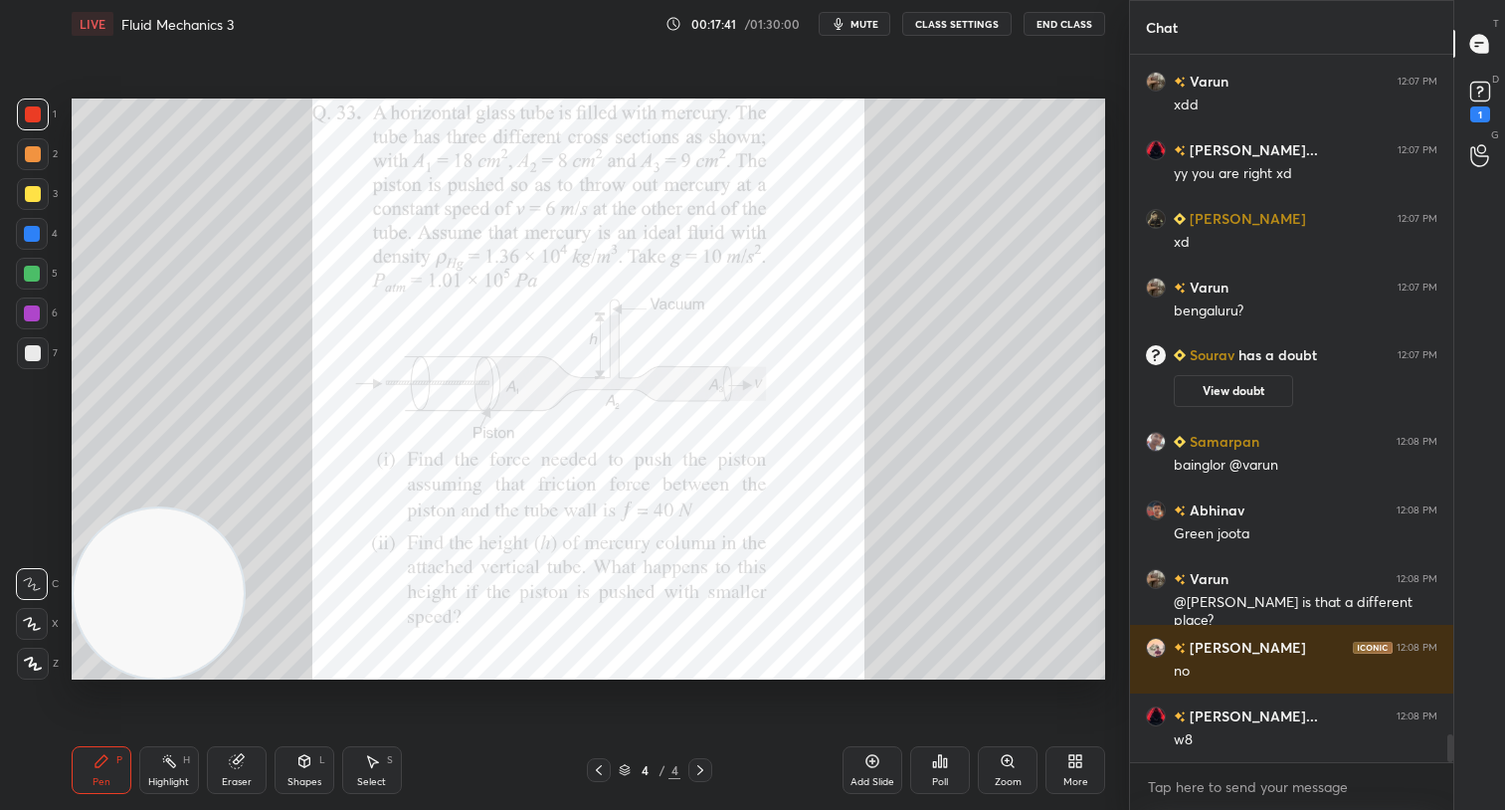
scroll to position [17242, 0]
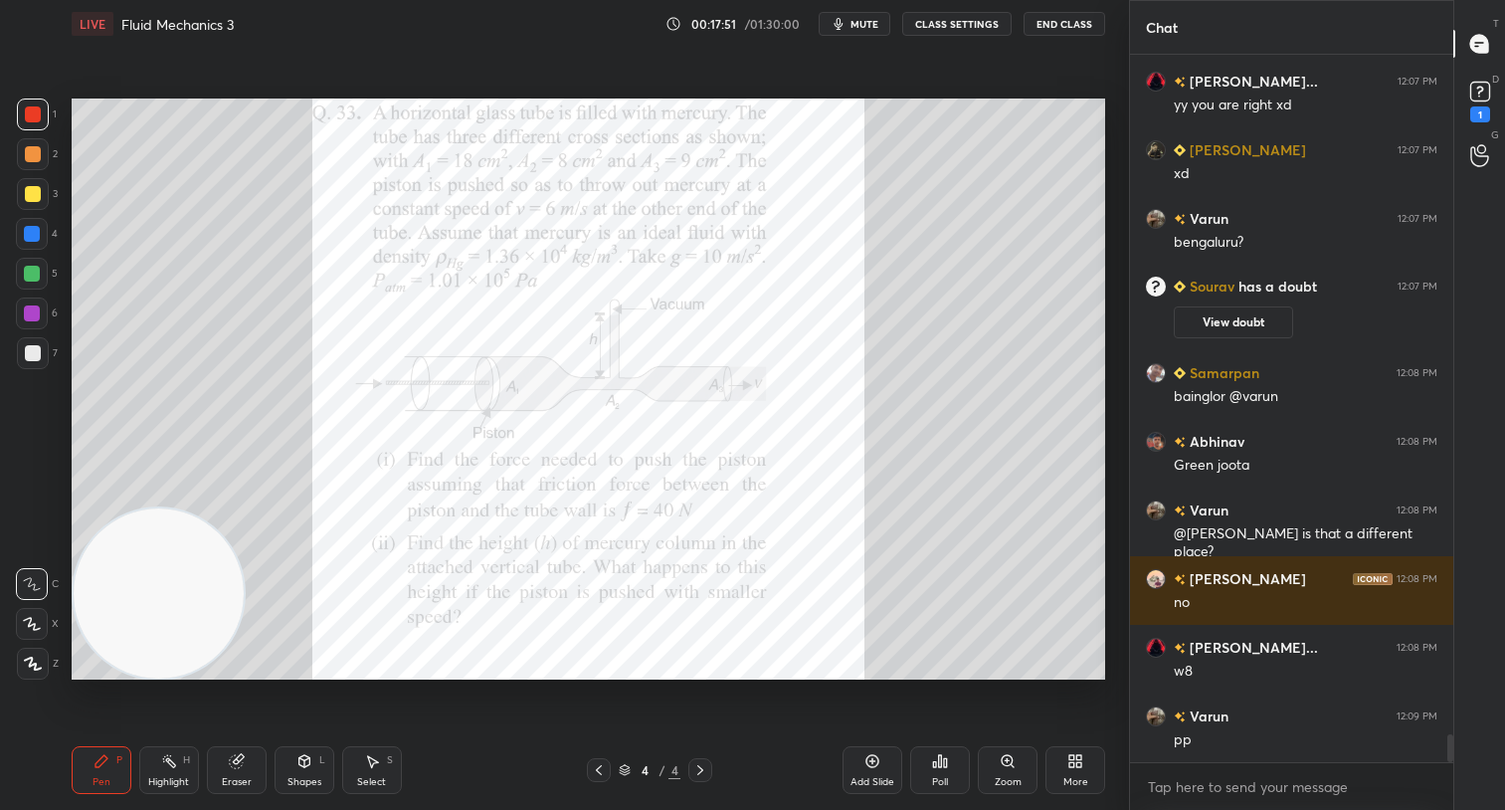
click at [603, 767] on icon at bounding box center [599, 770] width 16 height 16
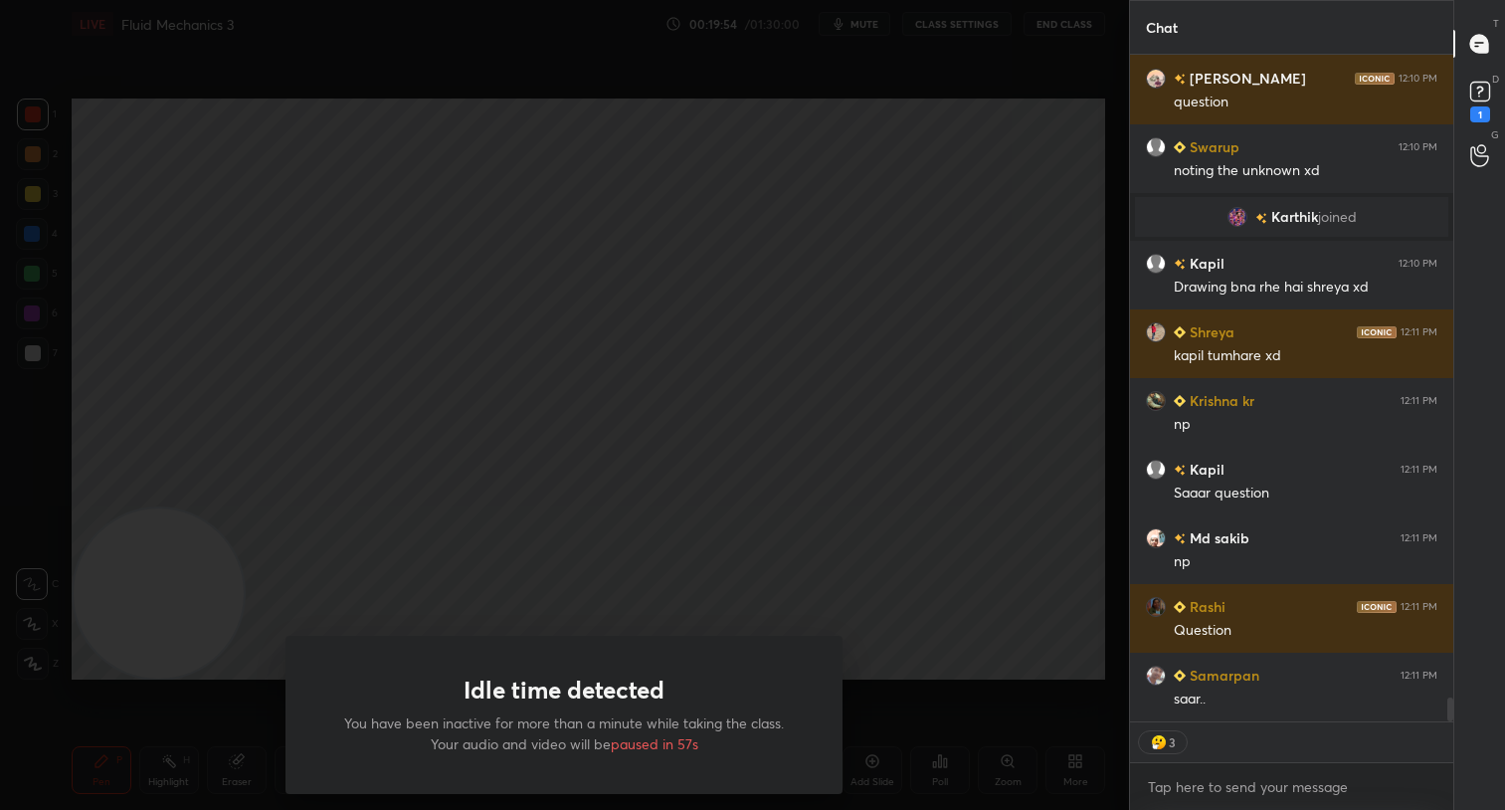
scroll to position [18234, 0]
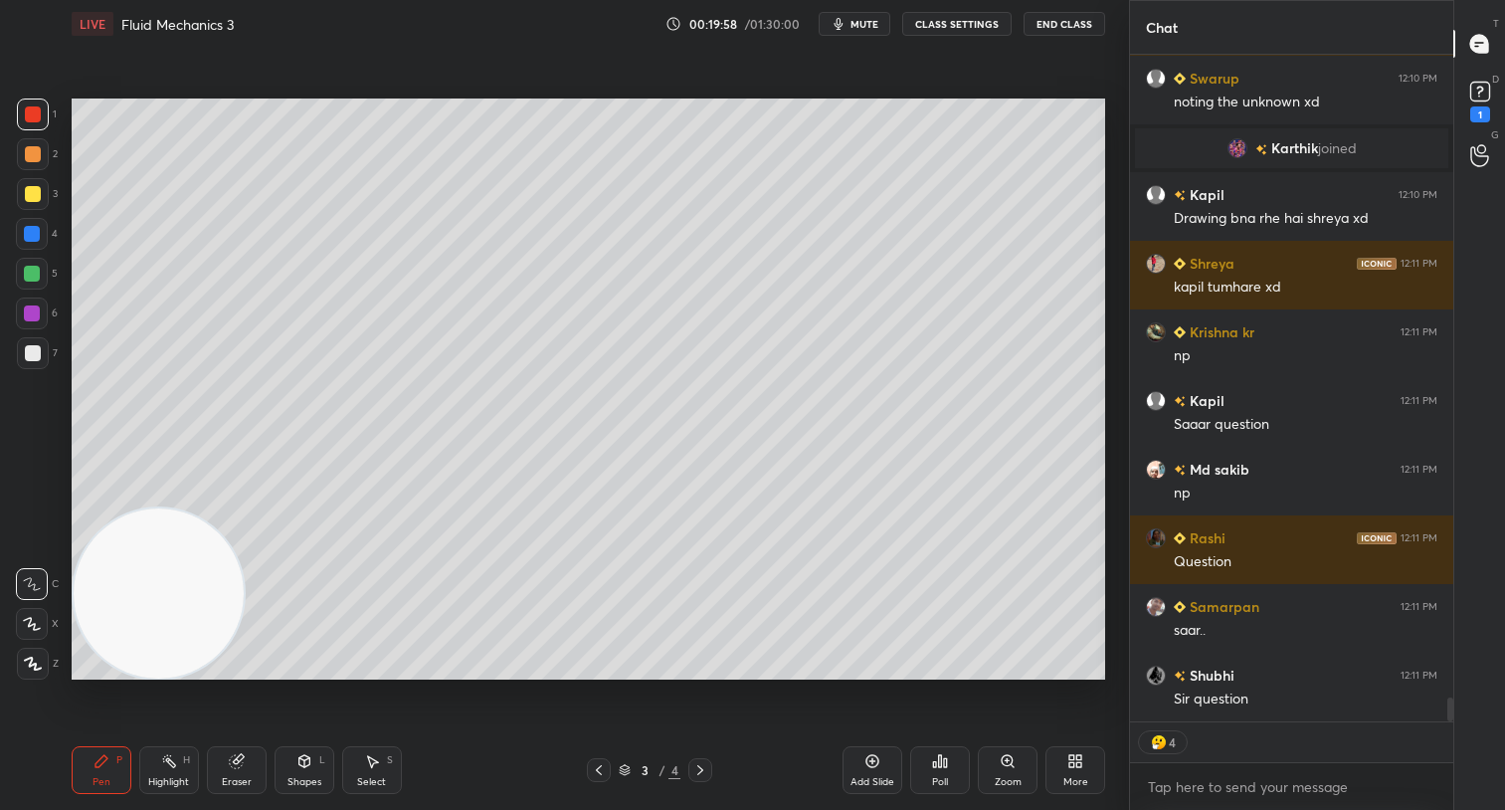
click at [700, 769] on icon at bounding box center [700, 770] width 16 height 16
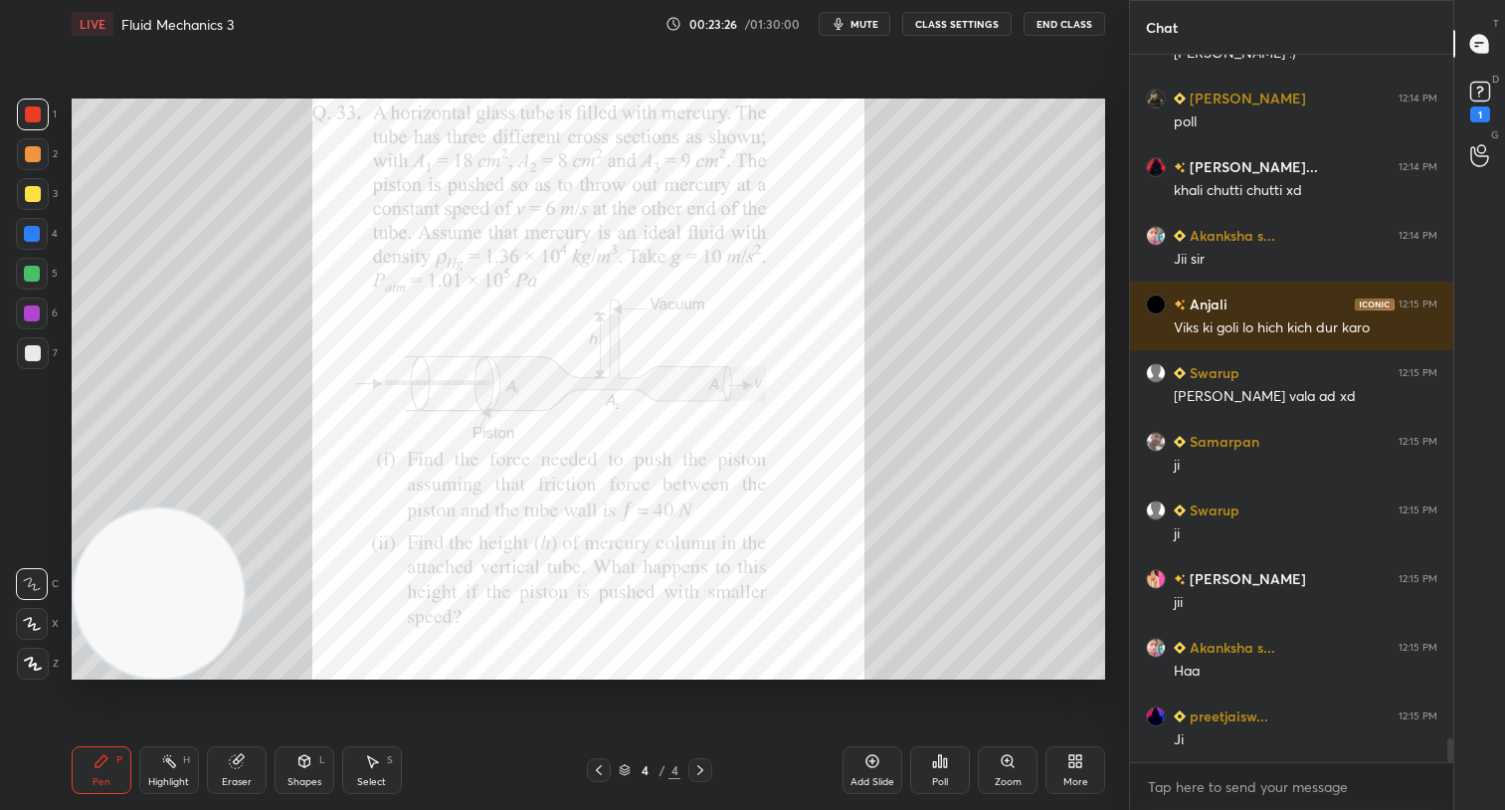
scroll to position [20340, 0]
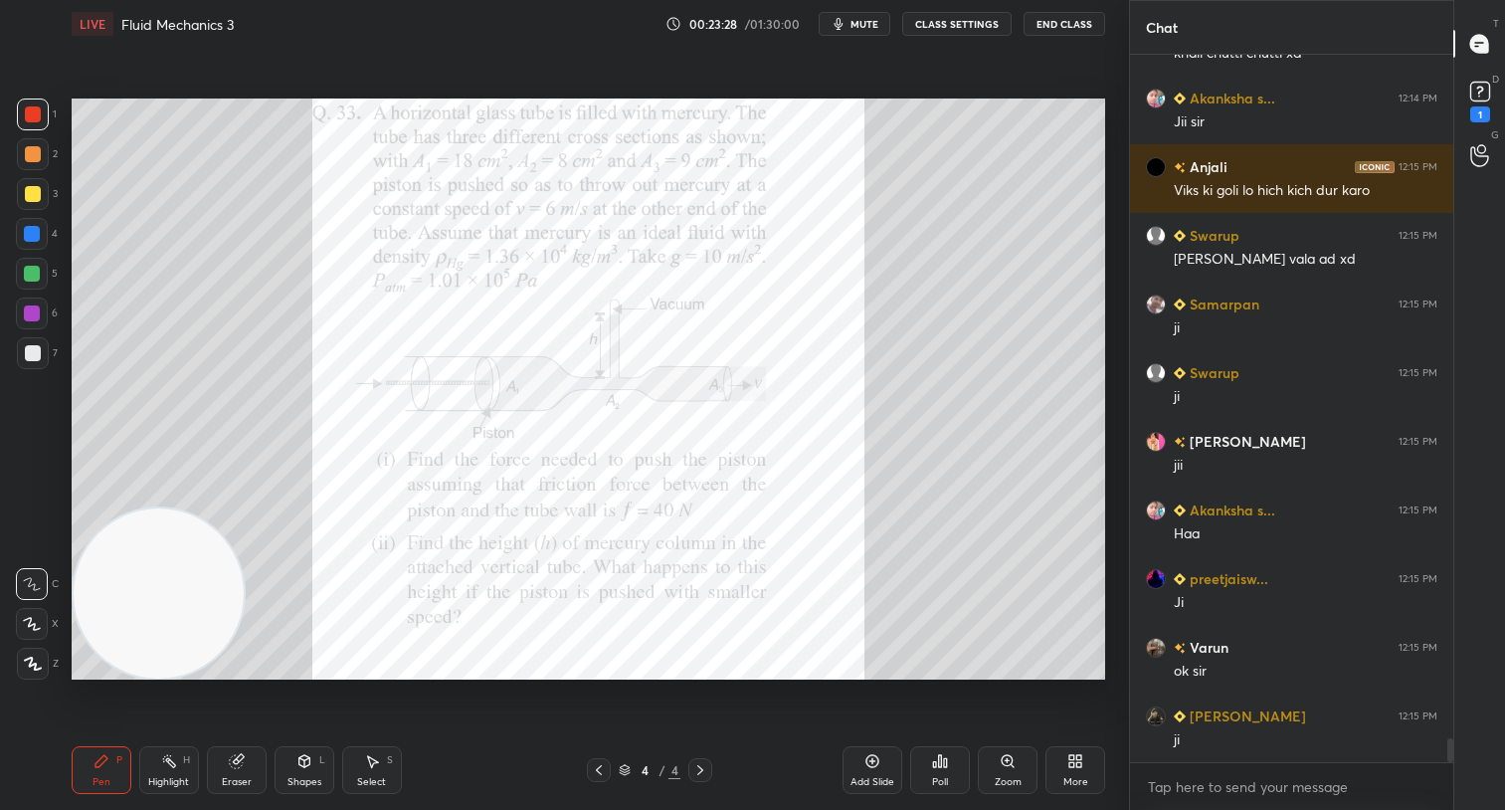
click at [17, 118] on div at bounding box center [33, 114] width 32 height 32
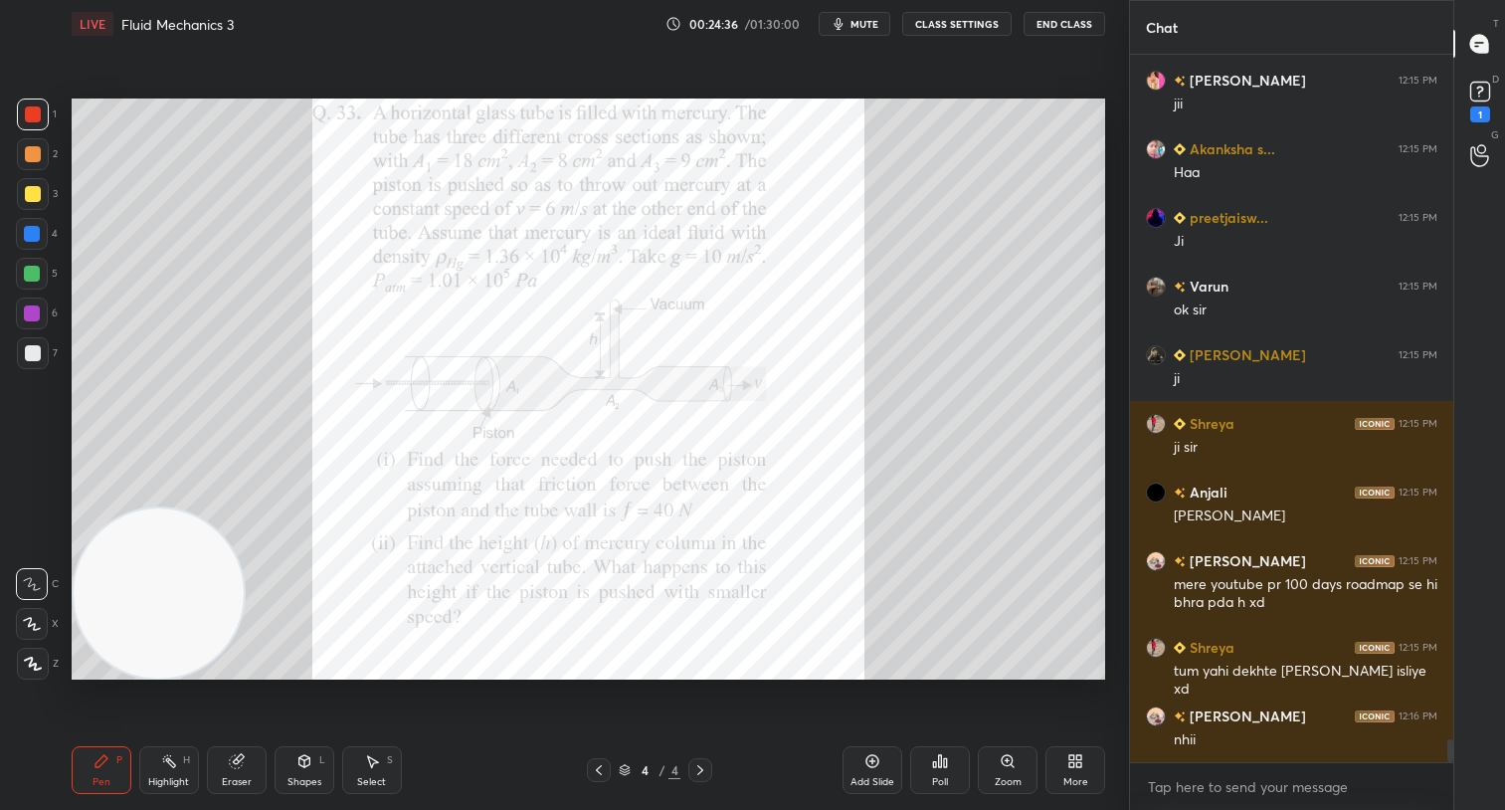
scroll to position [20817, 0]
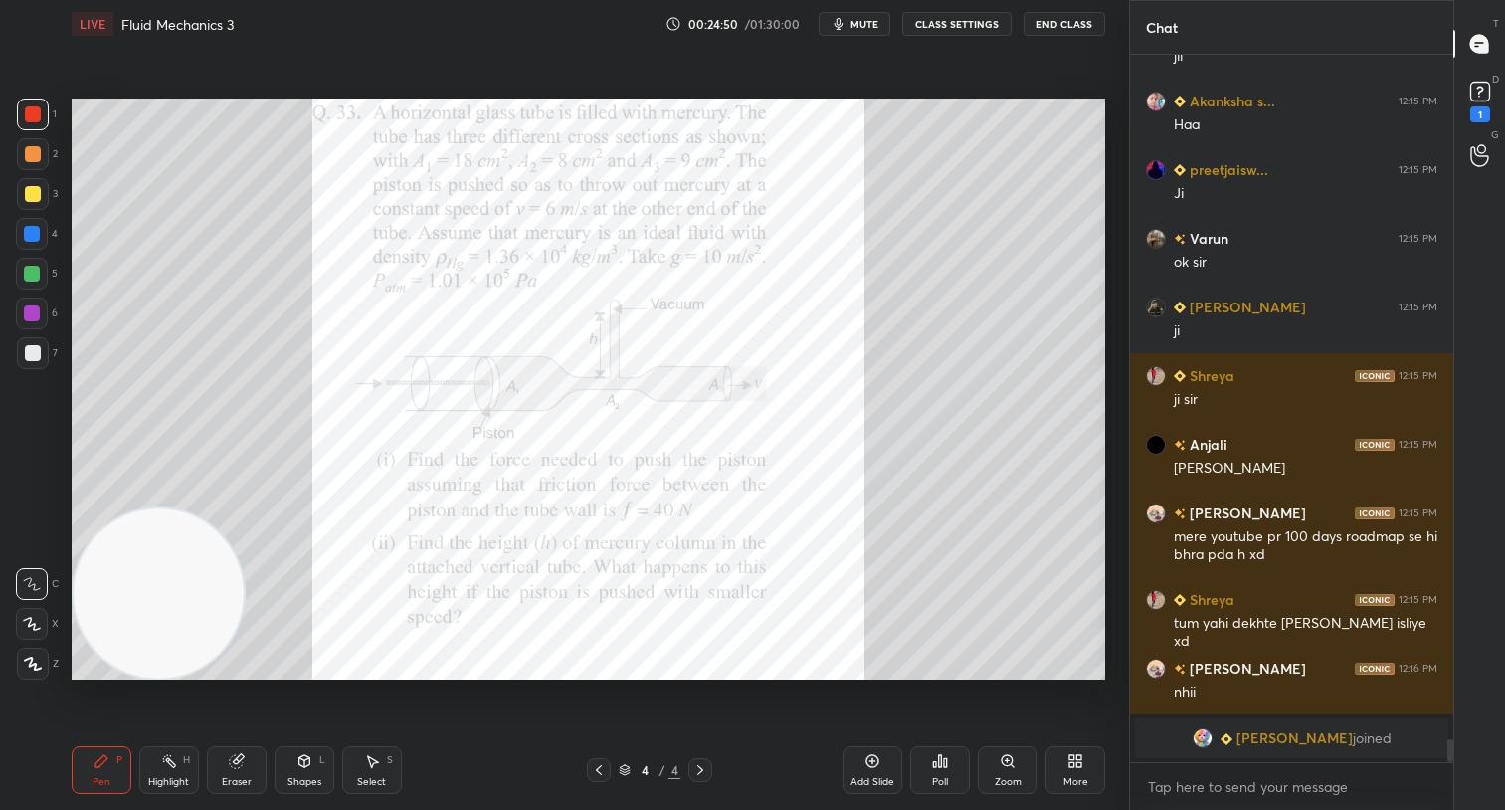
click at [37, 150] on div at bounding box center [33, 154] width 16 height 16
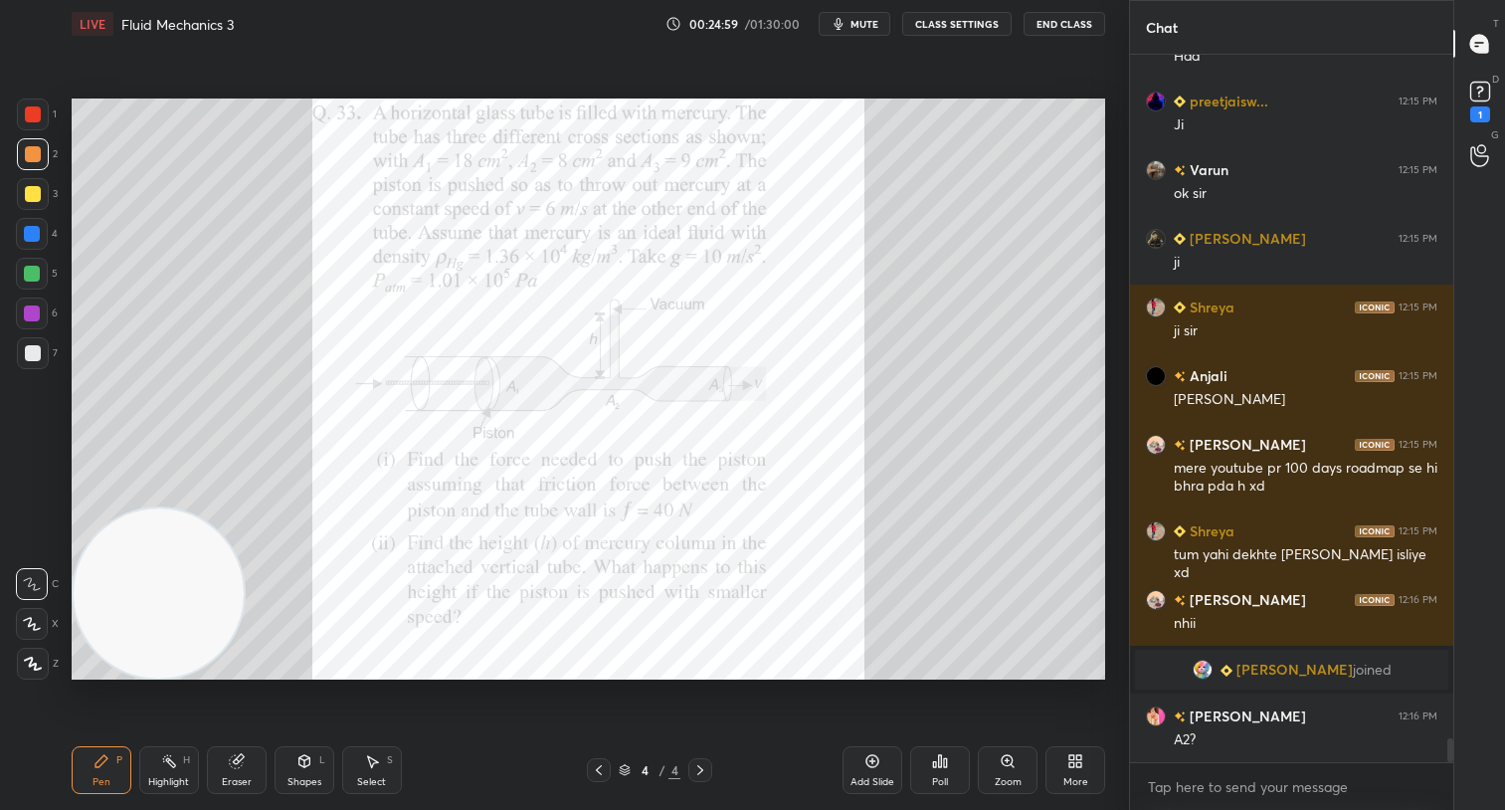
click at [246, 759] on div "Eraser" at bounding box center [237, 770] width 60 height 48
click at [114, 771] on div "Pen P" at bounding box center [102, 770] width 60 height 48
drag, startPoint x: 235, startPoint y: 774, endPoint x: 265, endPoint y: 737, distance: 47.4
click at [243, 766] on div "Eraser" at bounding box center [237, 770] width 60 height 48
click at [107, 777] on div "Pen" at bounding box center [101, 782] width 18 height 10
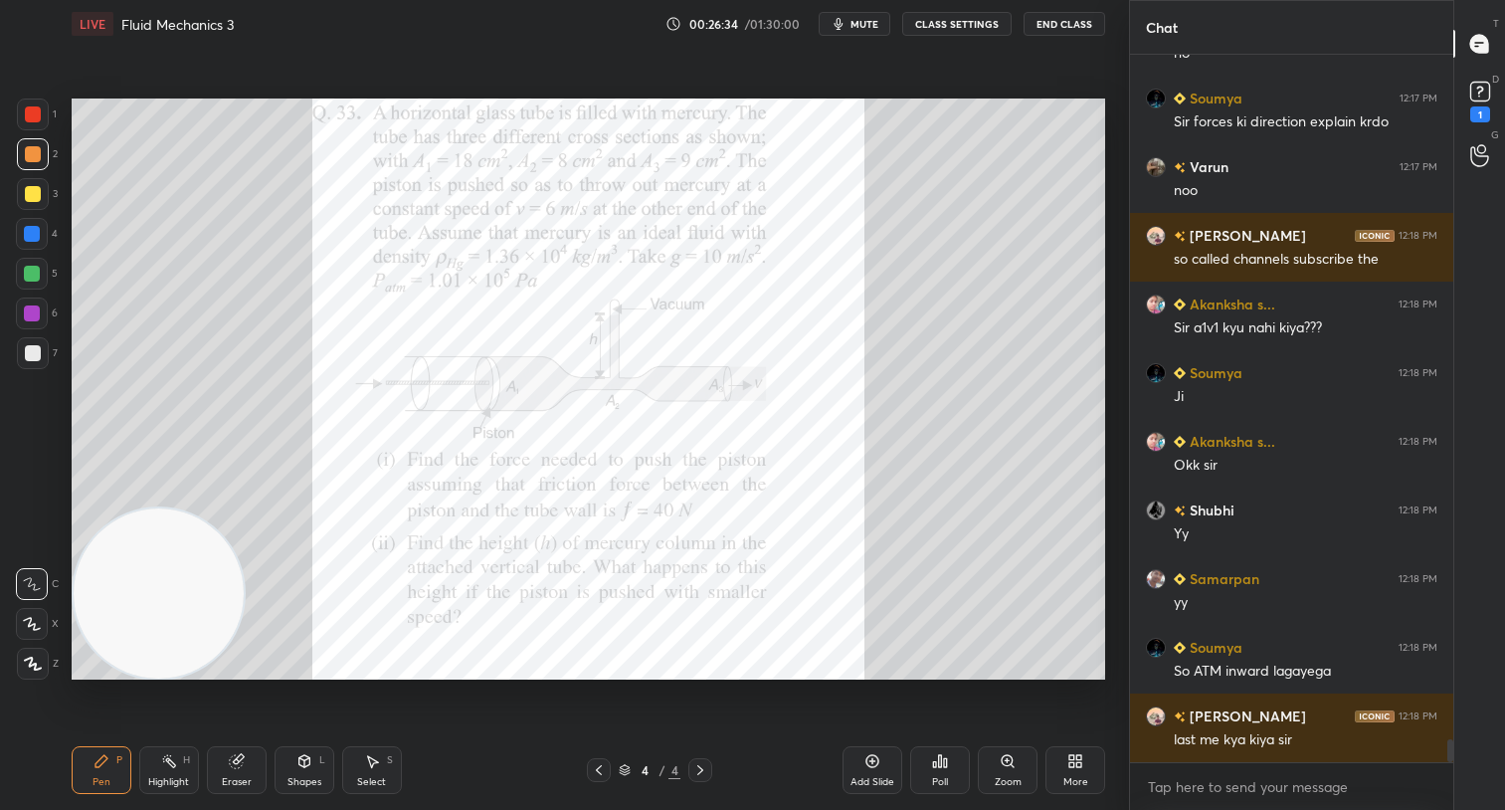
scroll to position [20923, 0]
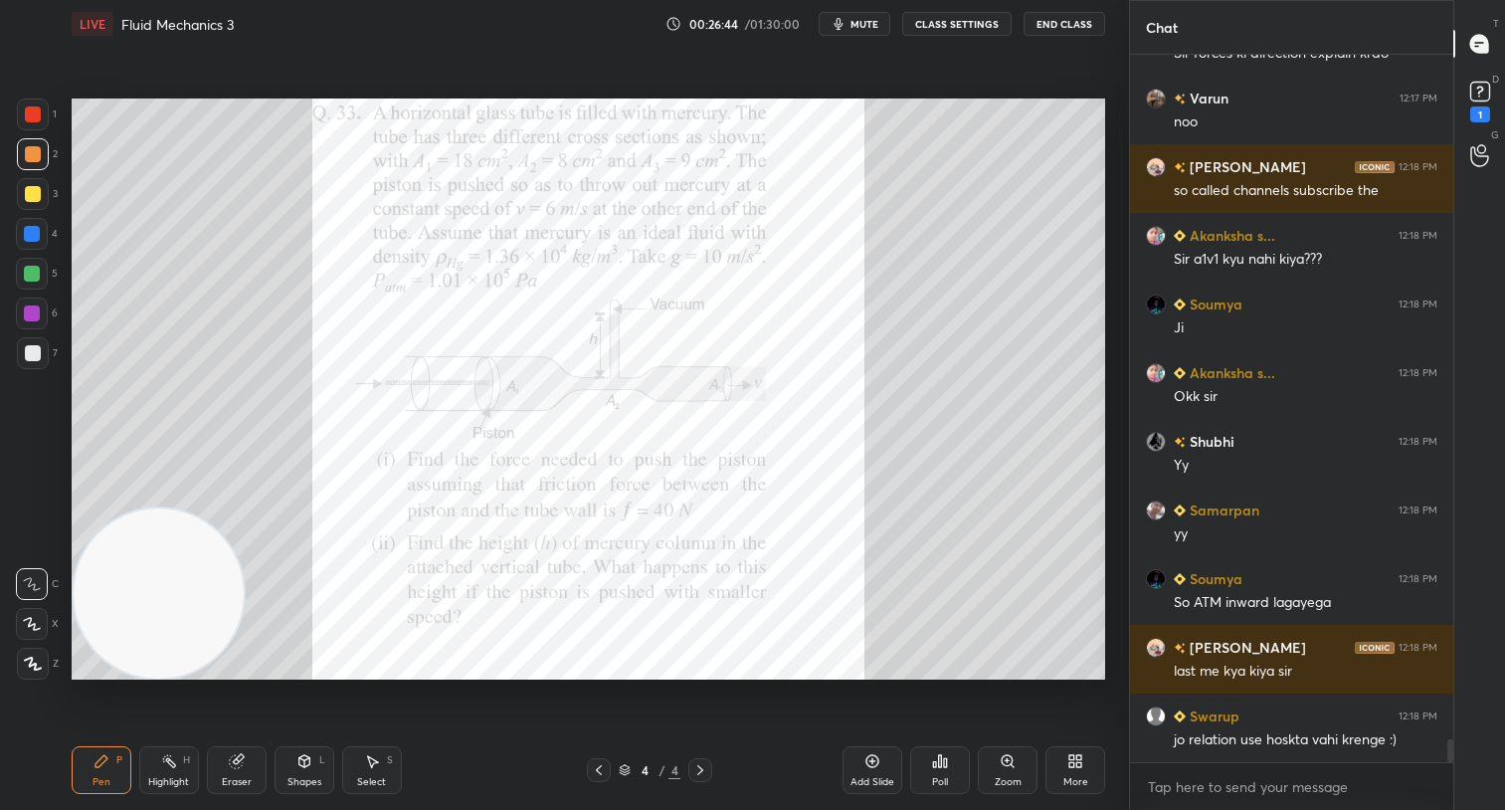
click at [386, 748] on div "Select S" at bounding box center [372, 770] width 60 height 48
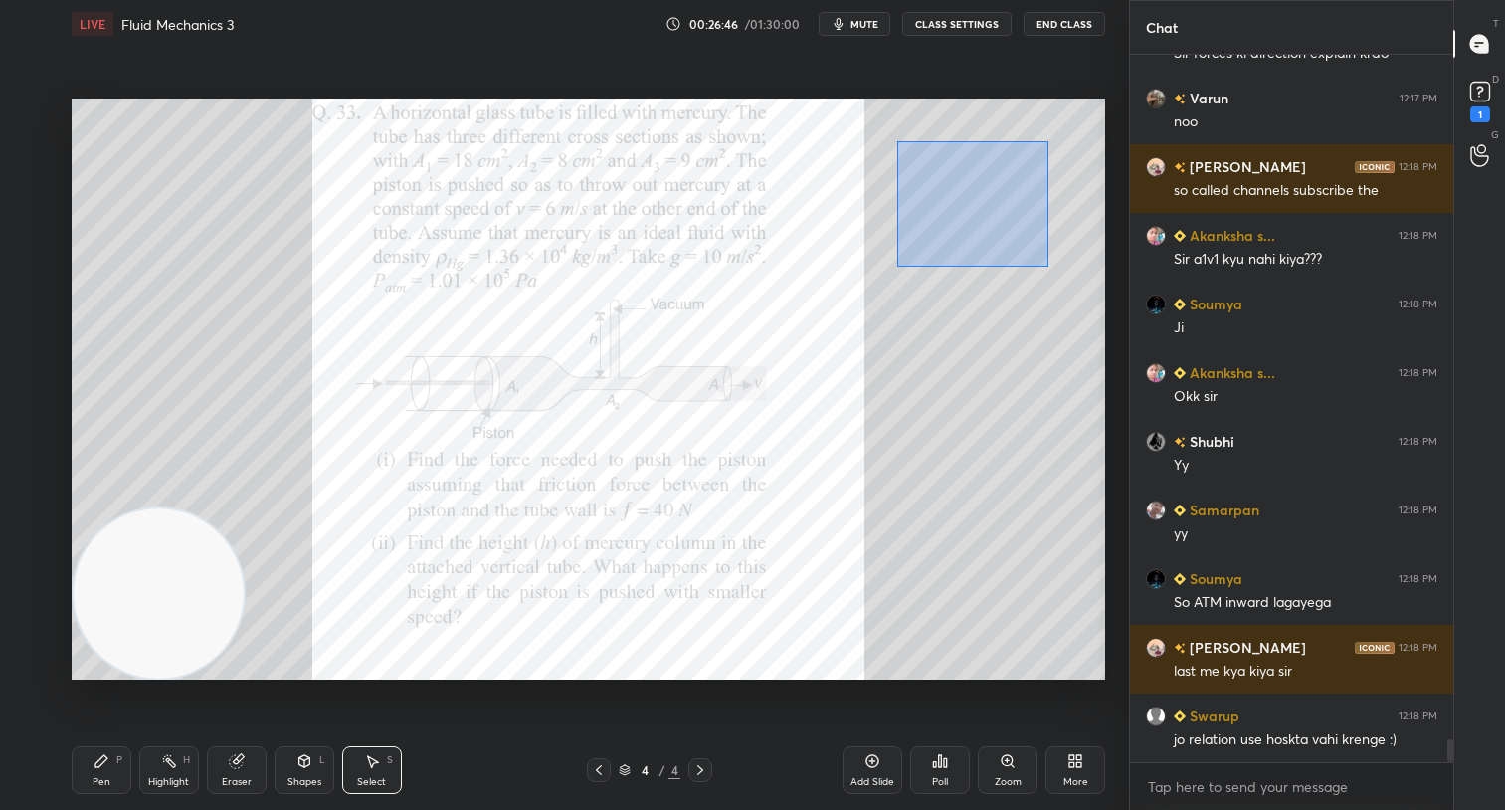
drag, startPoint x: 899, startPoint y: 133, endPoint x: 1047, endPoint y: 275, distance: 205.4
click at [1045, 265] on div "0 ° Undo Copy Duplicate Duplicate to new slide Delete" at bounding box center [588, 389] width 1033 height 582
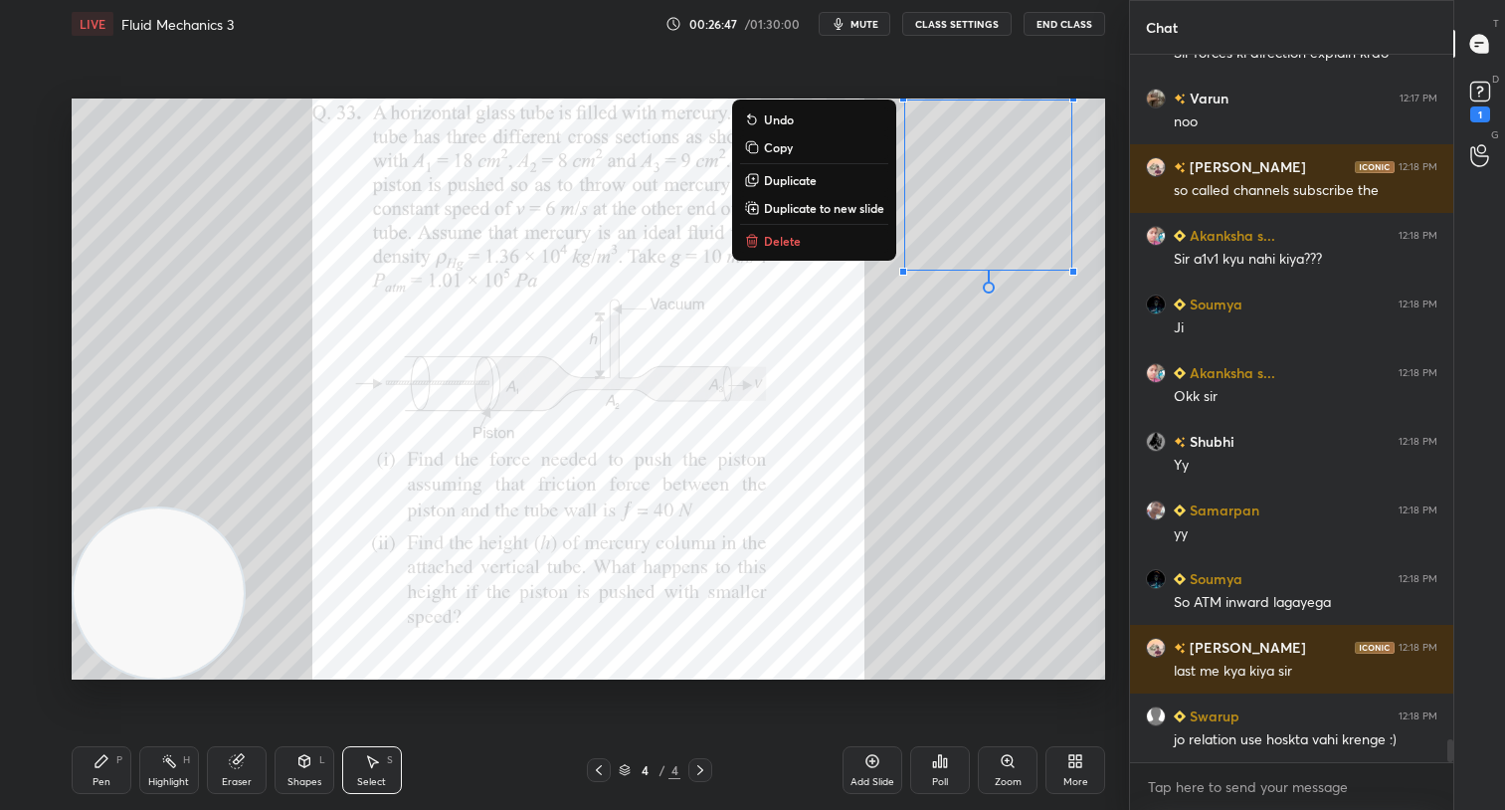
click at [810, 238] on button "Delete" at bounding box center [814, 241] width 148 height 24
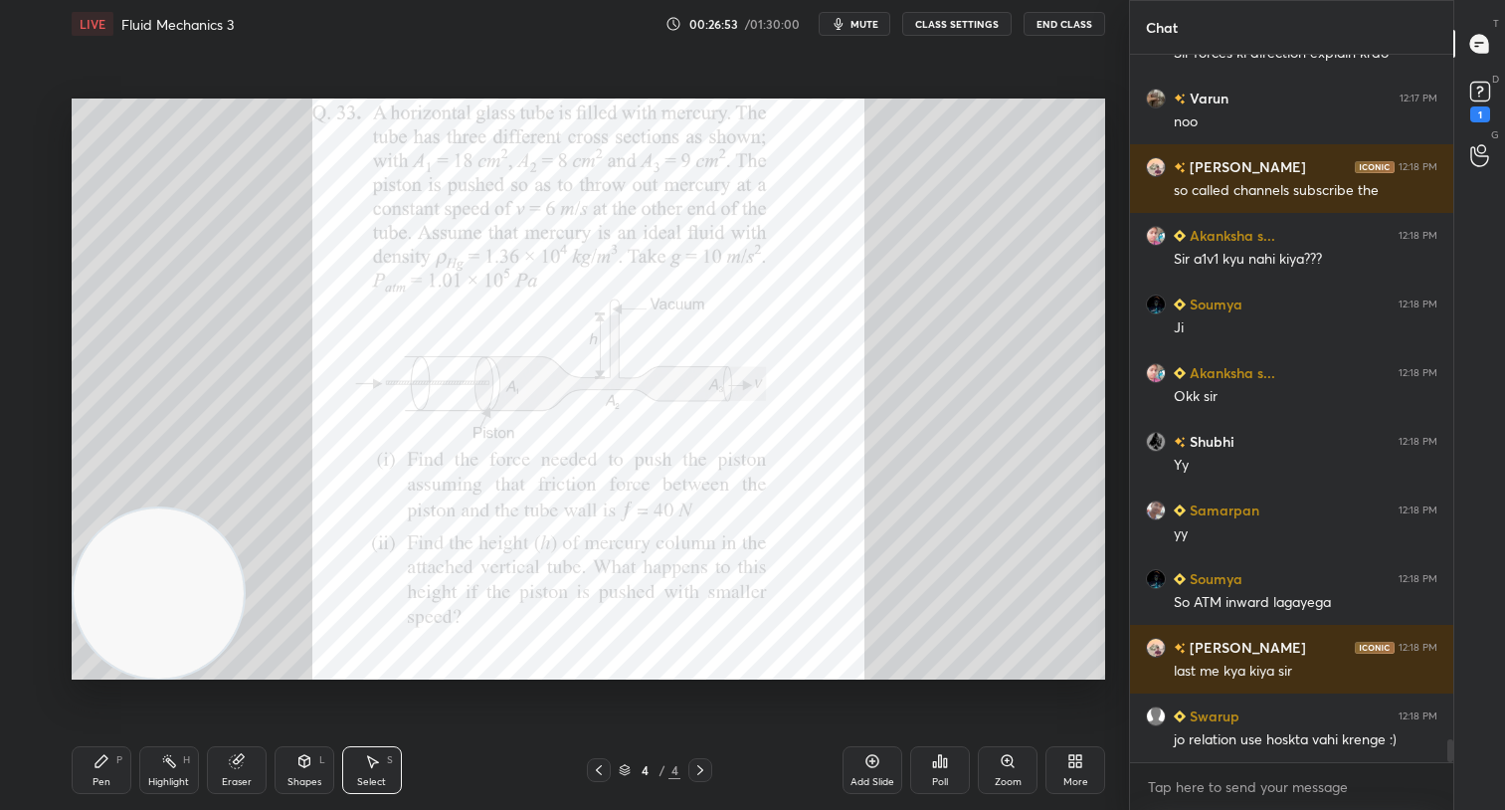
scroll to position [20991, 0]
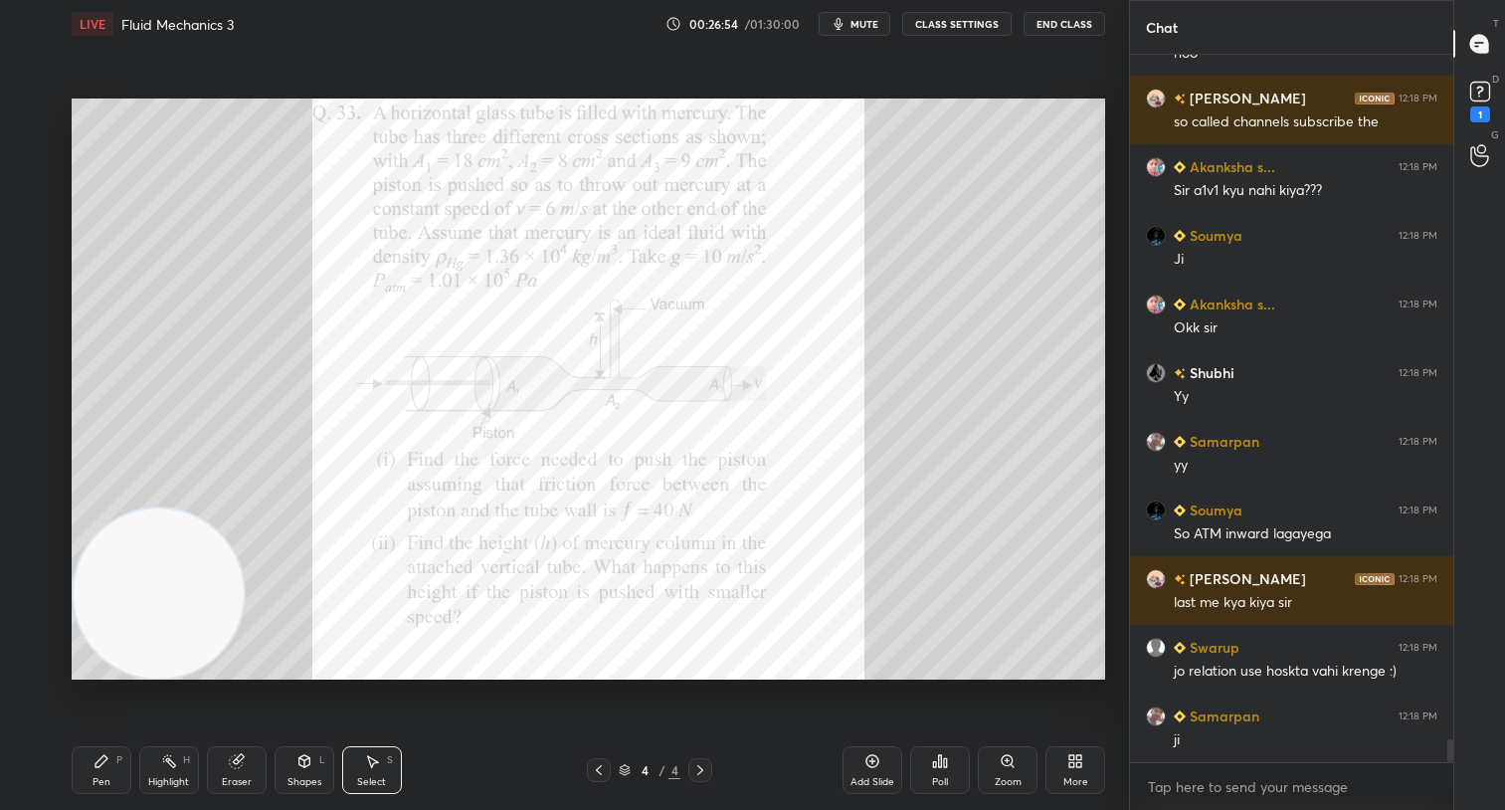
drag, startPoint x: 122, startPoint y: 769, endPoint x: 112, endPoint y: 749, distance: 22.2
click at [117, 763] on div "Pen P" at bounding box center [102, 770] width 60 height 48
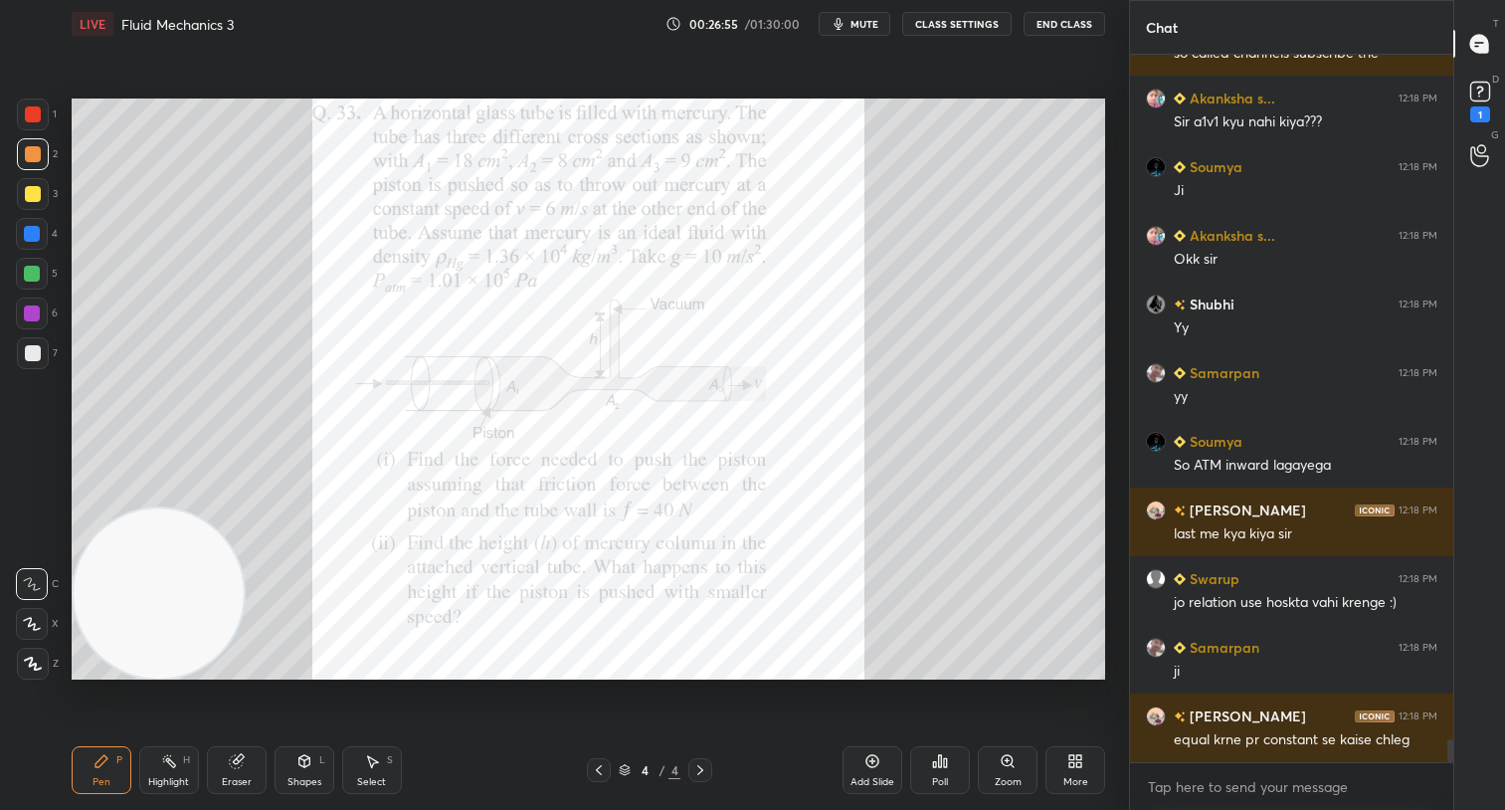
click at [34, 115] on div at bounding box center [33, 114] width 16 height 16
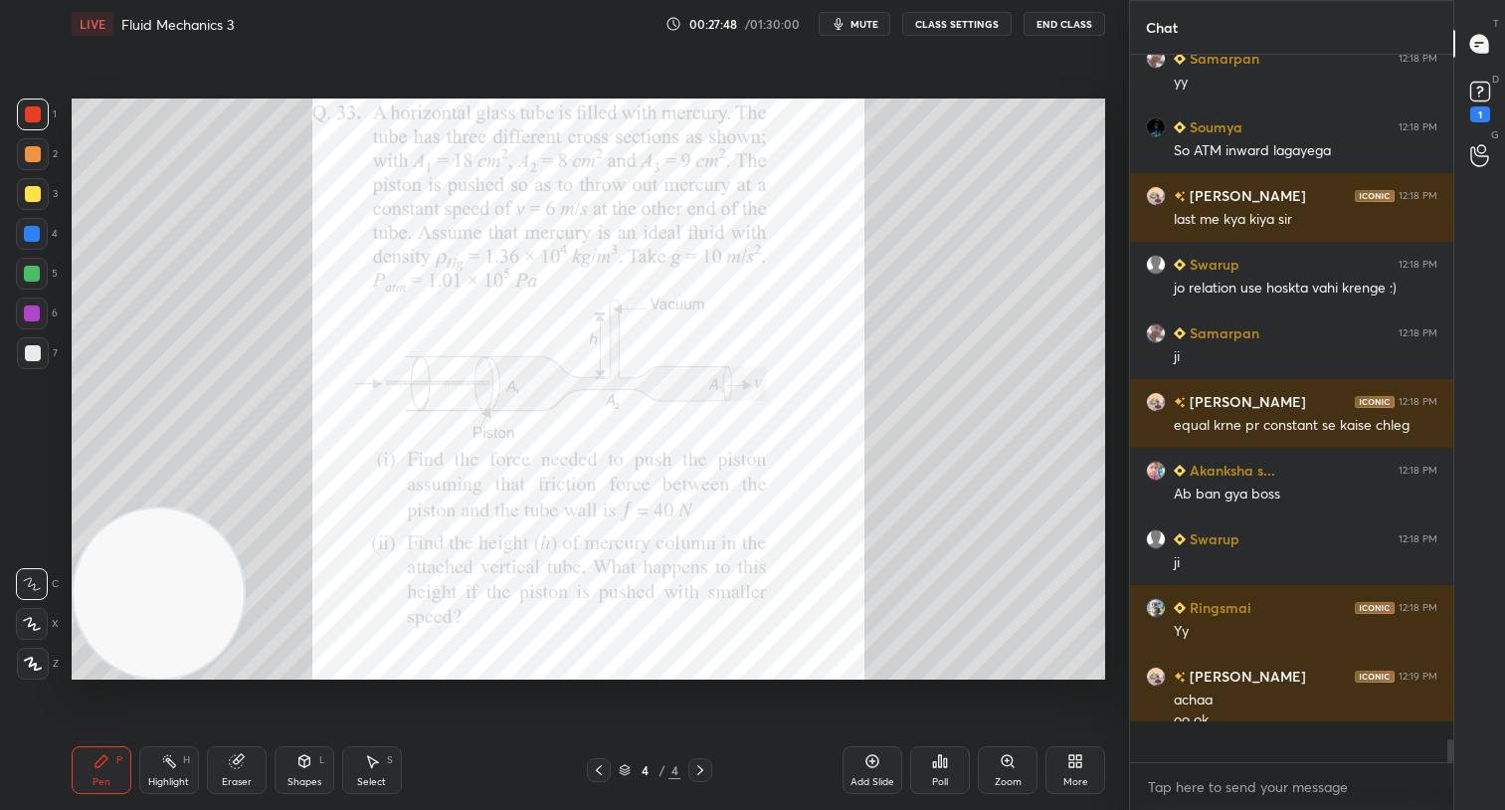
scroll to position [701, 317]
click at [1083, 767] on div "More" at bounding box center [1075, 770] width 60 height 48
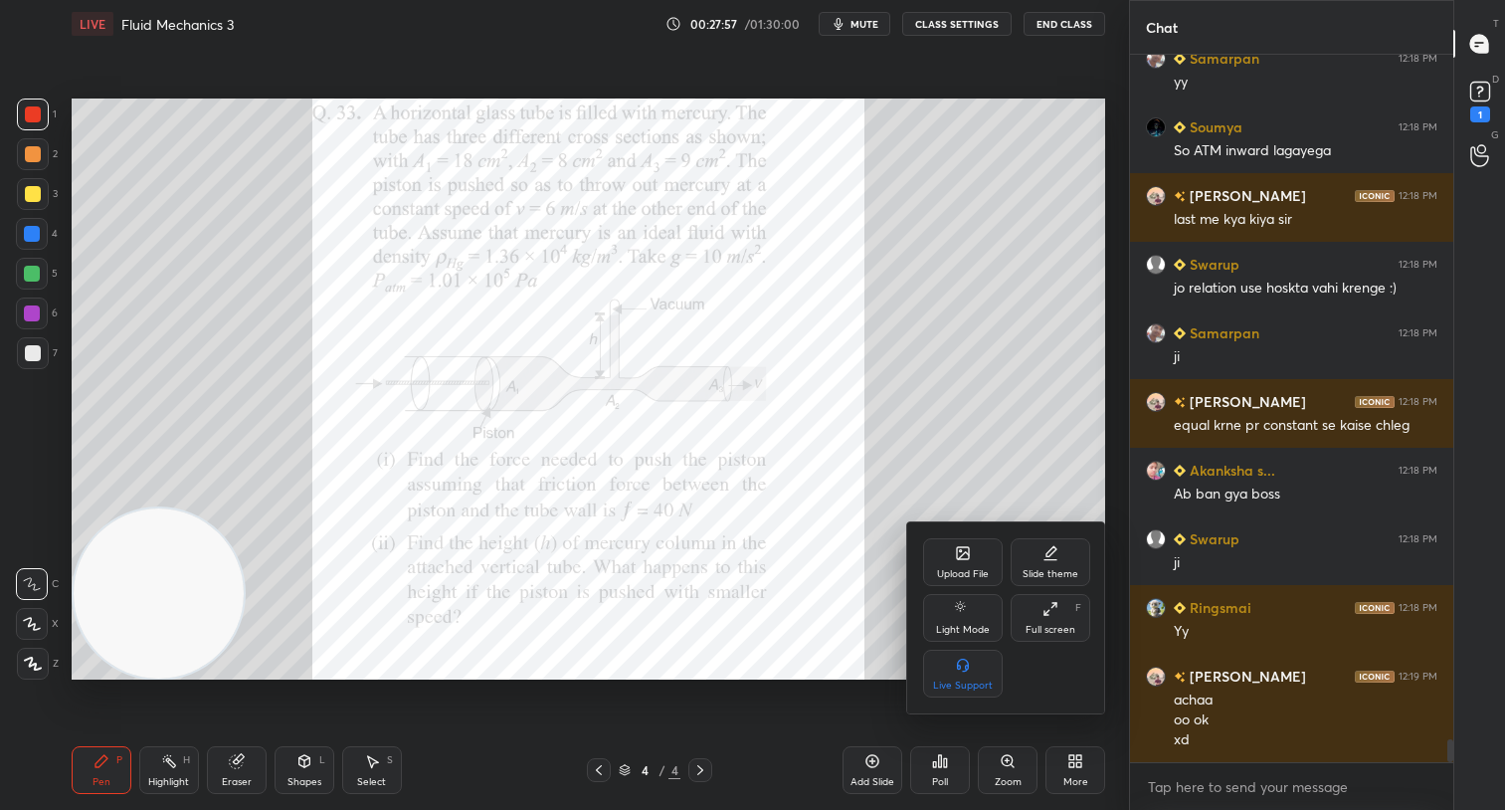
click at [953, 569] on div "Upload File" at bounding box center [963, 574] width 52 height 10
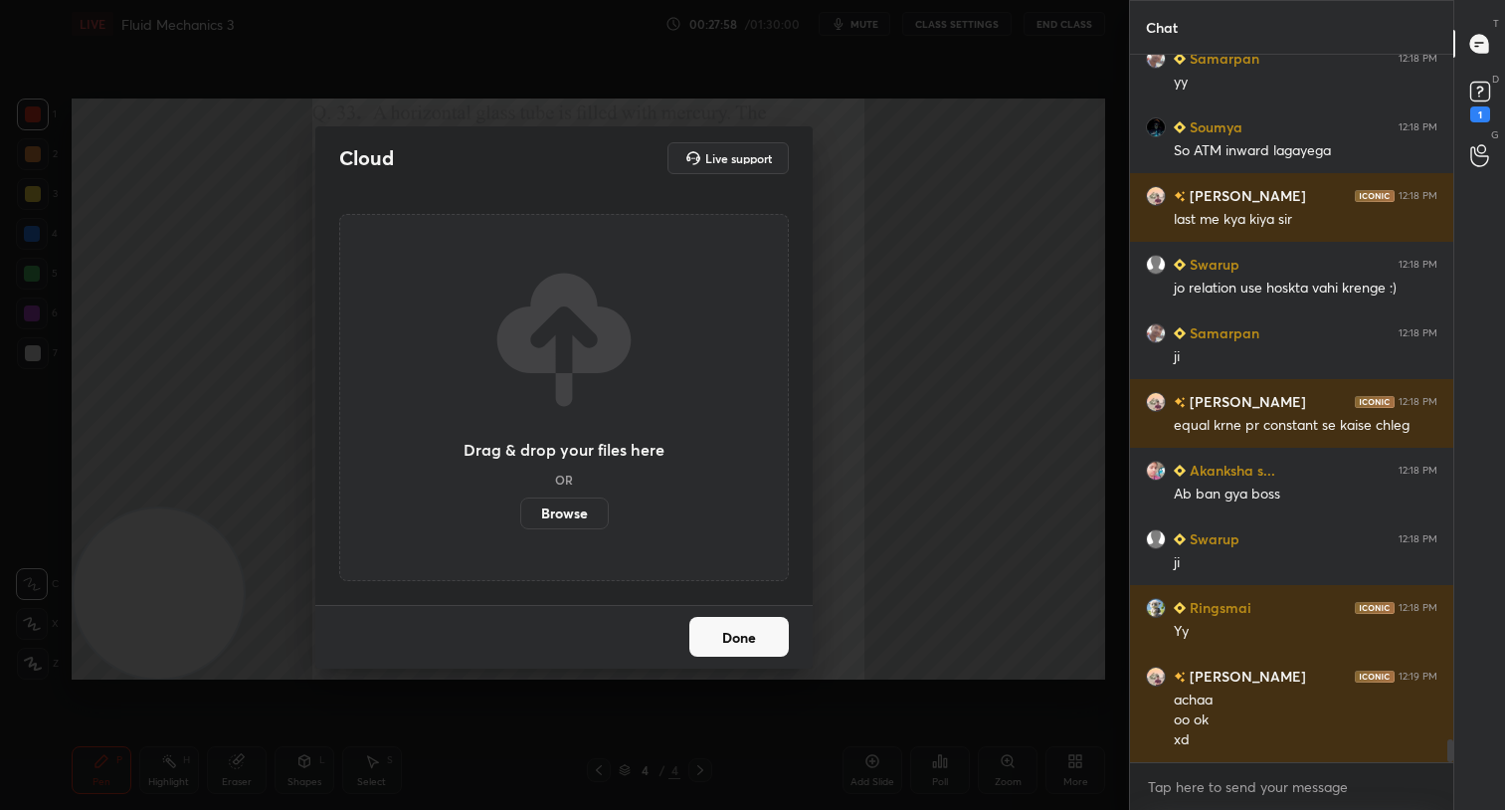
click at [559, 512] on label "Browse" at bounding box center [564, 513] width 89 height 32
click at [520, 512] on input "Browse" at bounding box center [520, 513] width 0 height 32
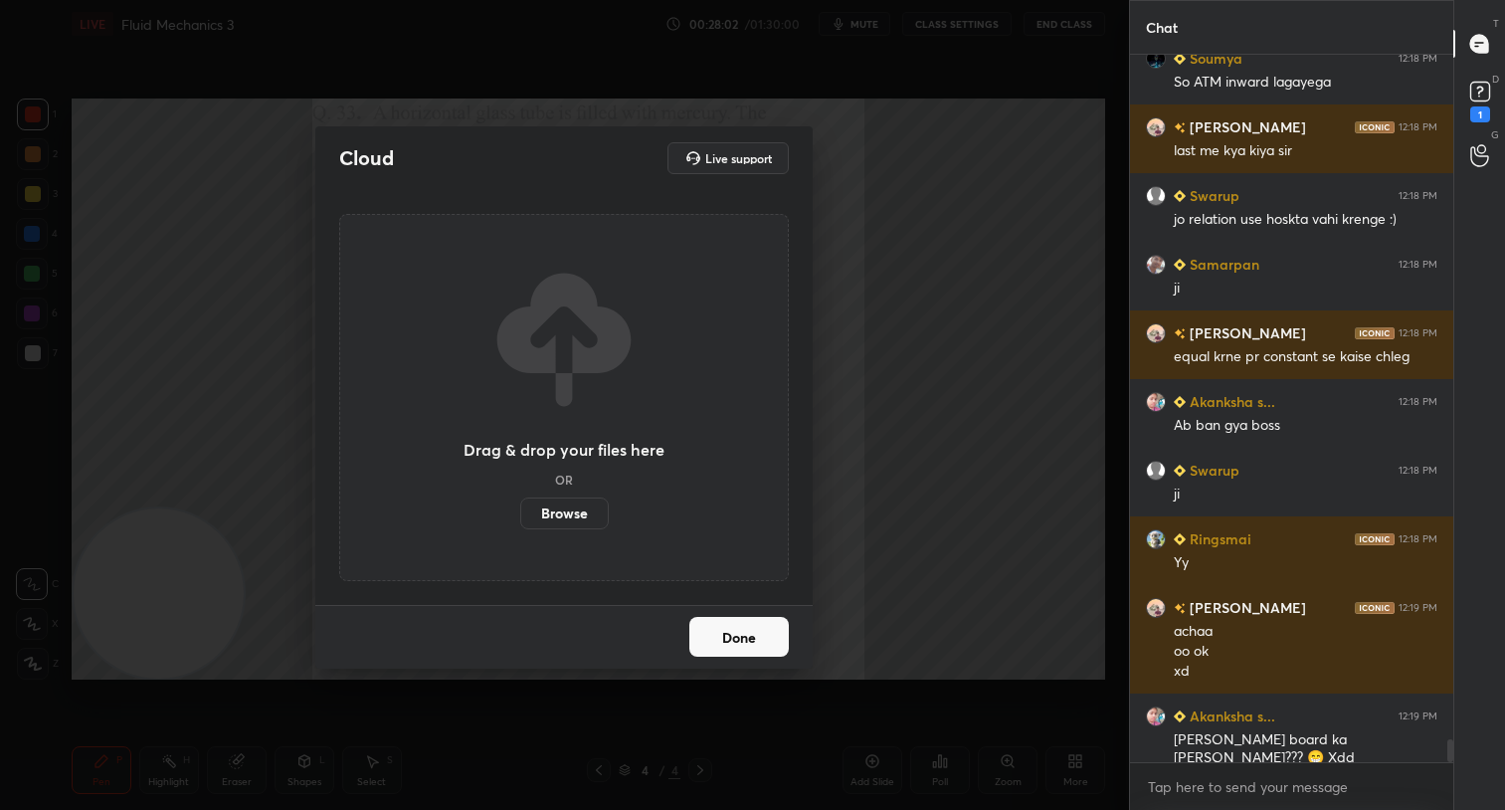
scroll to position [21491, 0]
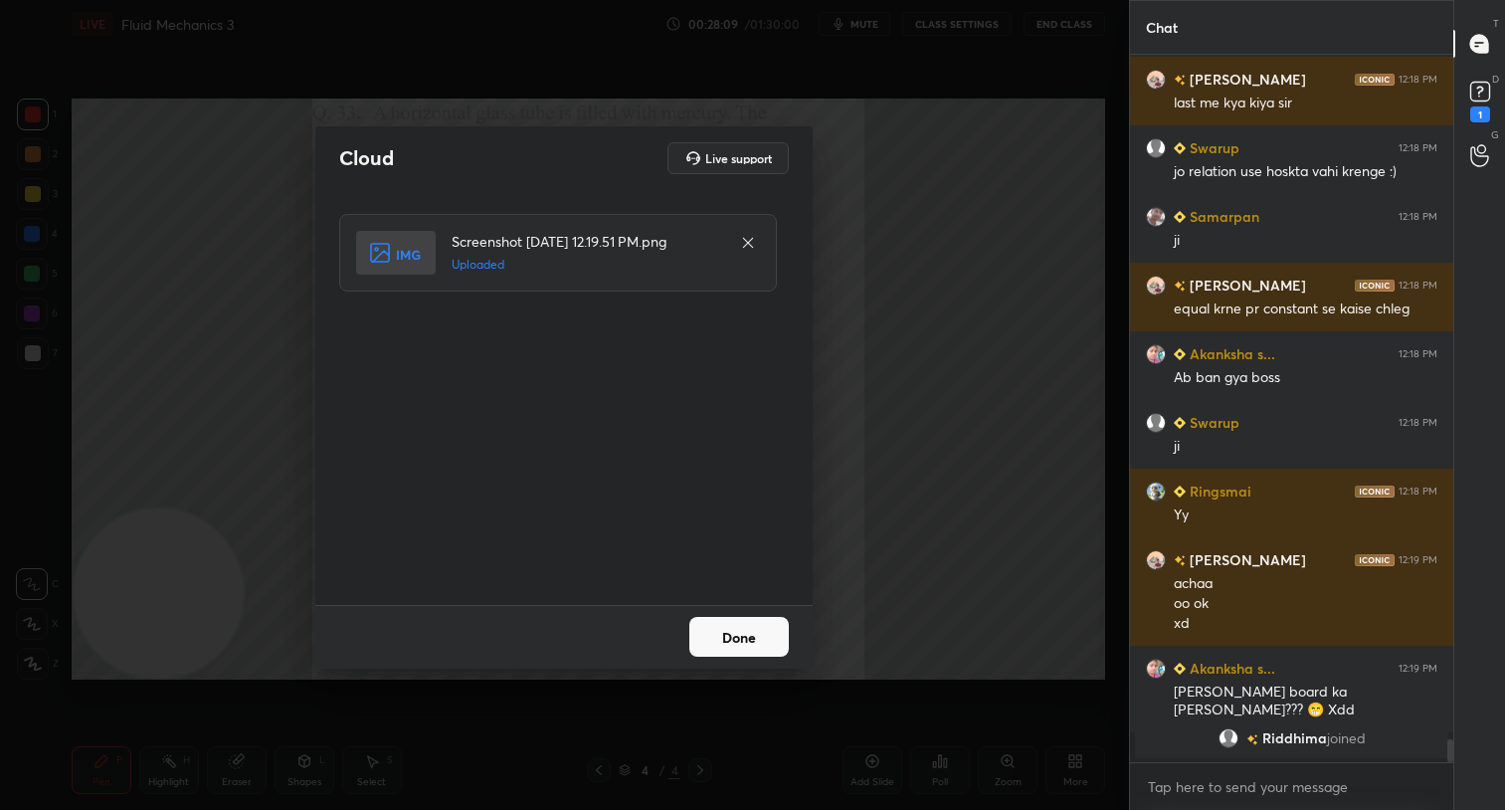
click at [764, 644] on button "Done" at bounding box center [738, 637] width 99 height 40
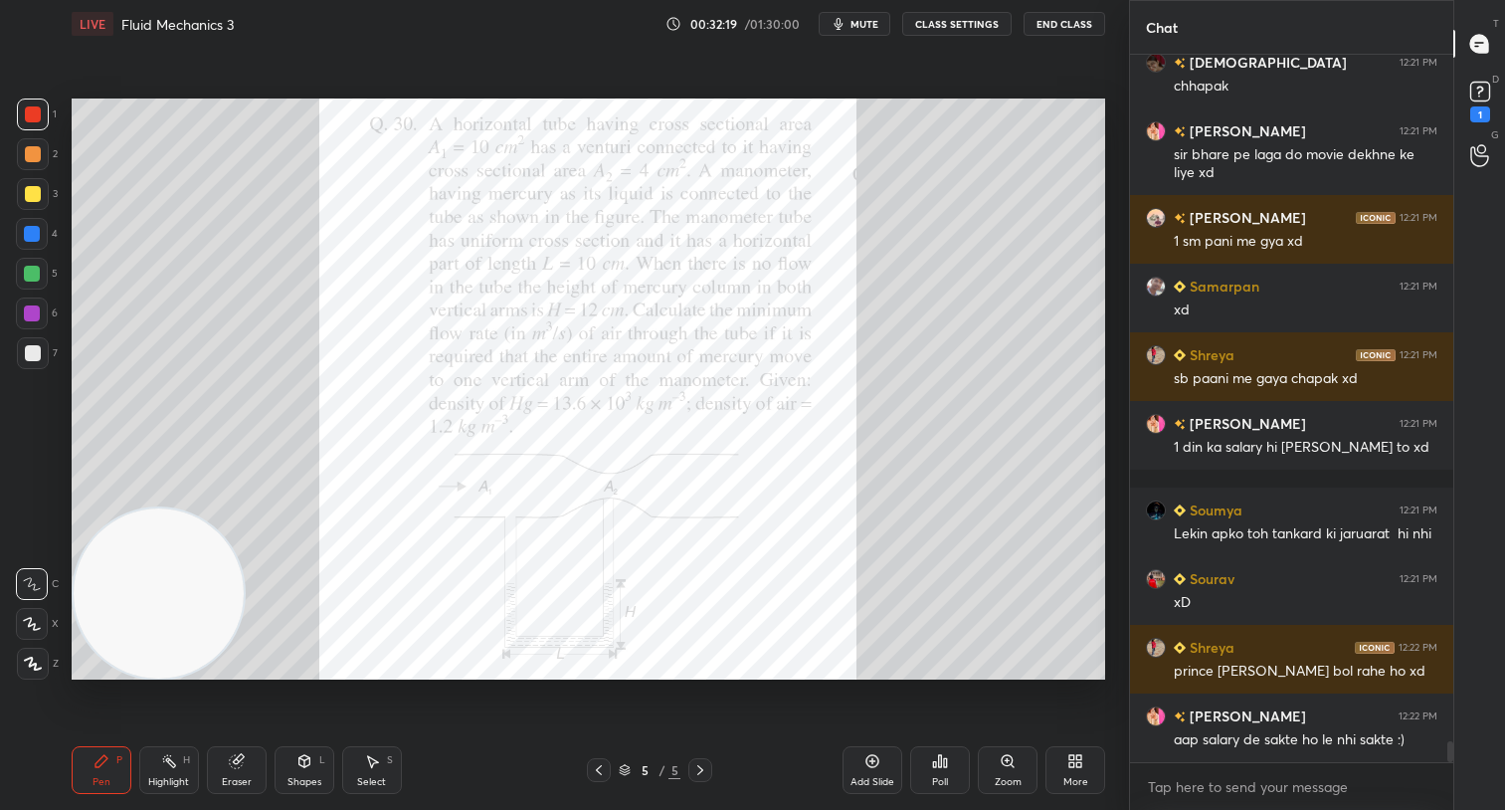
scroll to position [22828, 0]
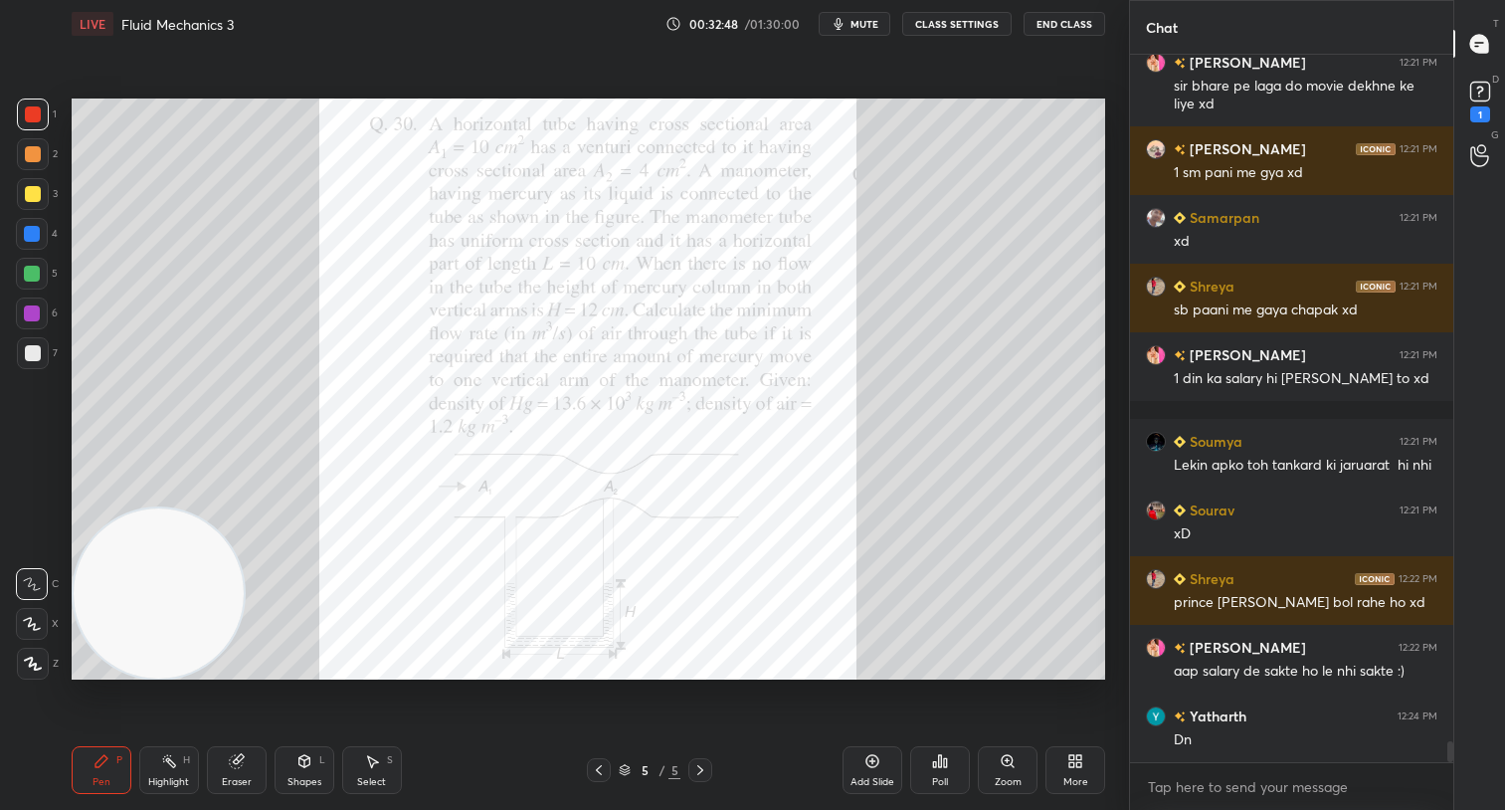
click at [27, 153] on div at bounding box center [33, 154] width 16 height 16
click at [941, 777] on div "Poll" at bounding box center [940, 782] width 16 height 10
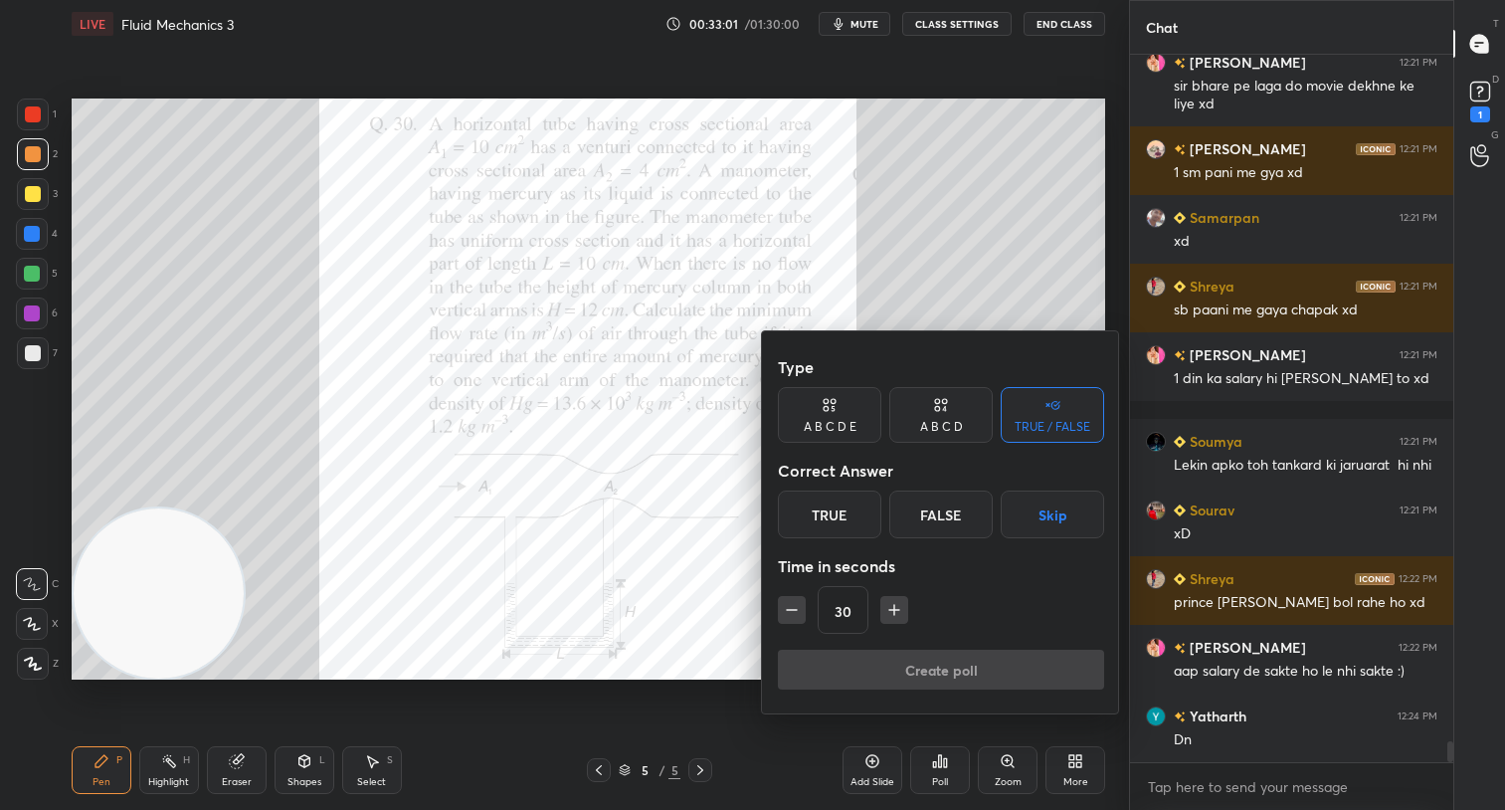
click at [816, 521] on div "True" at bounding box center [829, 514] width 103 height 48
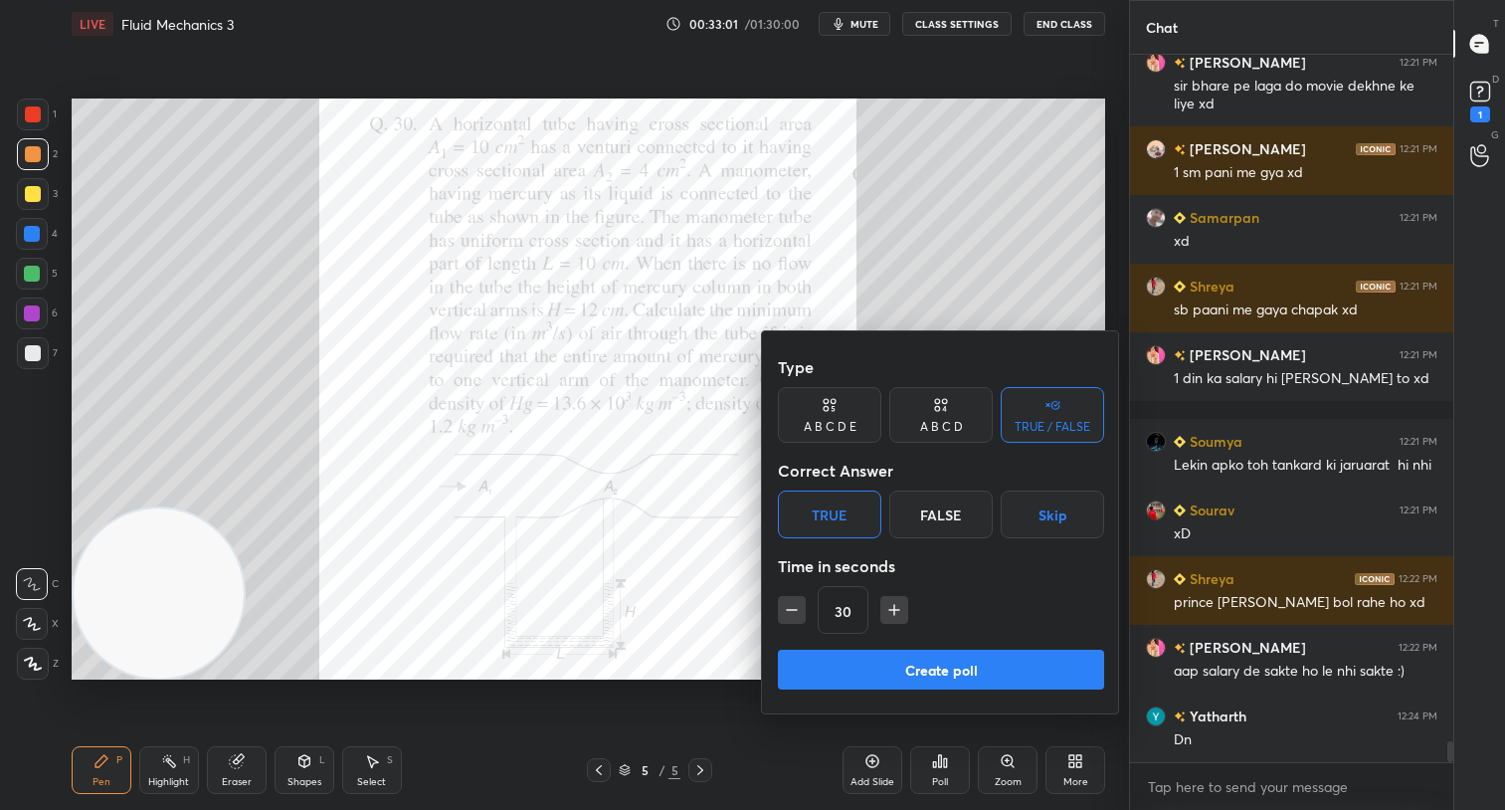
click at [953, 671] on button "Create poll" at bounding box center [941, 669] width 326 height 40
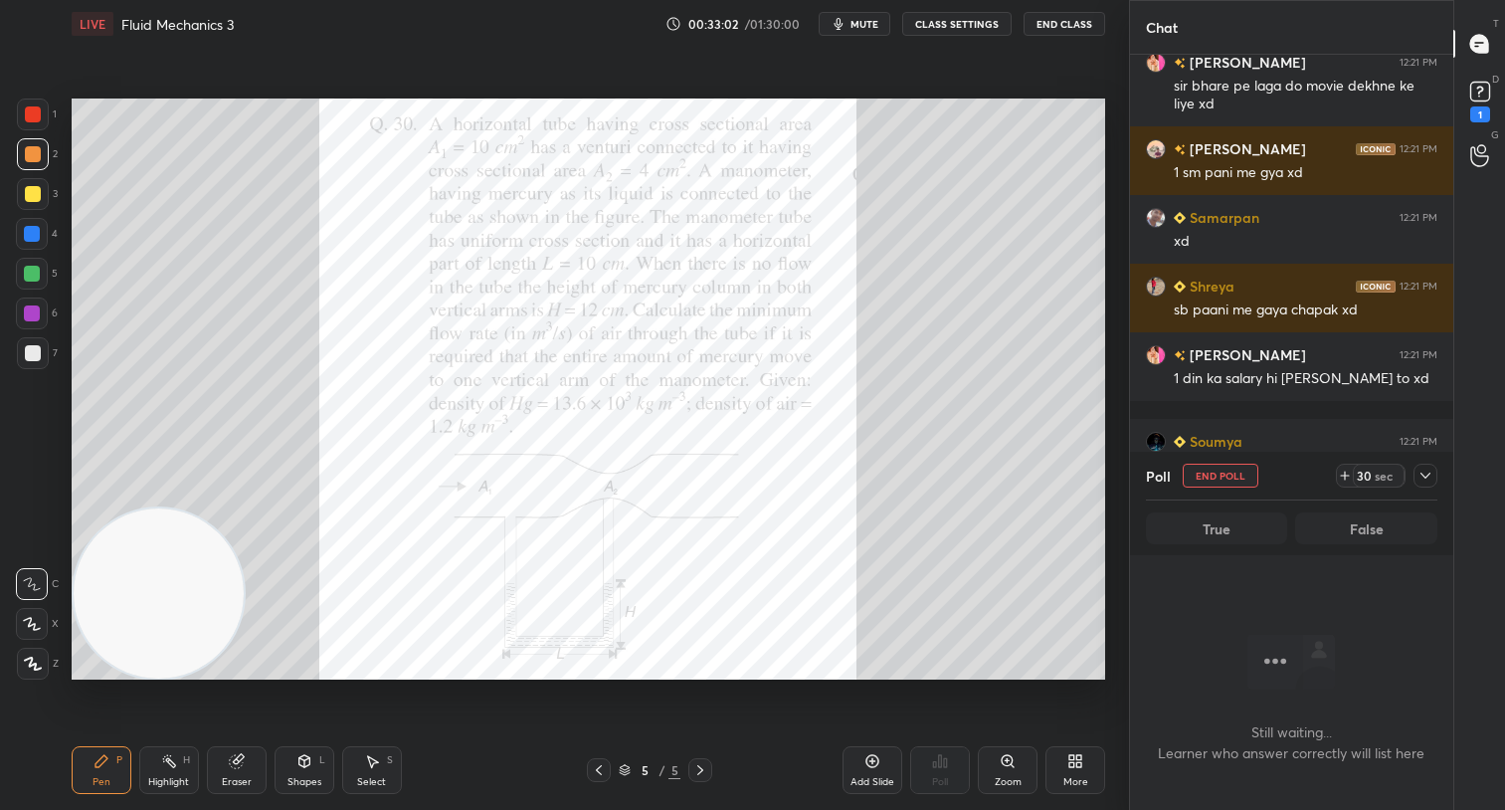
scroll to position [432, 317]
click at [1369, 471] on div "30" at bounding box center [1363, 475] width 16 height 16
click at [1423, 471] on icon at bounding box center [1425, 475] width 16 height 16
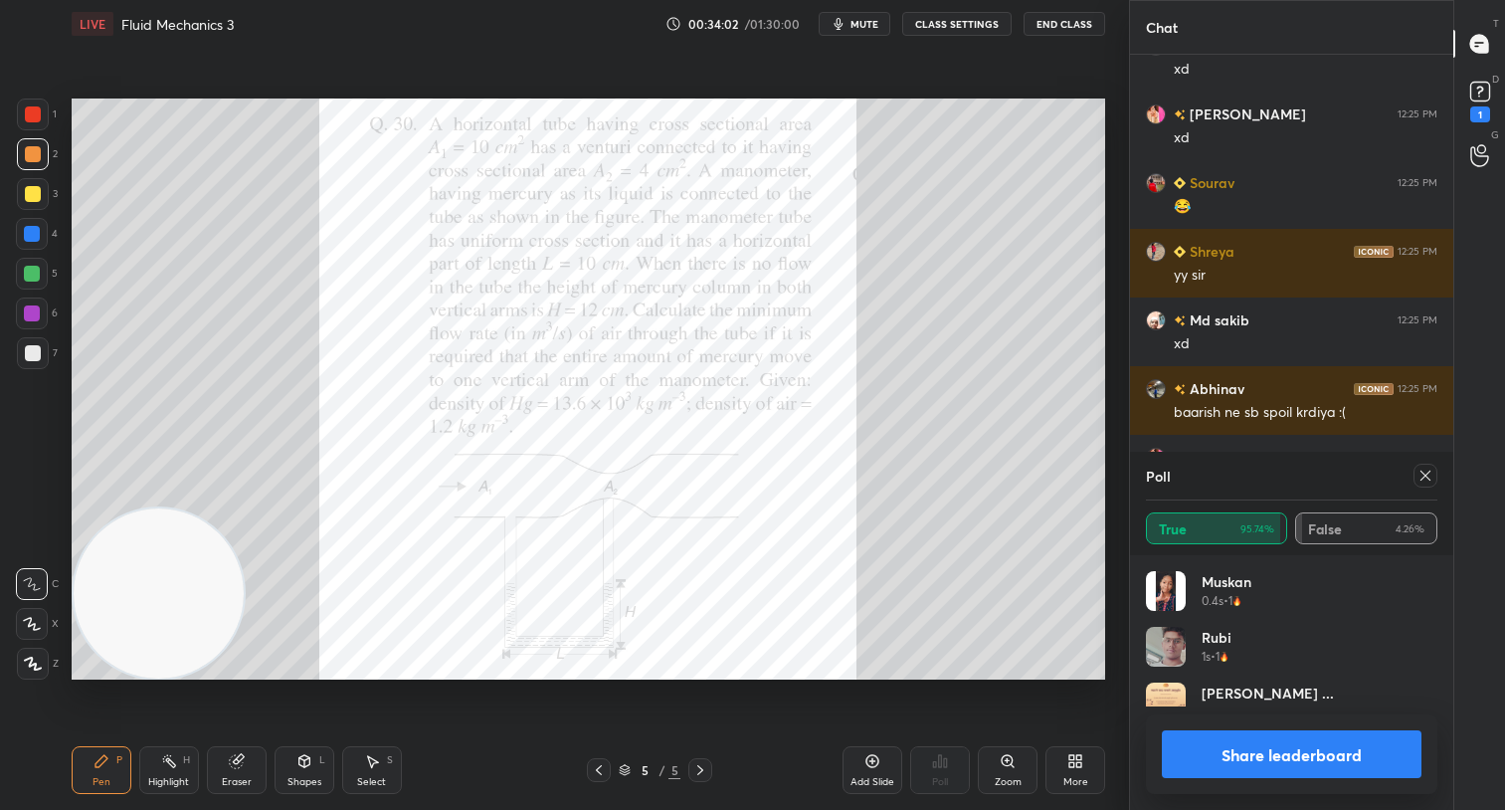
scroll to position [233, 285]
click at [1323, 760] on button "Share leaderboard" at bounding box center [1292, 754] width 260 height 48
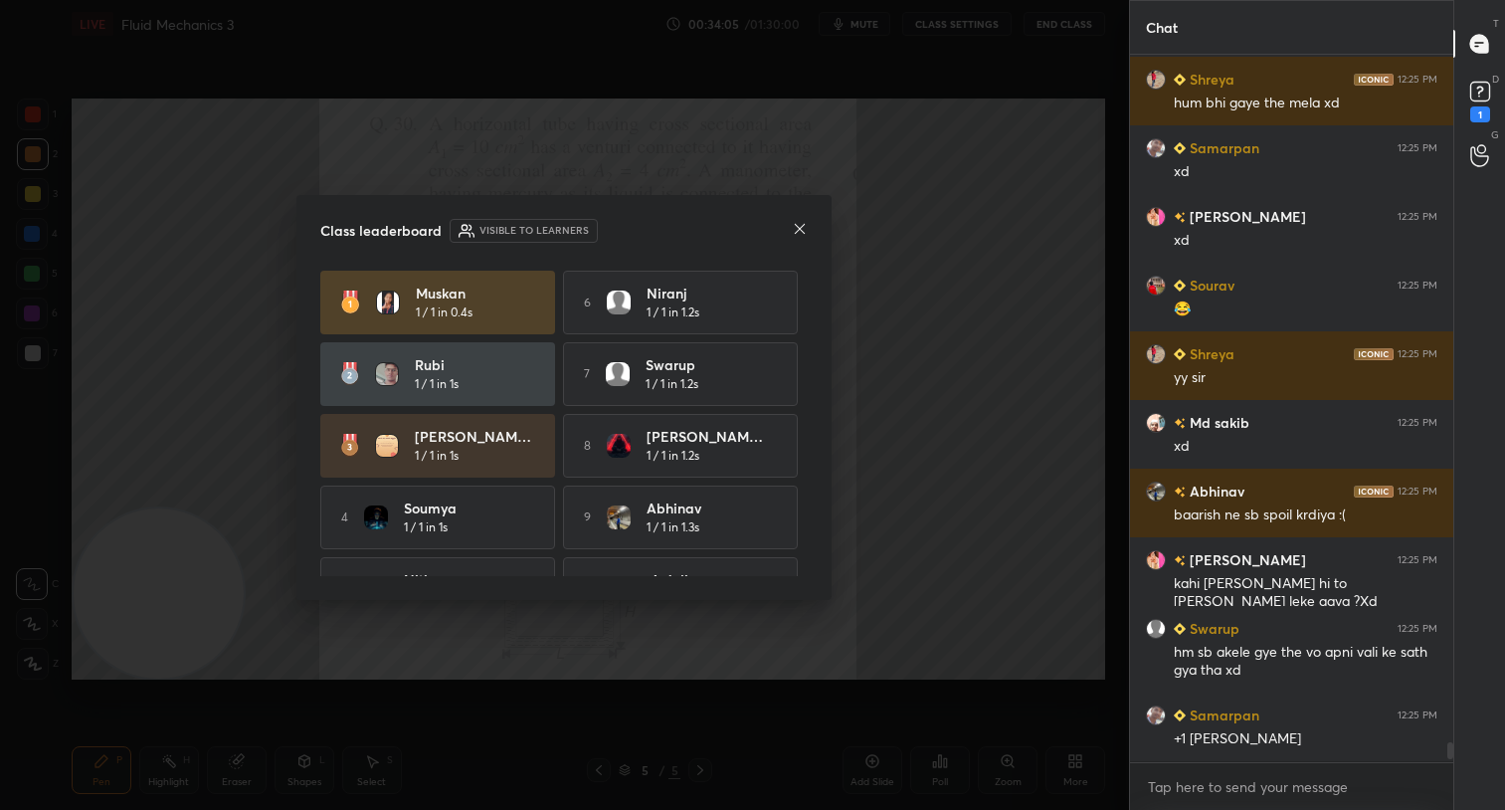
scroll to position [23962, 0]
click at [800, 232] on icon at bounding box center [800, 229] width 16 height 16
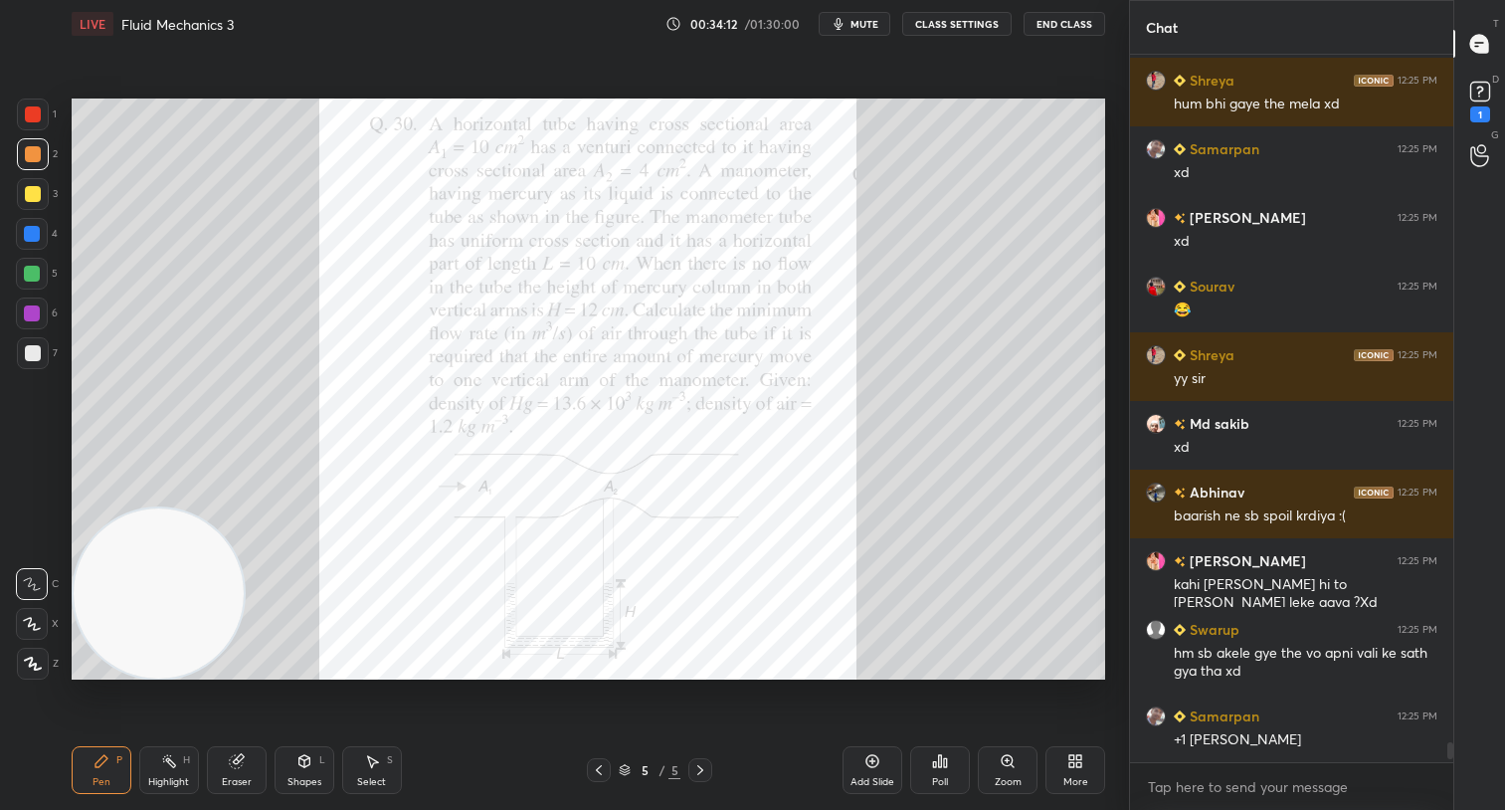
click at [364, 766] on icon at bounding box center [372, 761] width 16 height 16
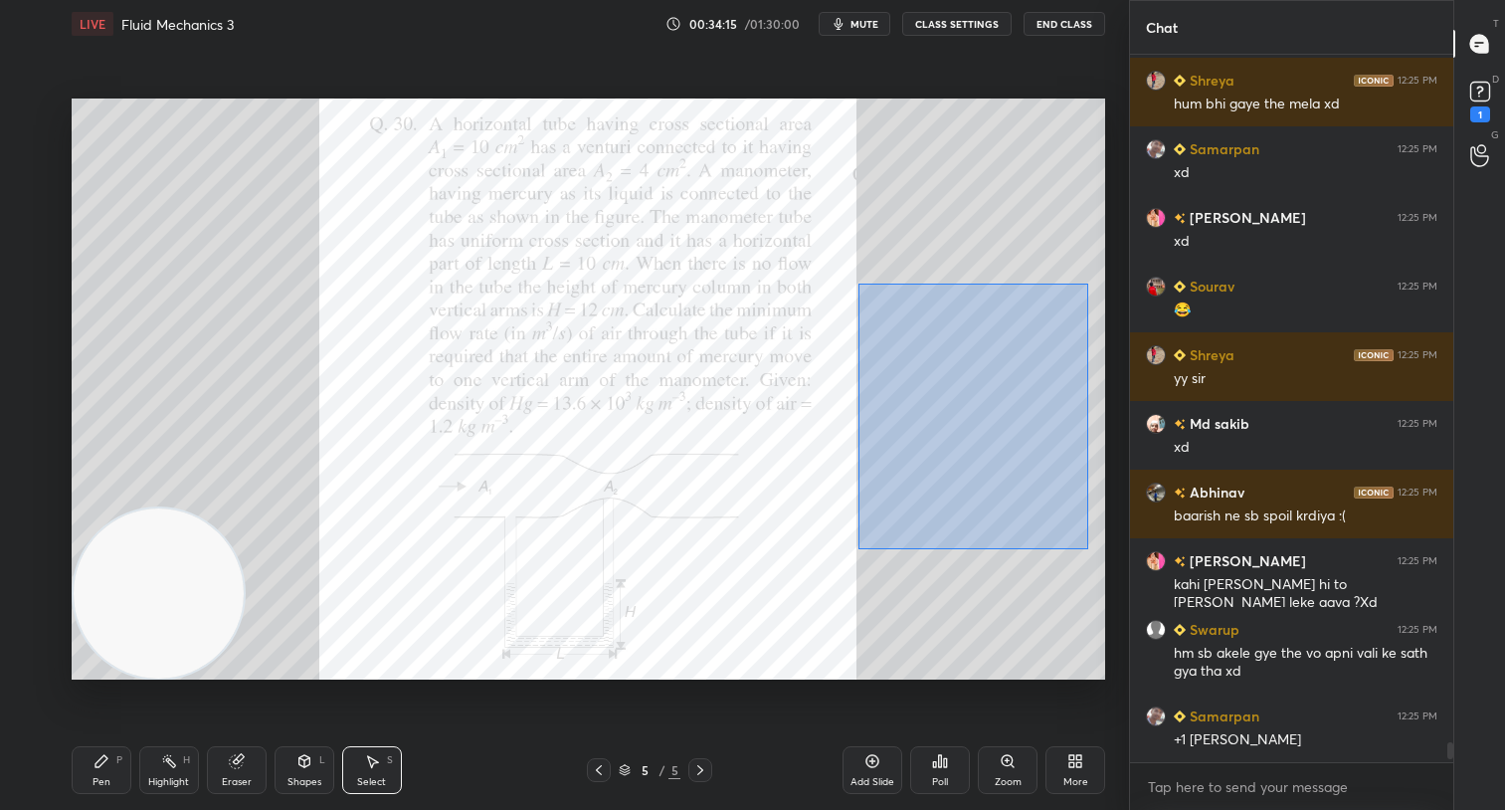
drag, startPoint x: 857, startPoint y: 282, endPoint x: 1088, endPoint y: 548, distance: 351.8
click at [1088, 548] on div "0 ° Undo Copy Duplicate Duplicate to new slide Delete" at bounding box center [588, 389] width 1033 height 582
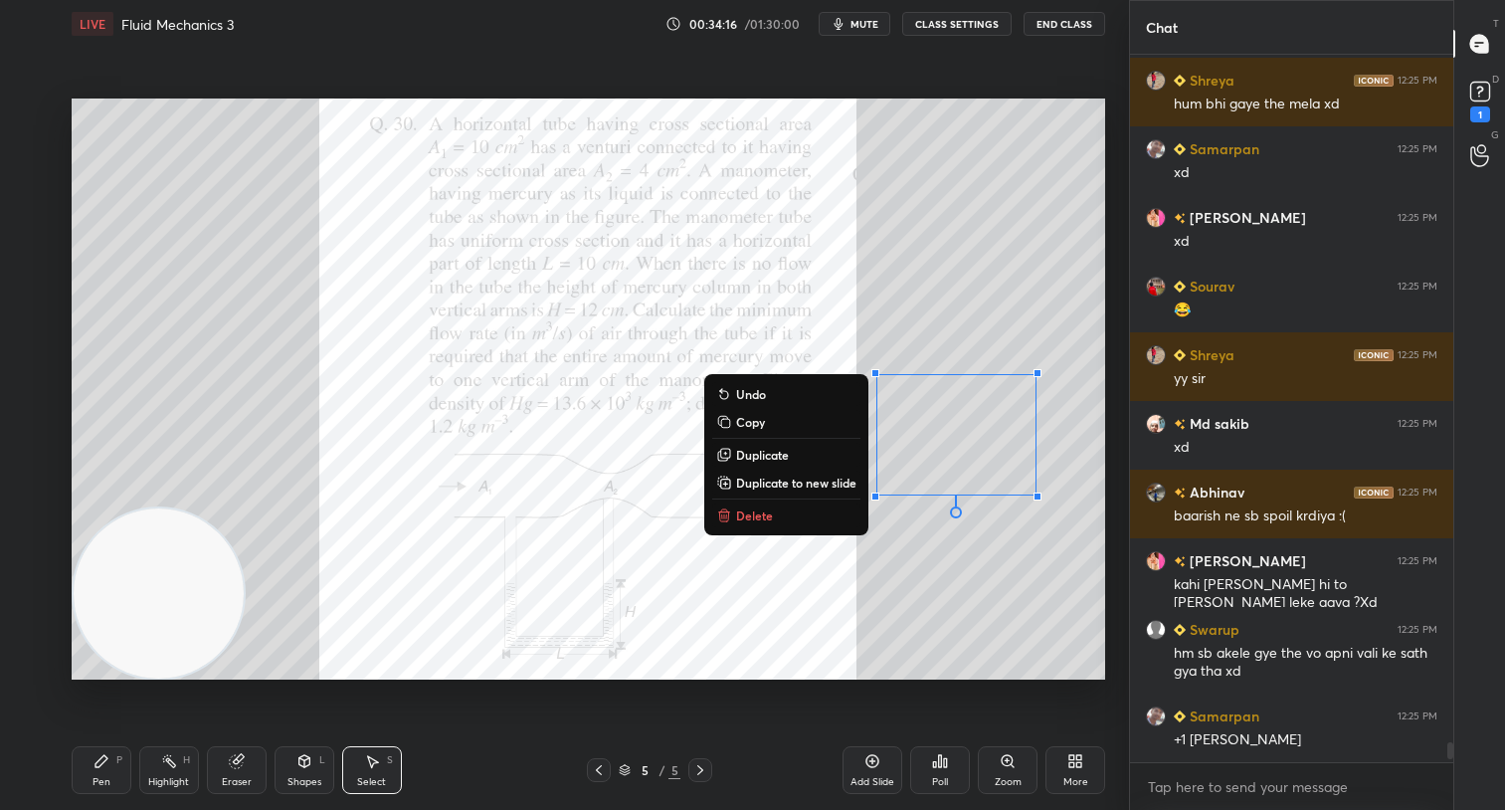
click at [795, 511] on button "Delete" at bounding box center [786, 515] width 148 height 24
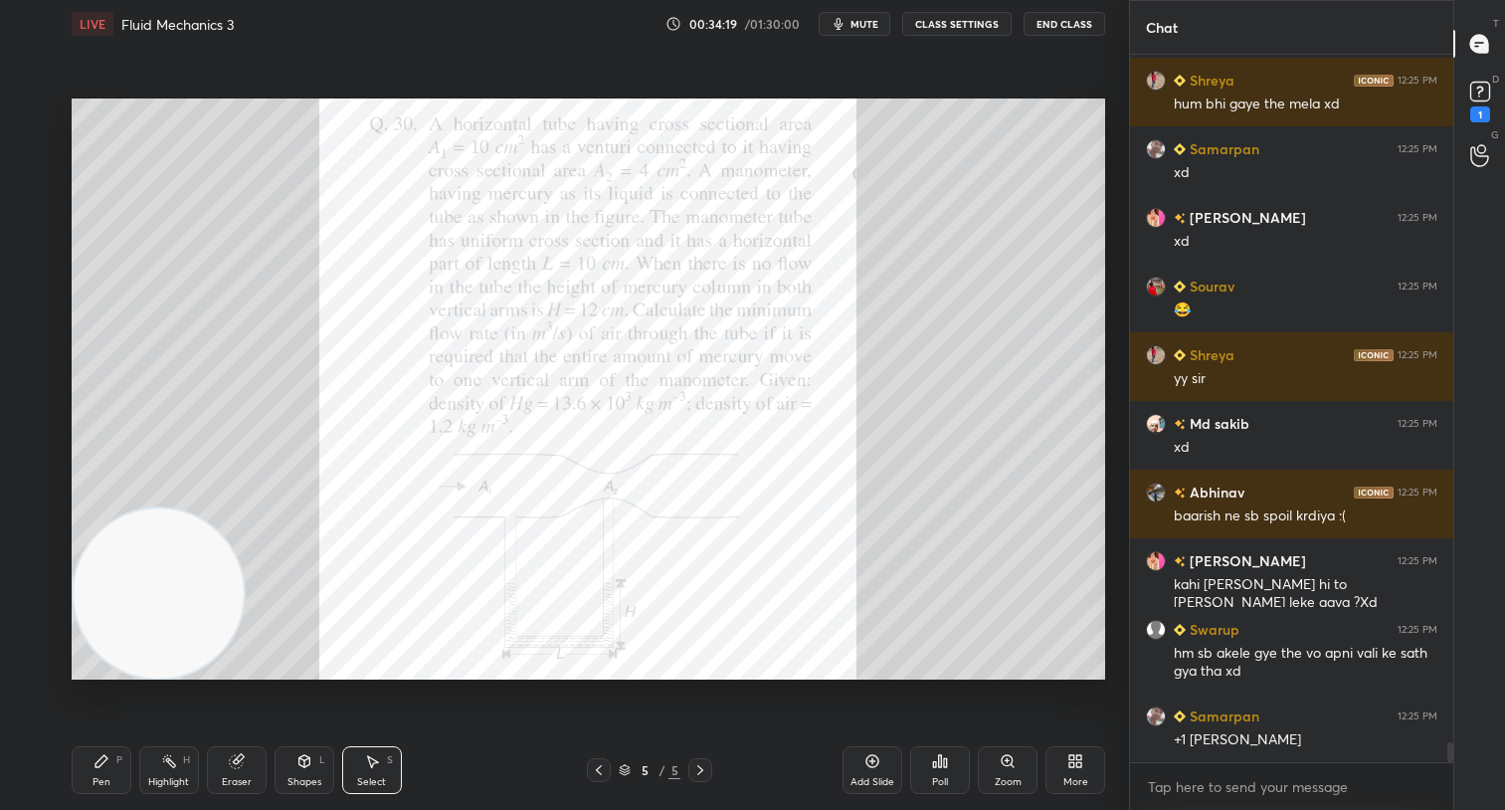
scroll to position [24031, 0]
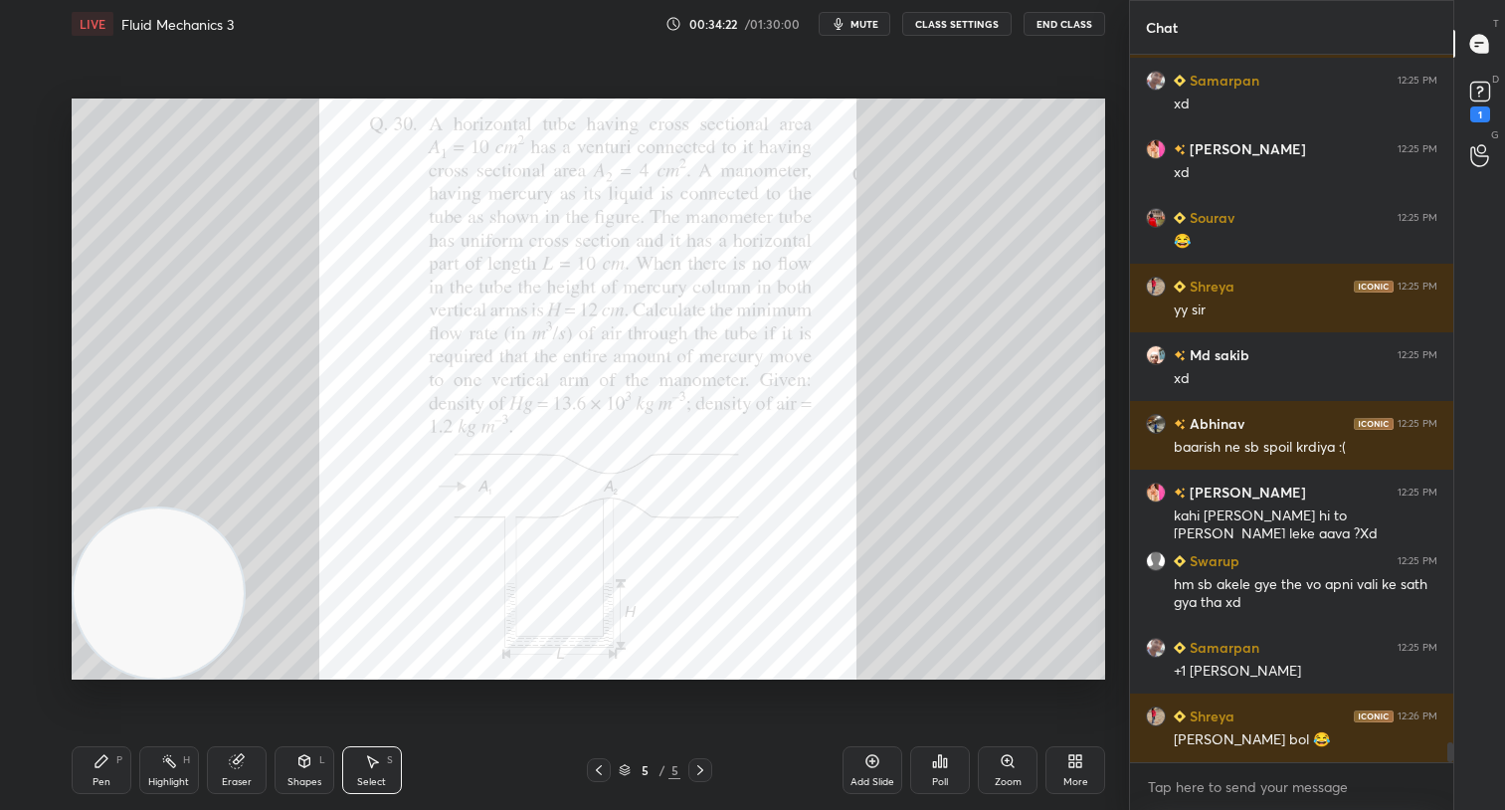
click at [88, 781] on div "Pen P" at bounding box center [102, 770] width 60 height 48
click at [34, 109] on div at bounding box center [33, 114] width 16 height 16
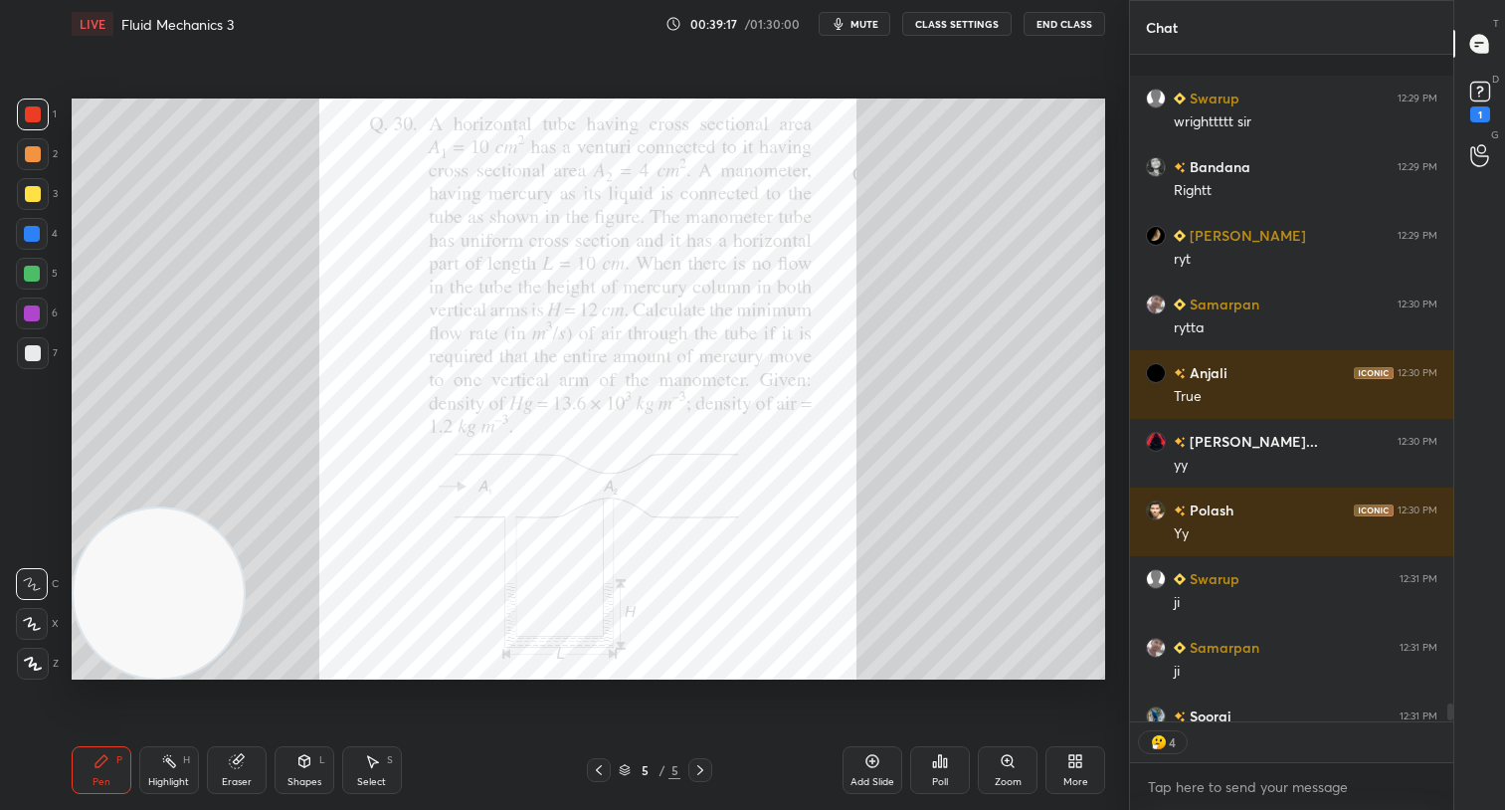
scroll to position [25160, 0]
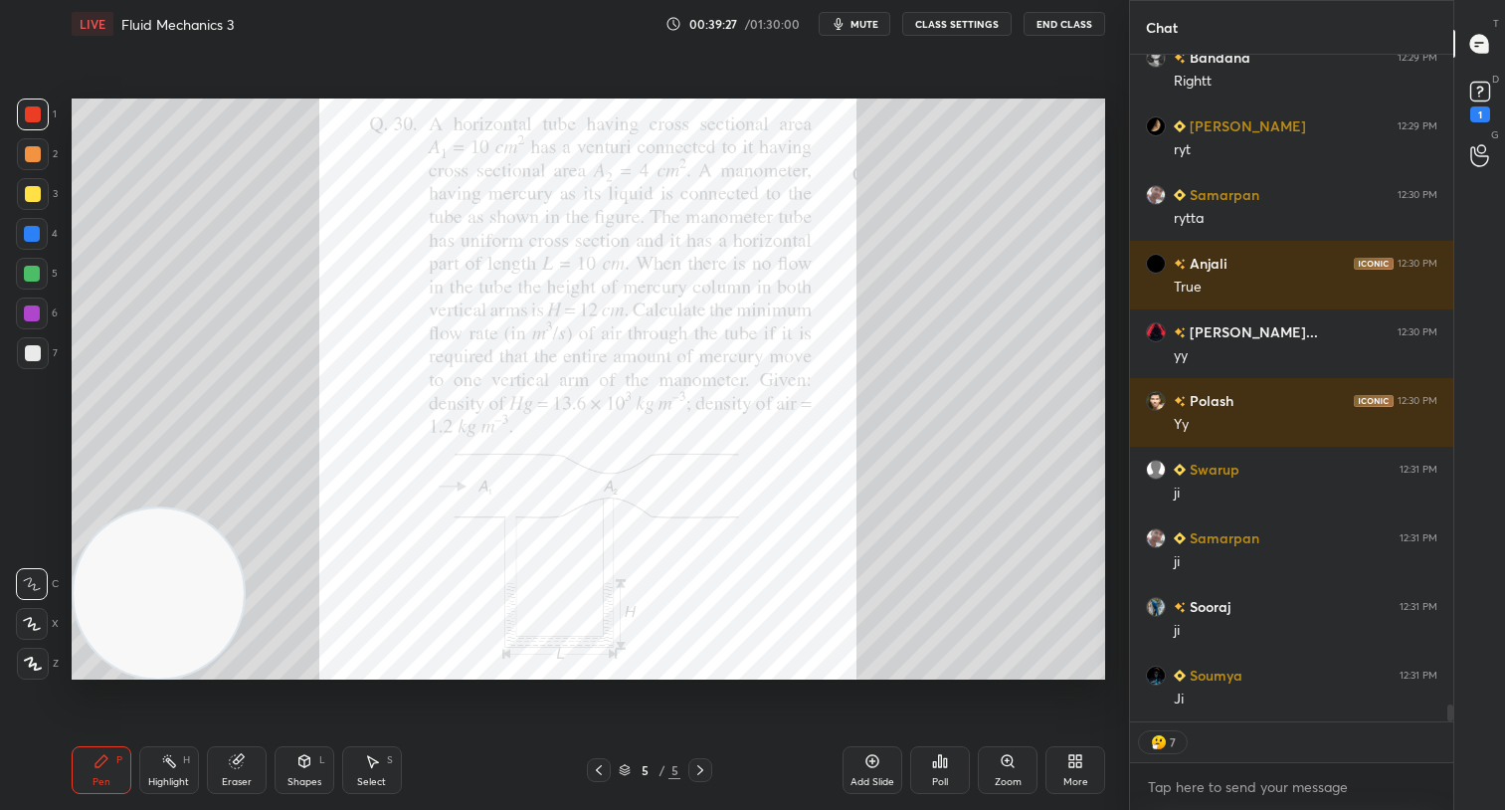
click at [1067, 753] on icon at bounding box center [1075, 761] width 16 height 16
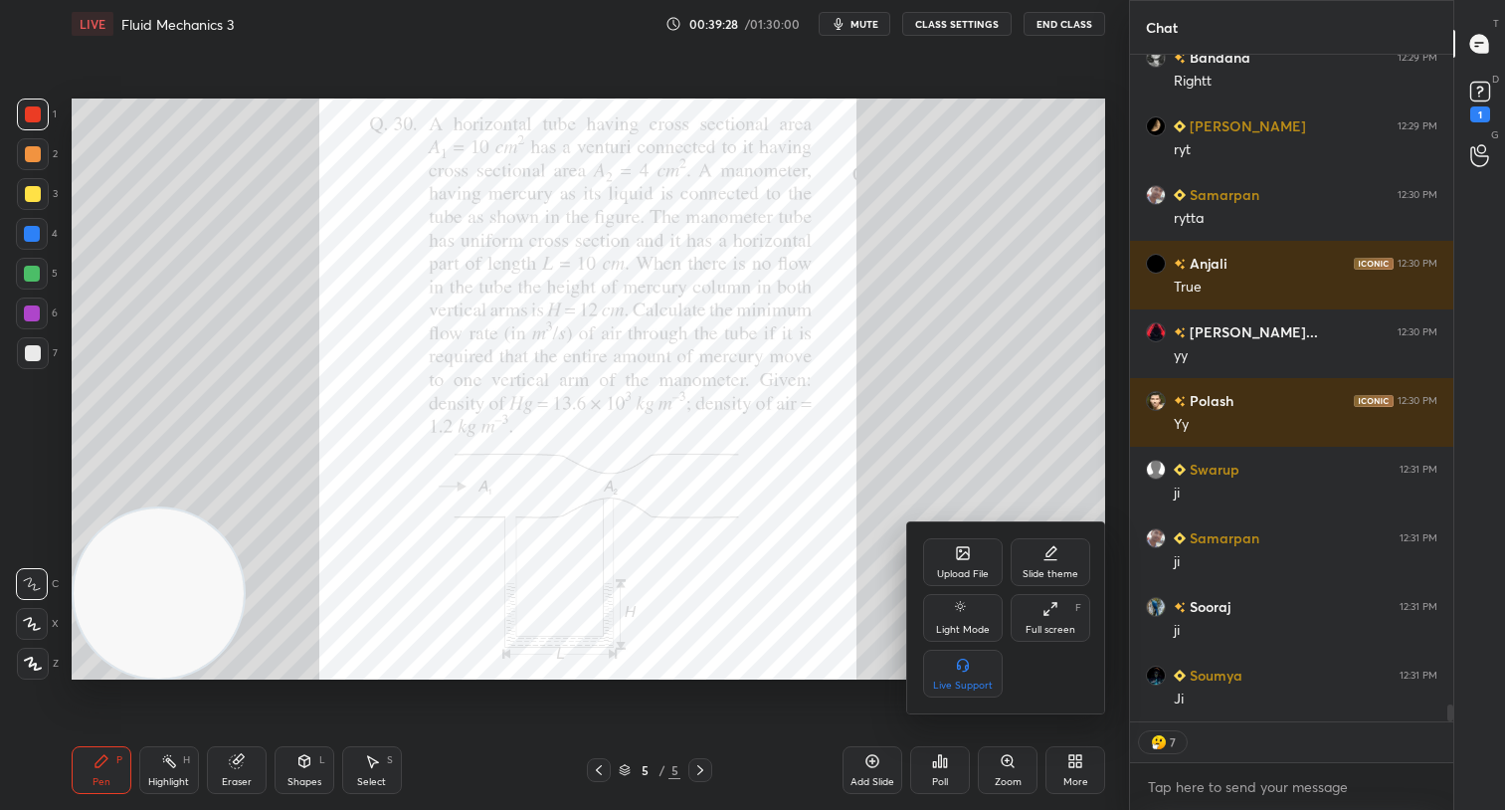
click at [947, 571] on div "Upload File" at bounding box center [963, 574] width 52 height 10
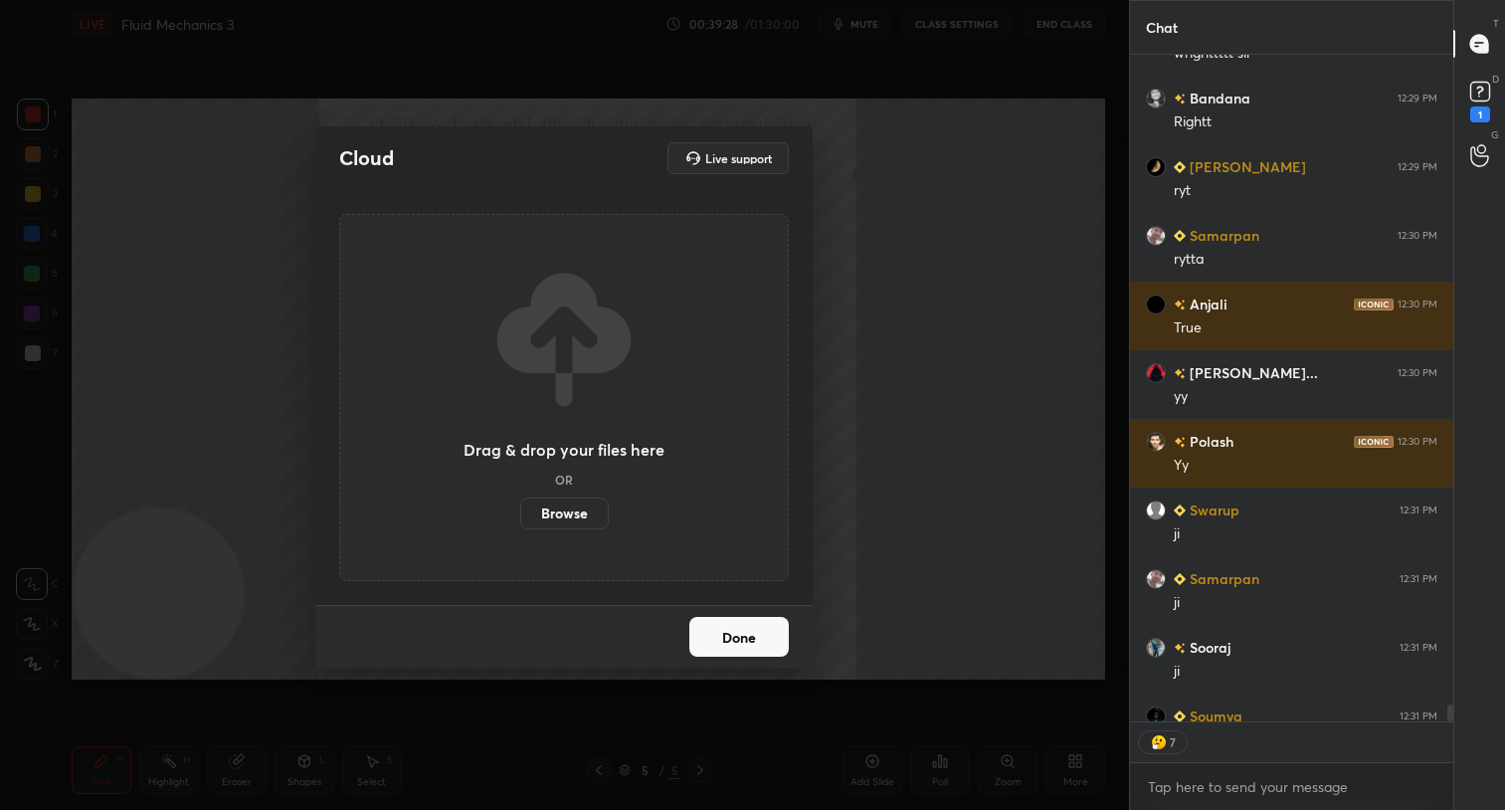
scroll to position [25120, 0]
click at [569, 513] on label "Browse" at bounding box center [564, 513] width 89 height 32
click at [520, 513] on input "Browse" at bounding box center [520, 513] width 0 height 32
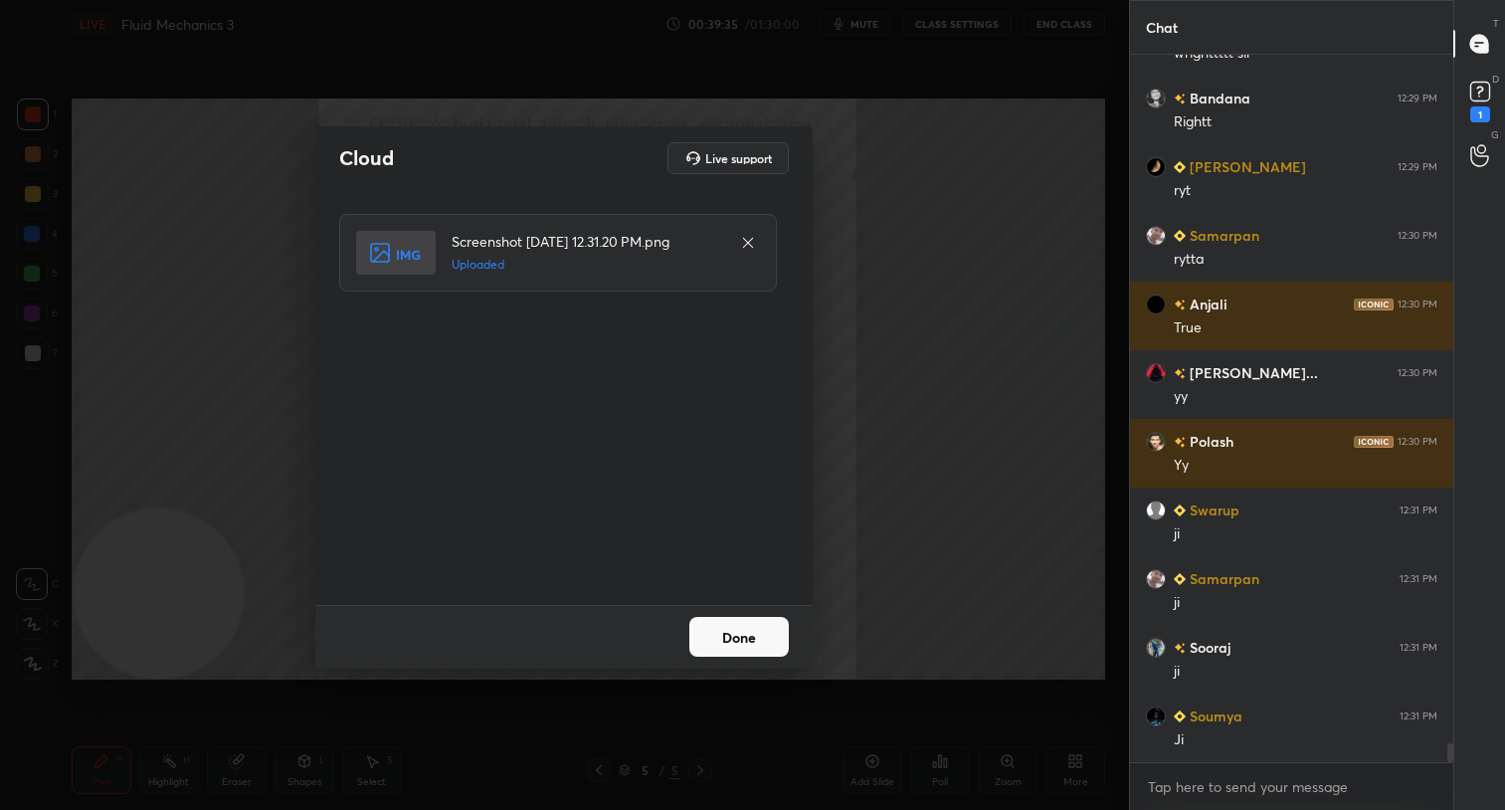
click at [735, 637] on button "Done" at bounding box center [738, 637] width 99 height 40
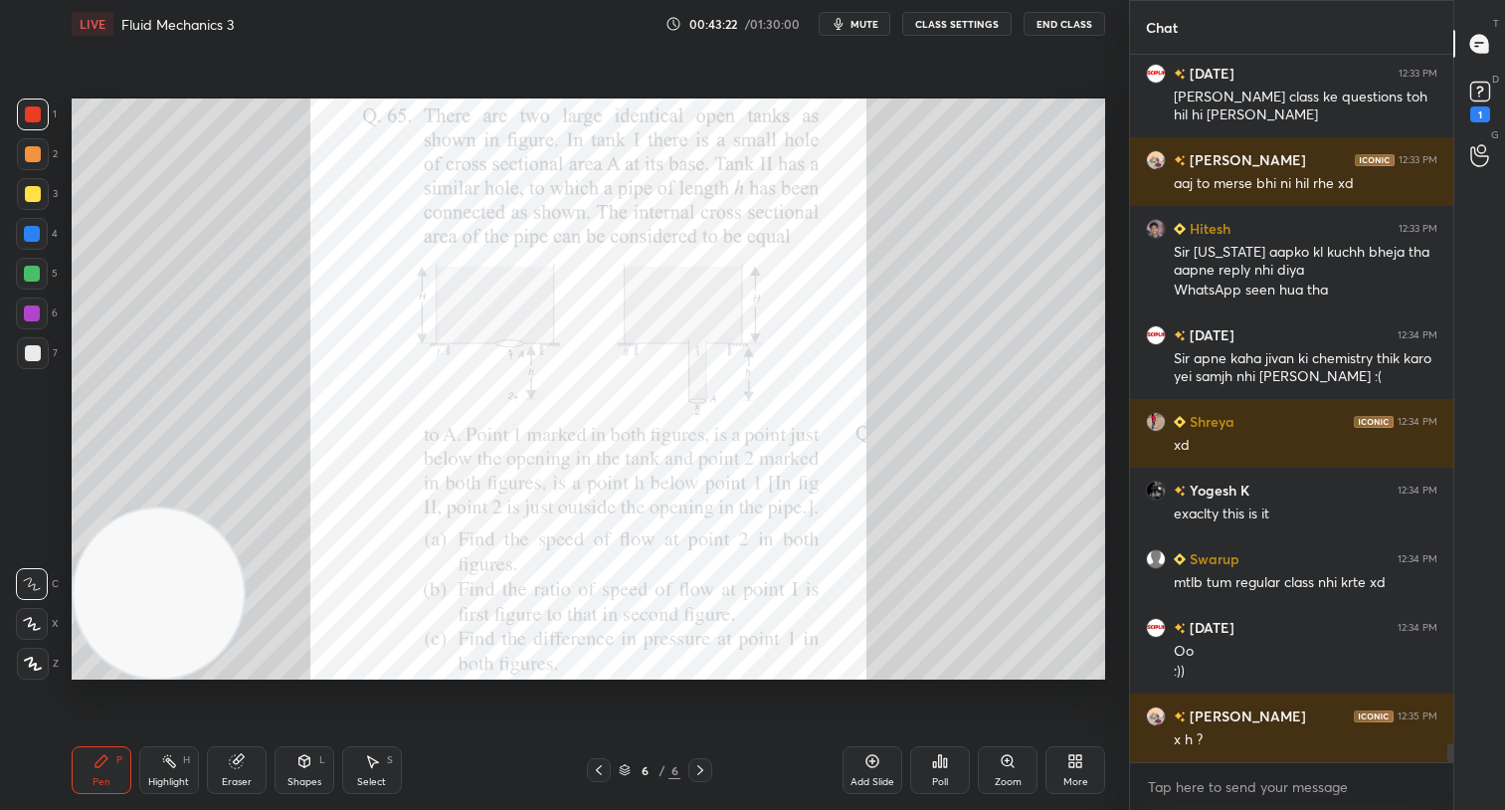
scroll to position [25974, 0]
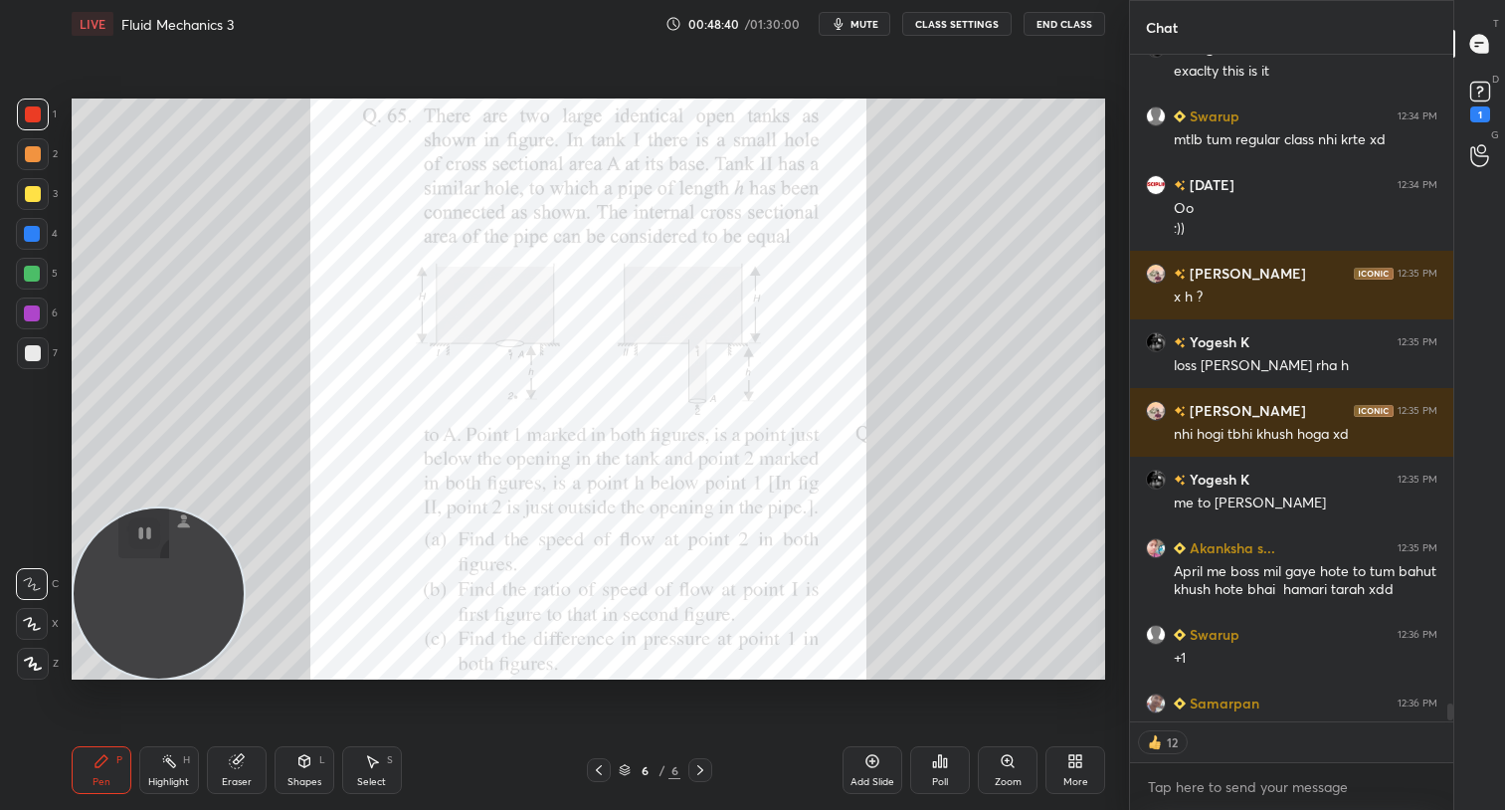
type textarea "x"
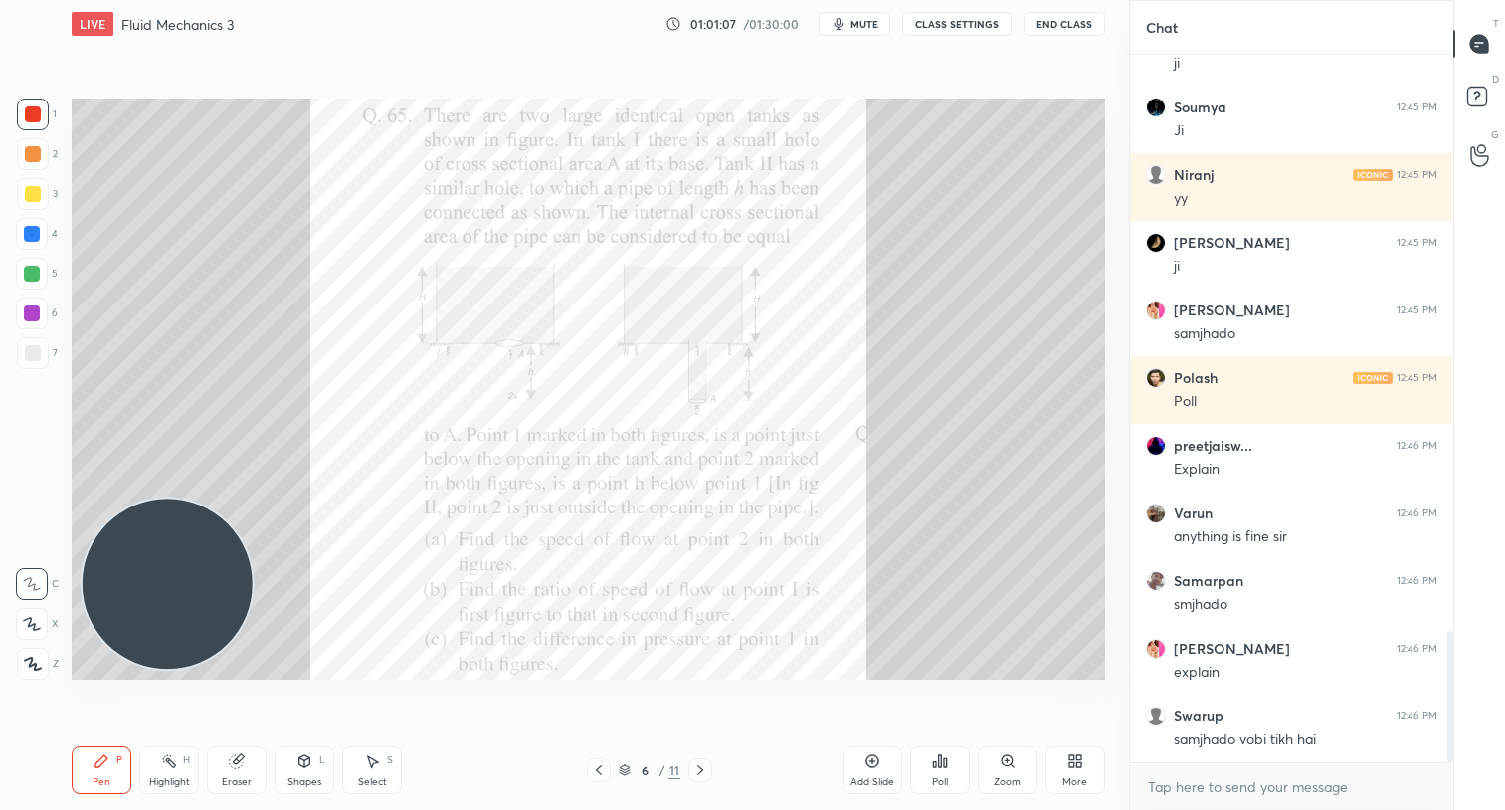
click at [38, 108] on div at bounding box center [33, 114] width 16 height 16
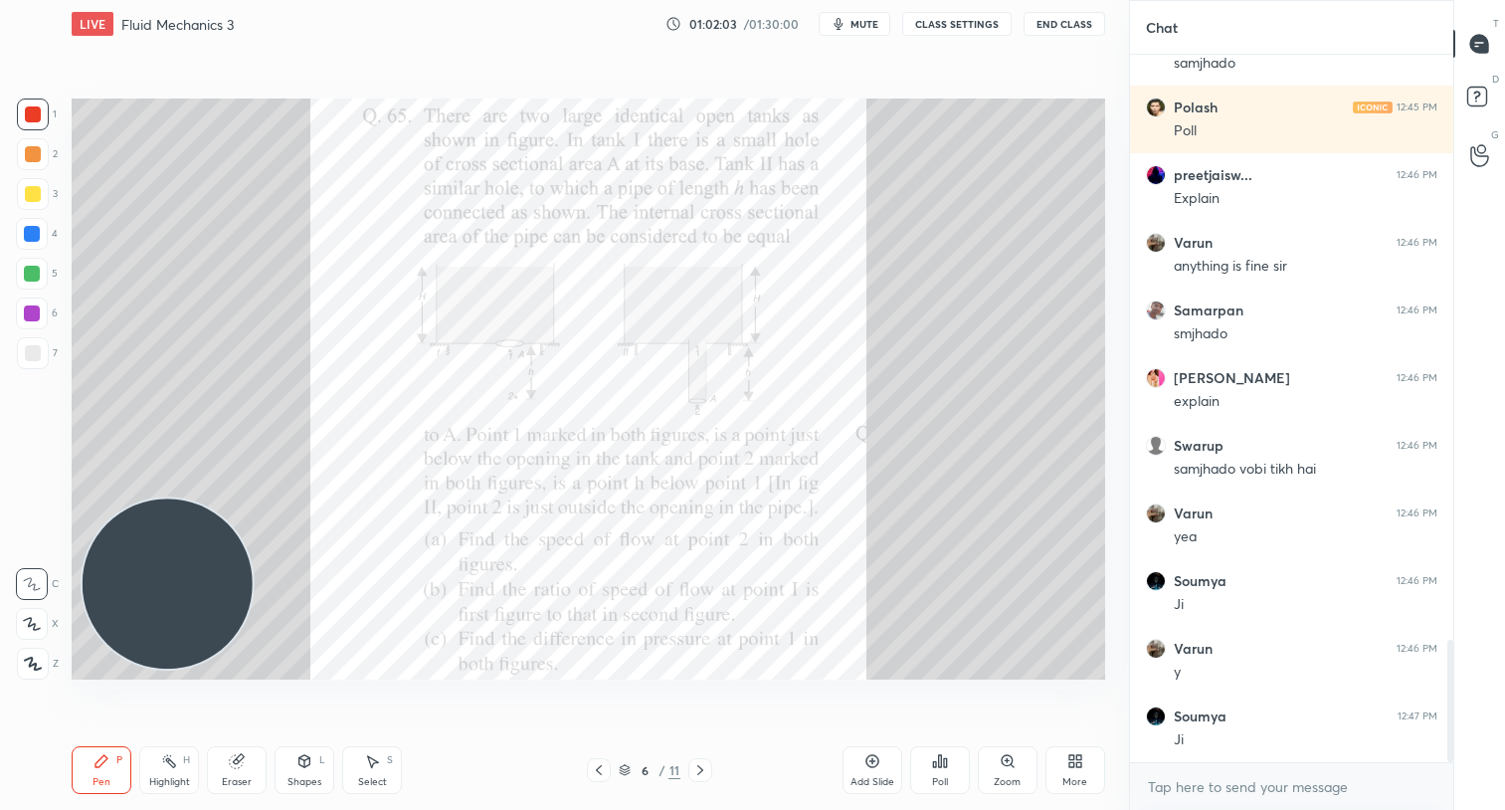
scroll to position [3445, 0]
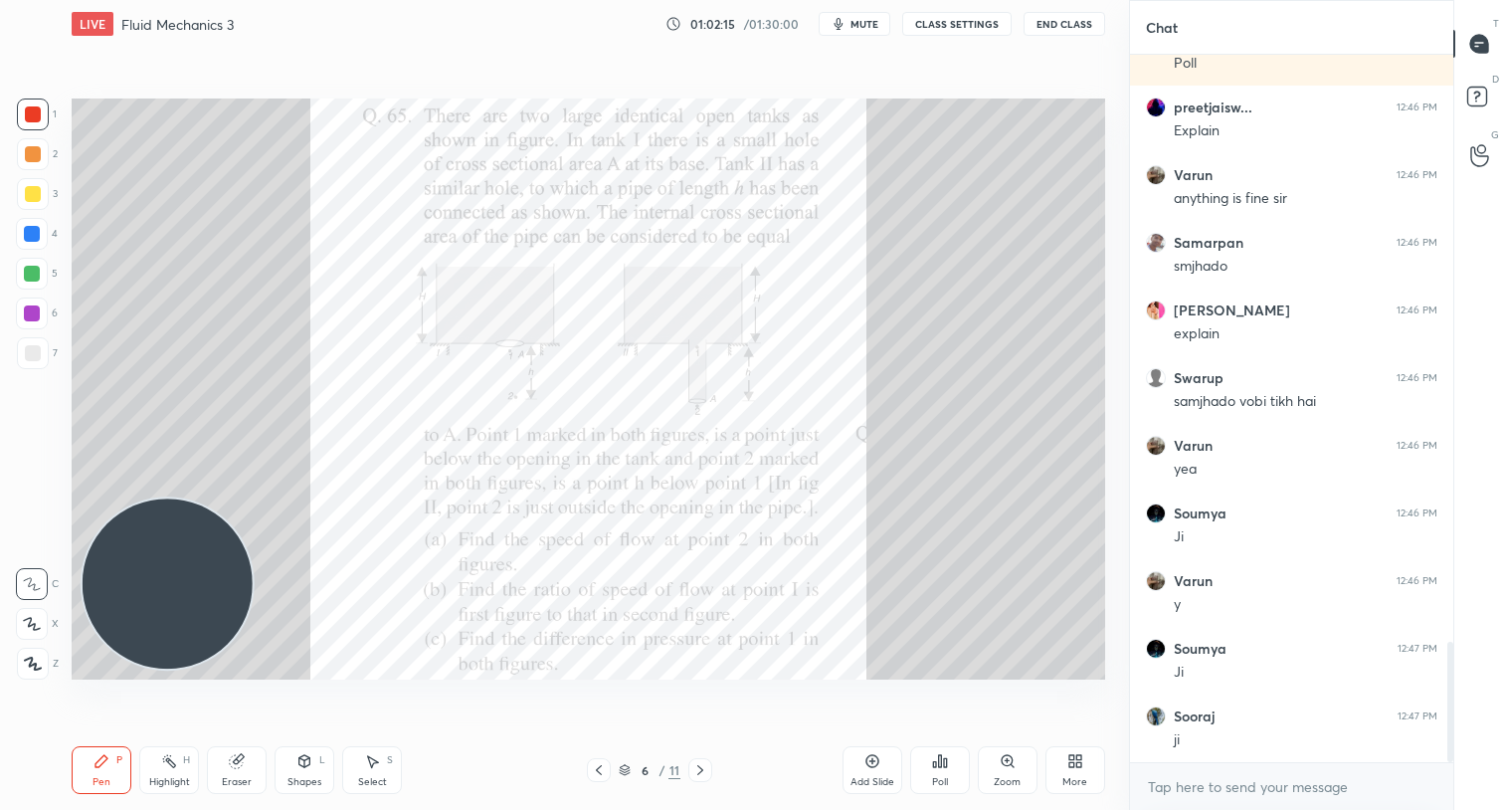
click at [39, 116] on div at bounding box center [33, 114] width 16 height 16
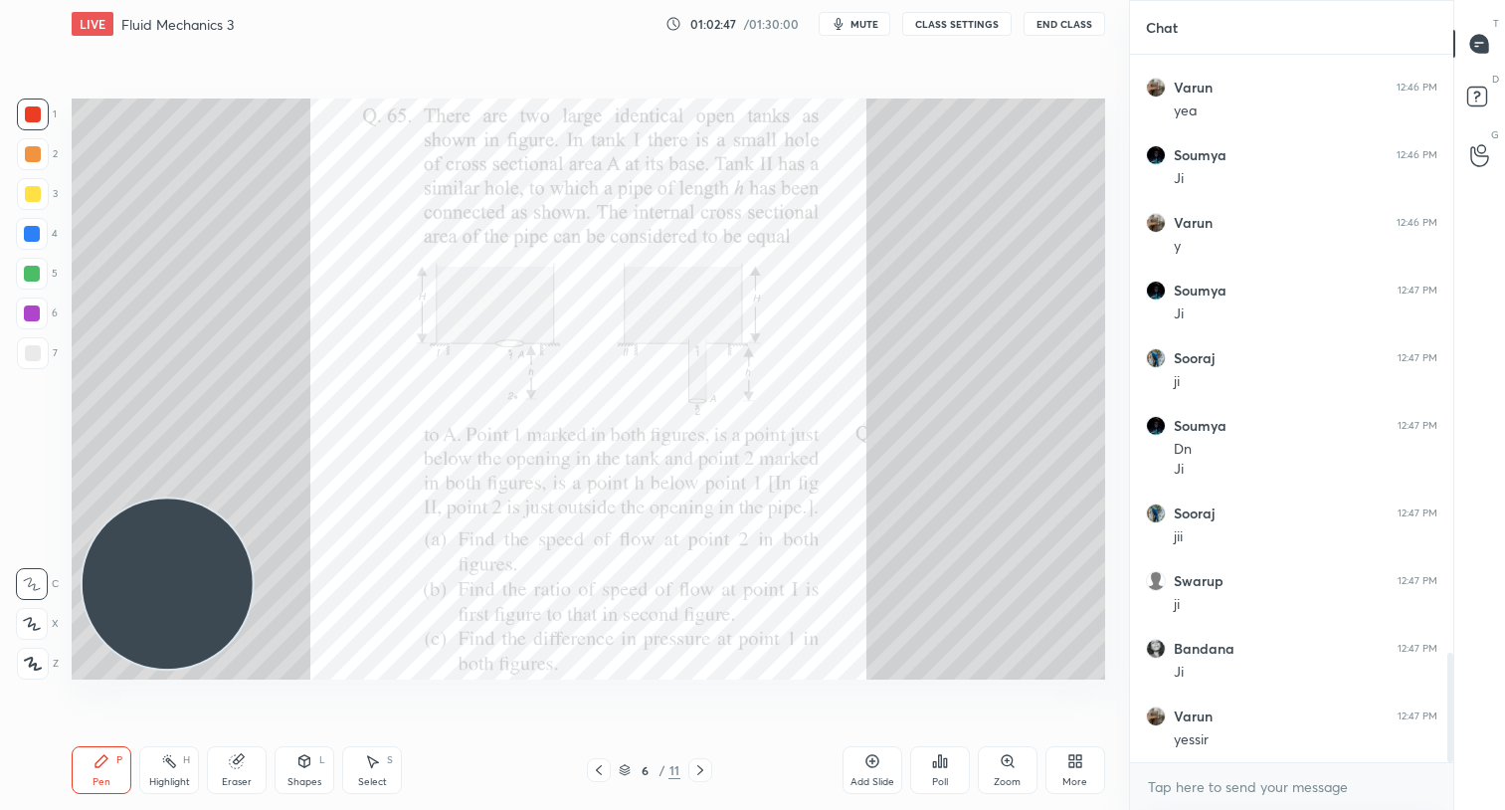
scroll to position [3871, 0]
click at [242, 766] on icon at bounding box center [237, 761] width 16 height 16
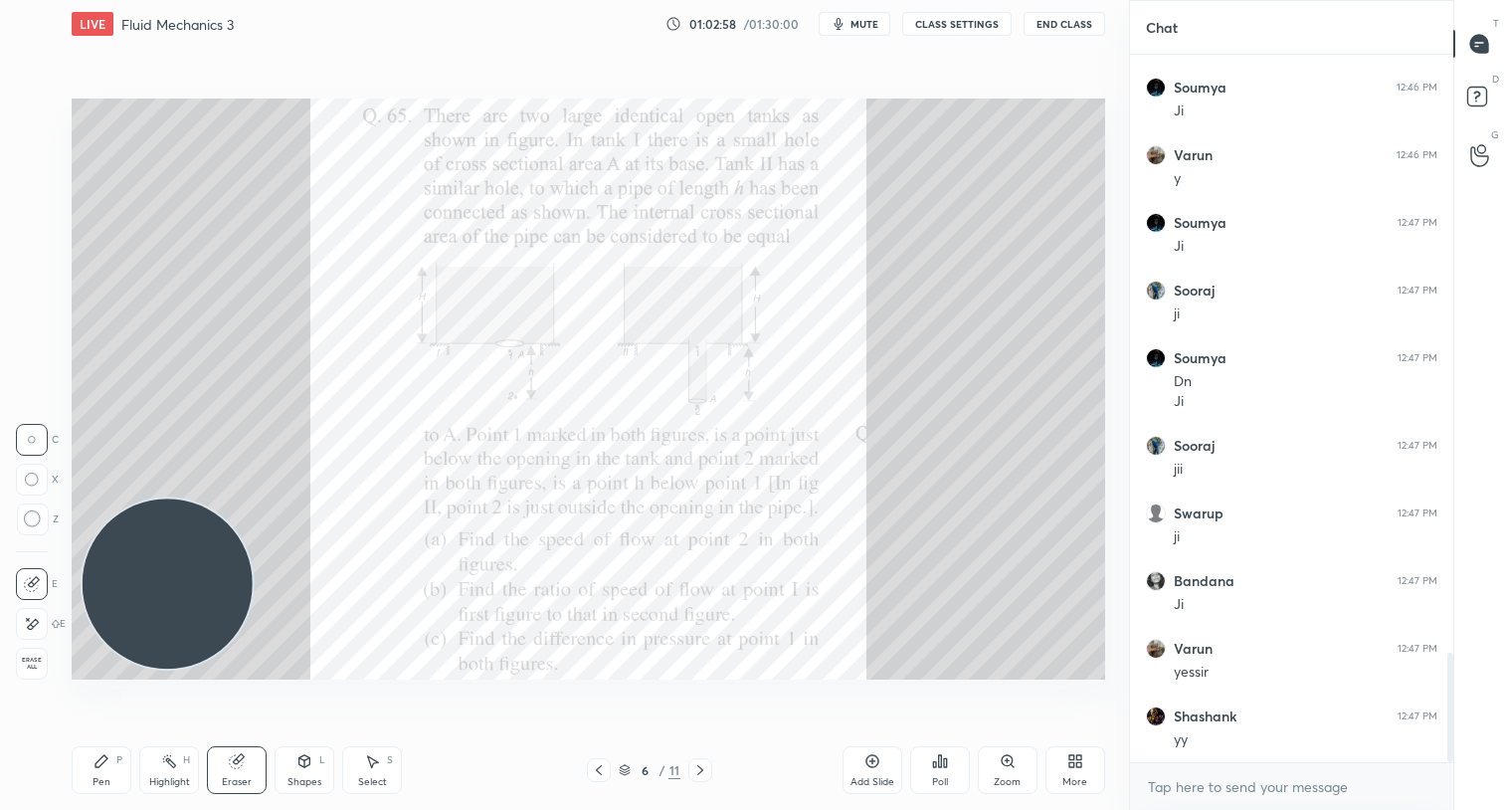
click at [120, 776] on div "Pen P" at bounding box center [102, 770] width 60 height 48
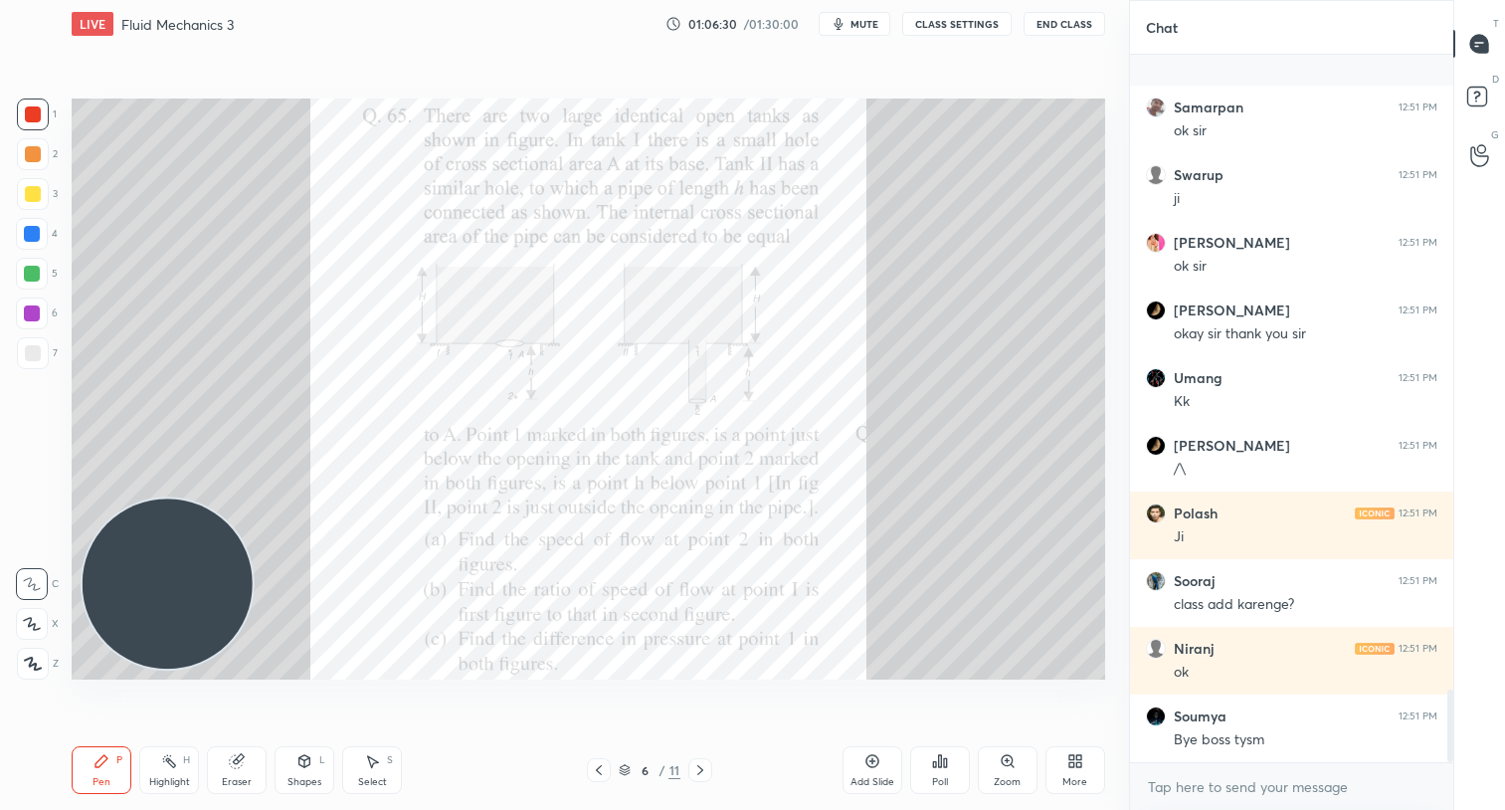
scroll to position [6190, 0]
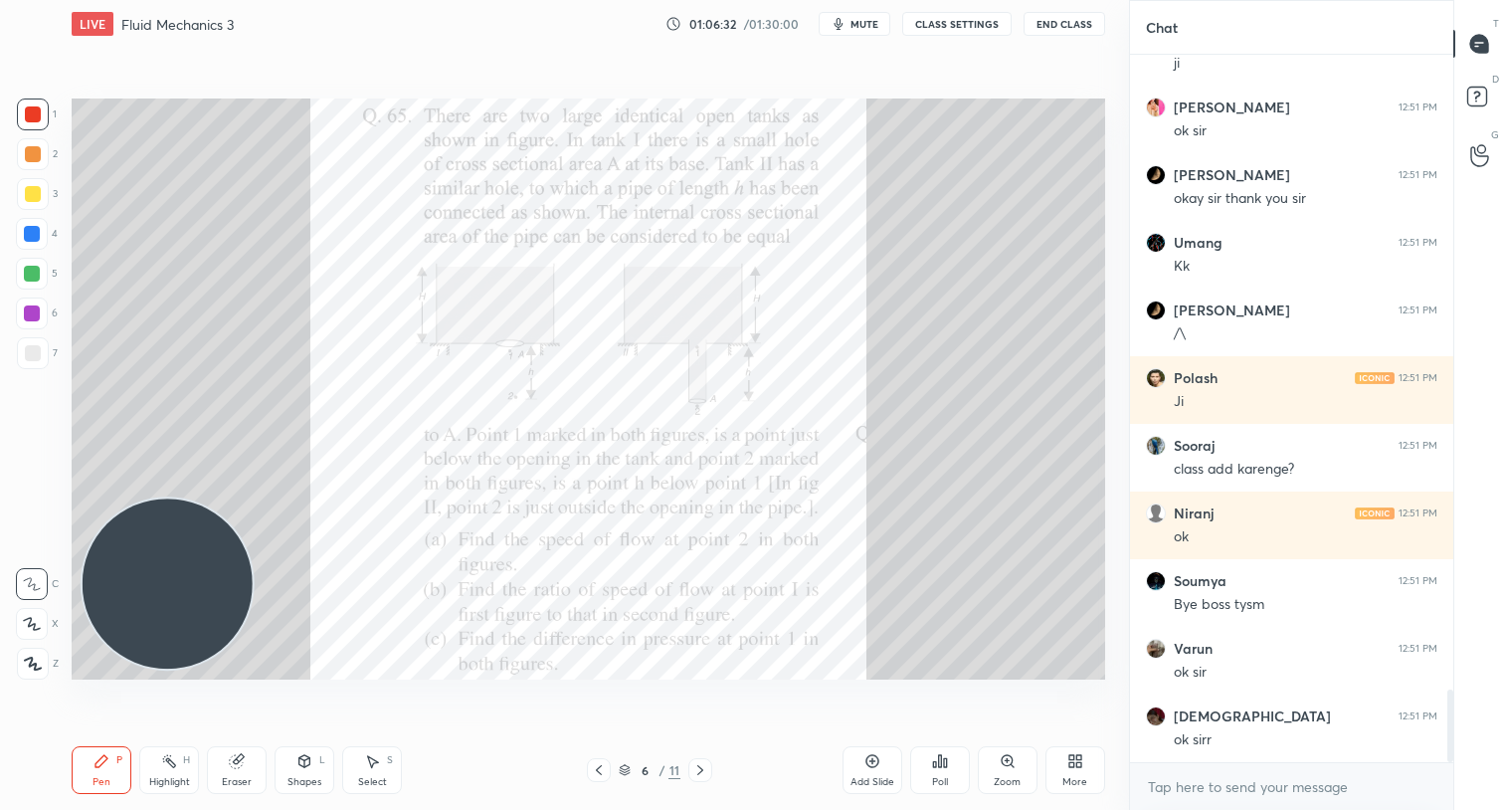
click at [870, 25] on span "mute" at bounding box center [864, 24] width 28 height 14
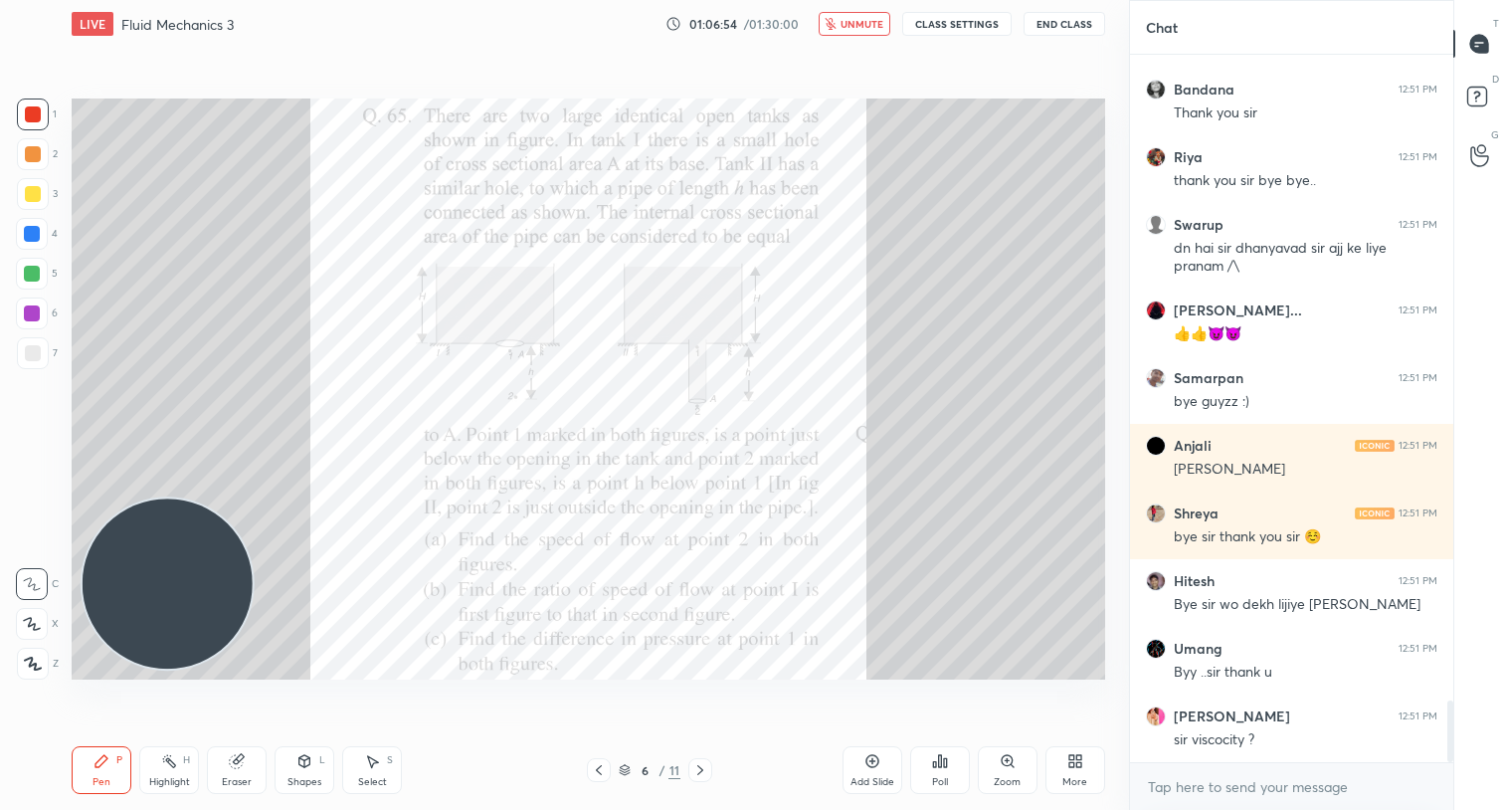
scroll to position [7425, 0]
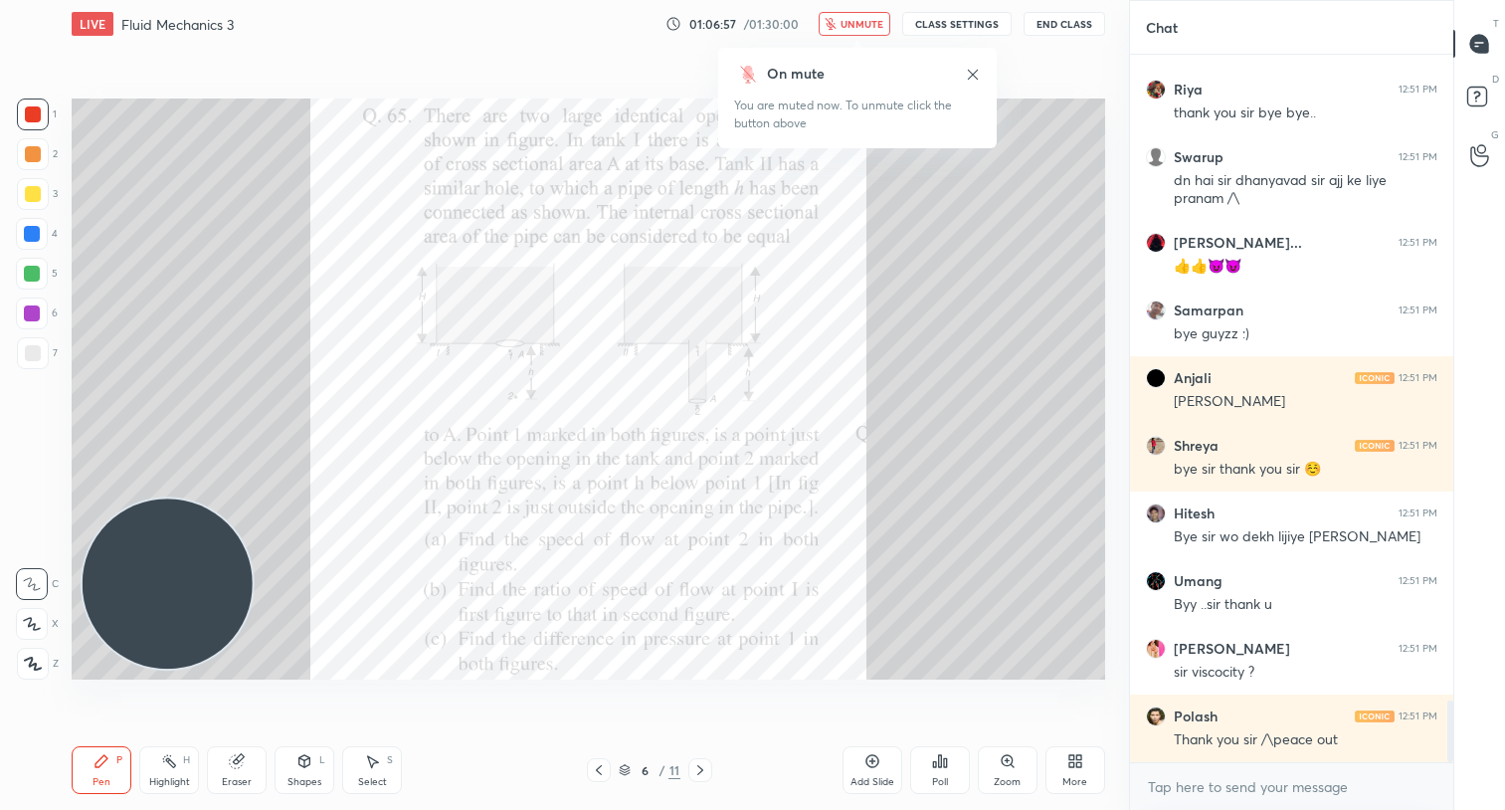
click at [871, 20] on span "unmute" at bounding box center [861, 24] width 43 height 14
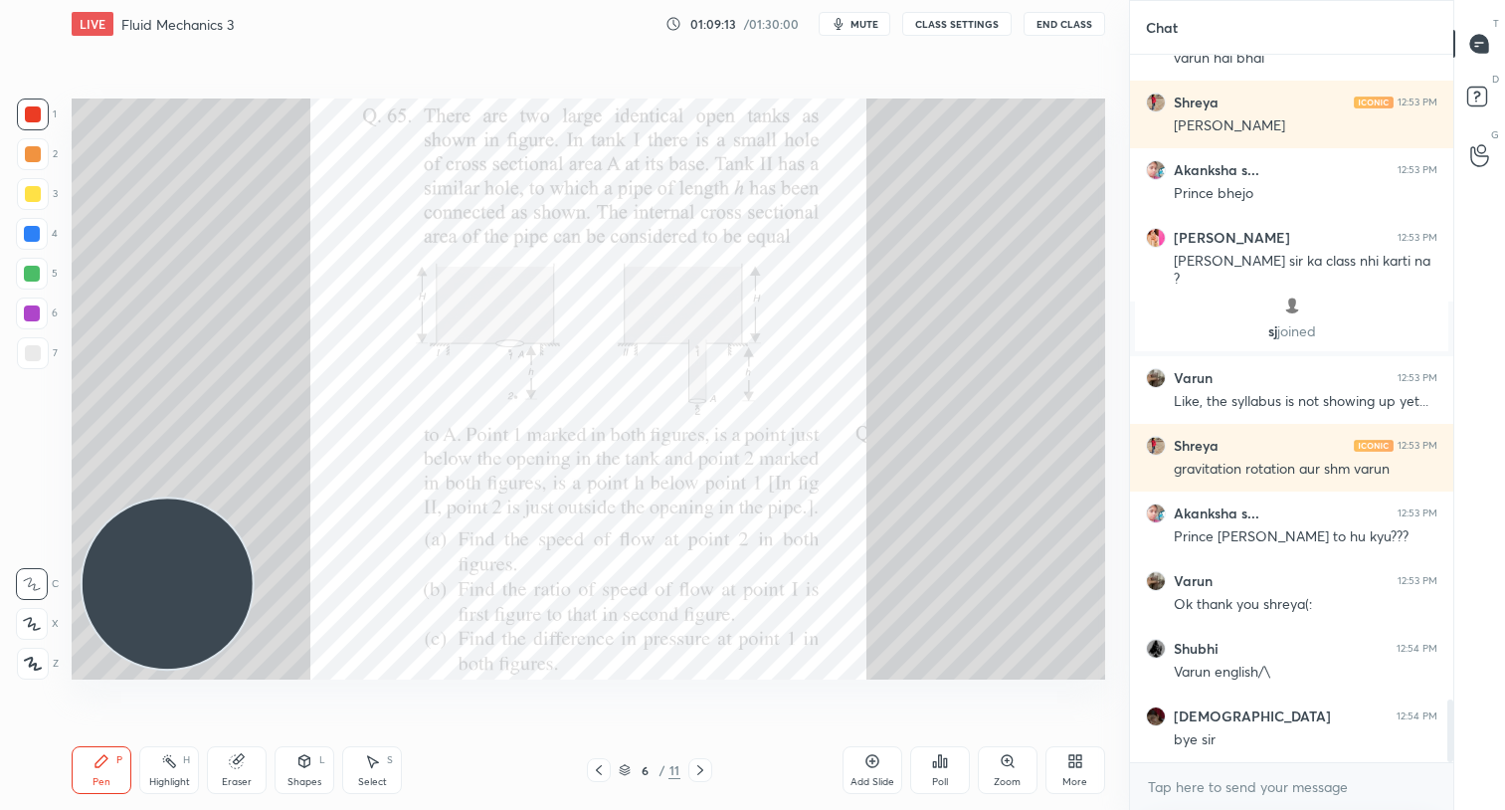
scroll to position [7244, 0]
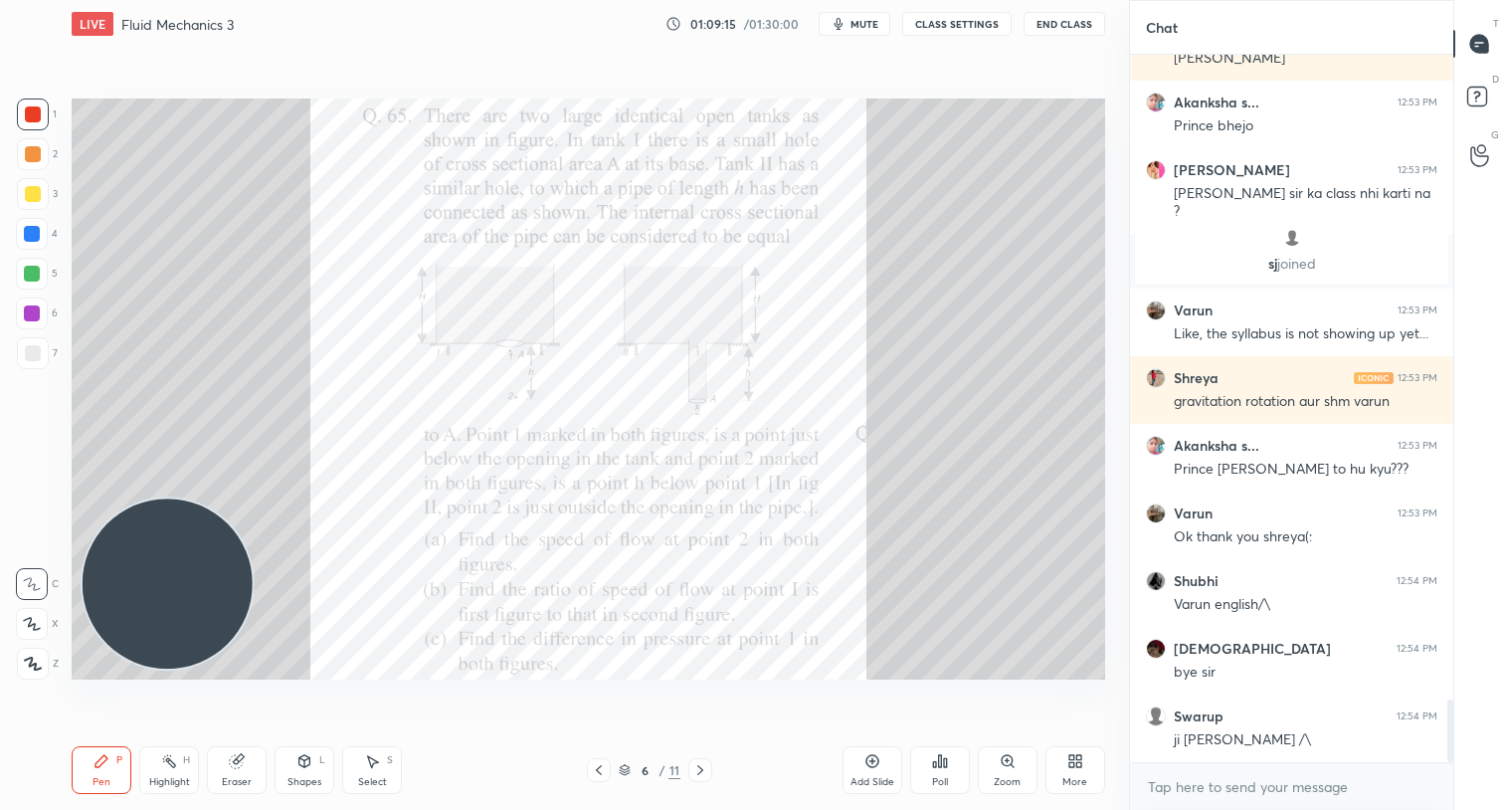
click at [1061, 15] on button "End Class" at bounding box center [1064, 24] width 82 height 24
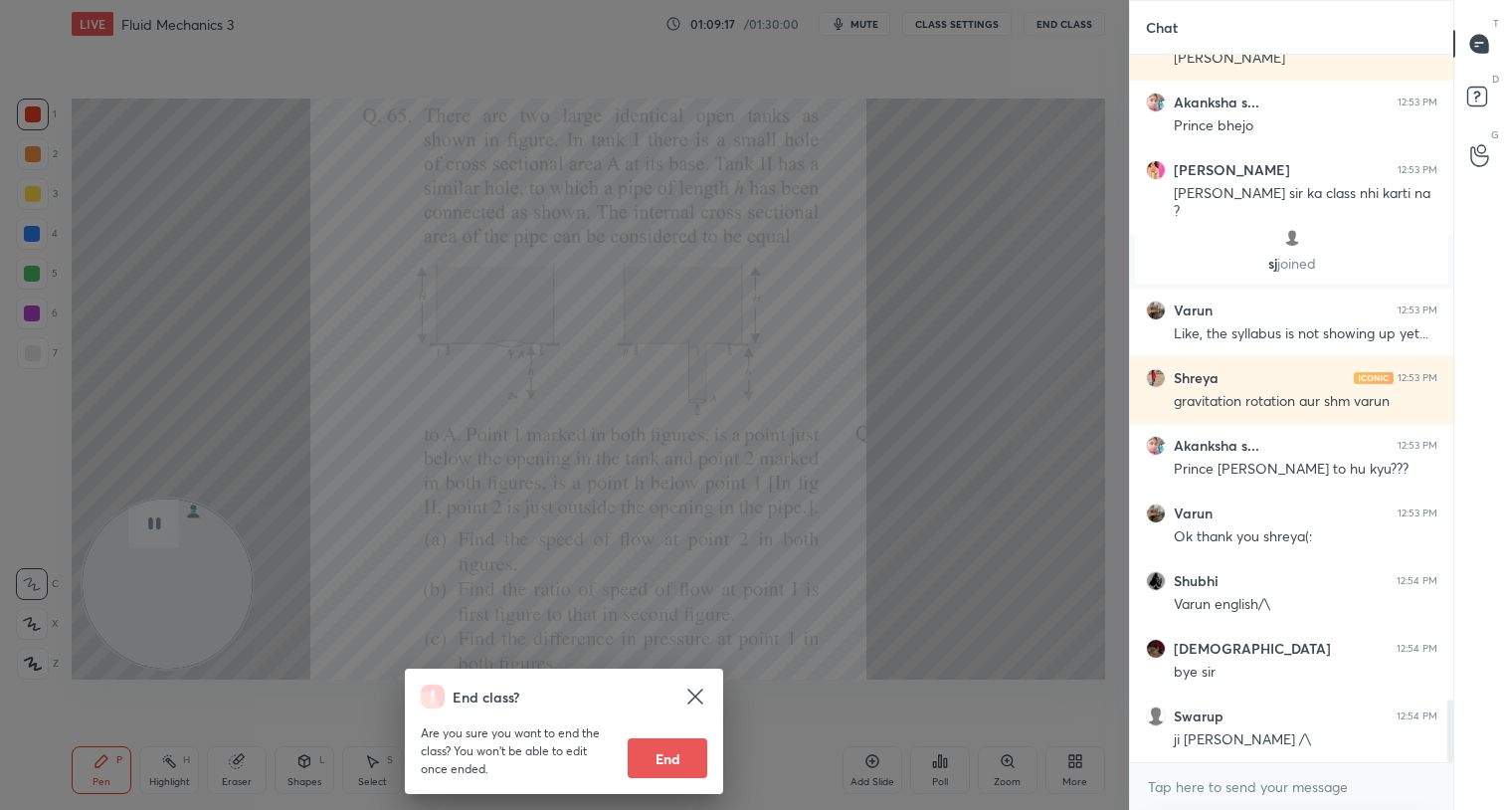
click at [670, 755] on button "End" at bounding box center [668, 758] width 80 height 40
type textarea "x"
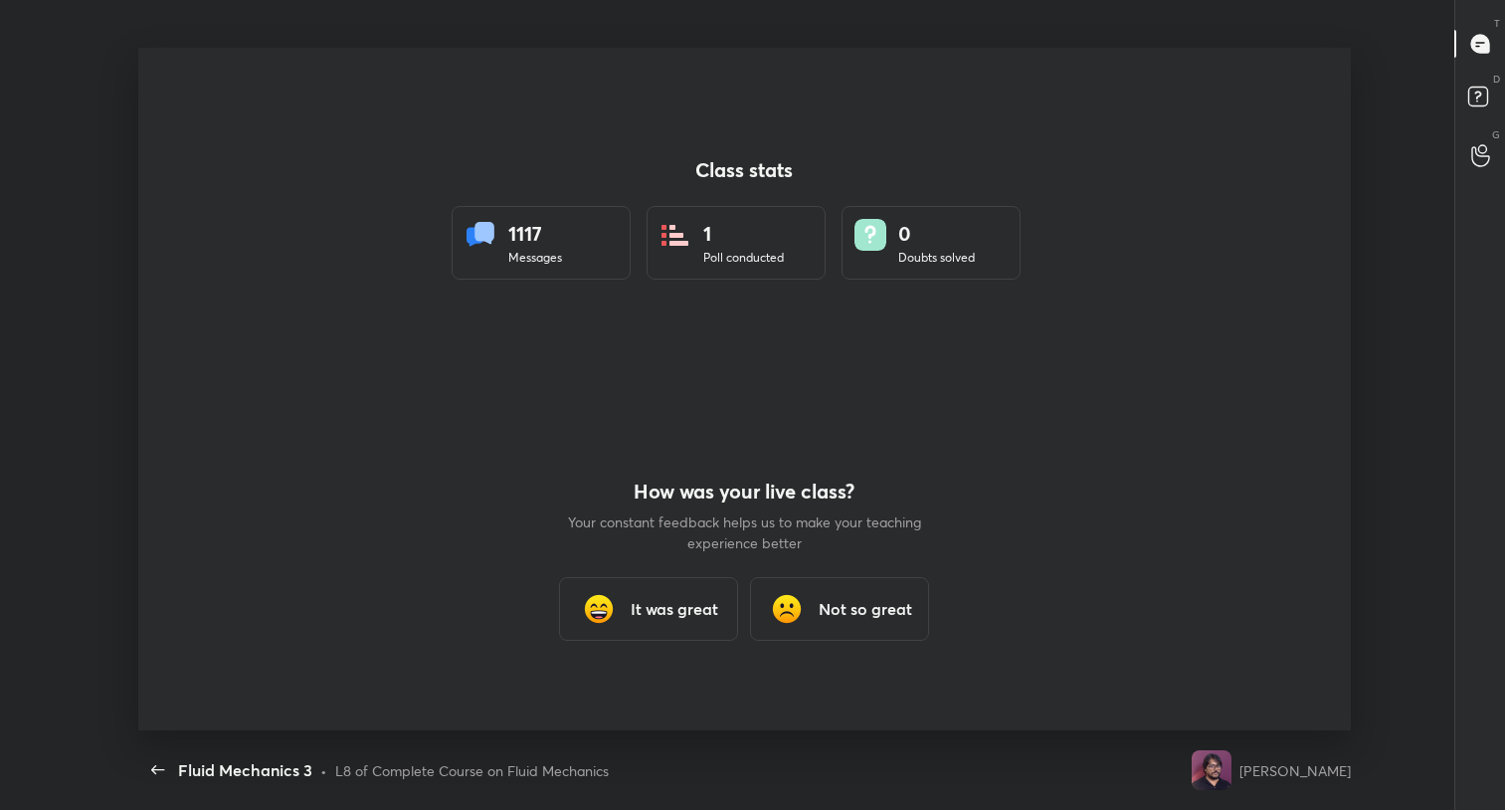
scroll to position [0, 0]
